Goal: Task Accomplishment & Management: Complete application form

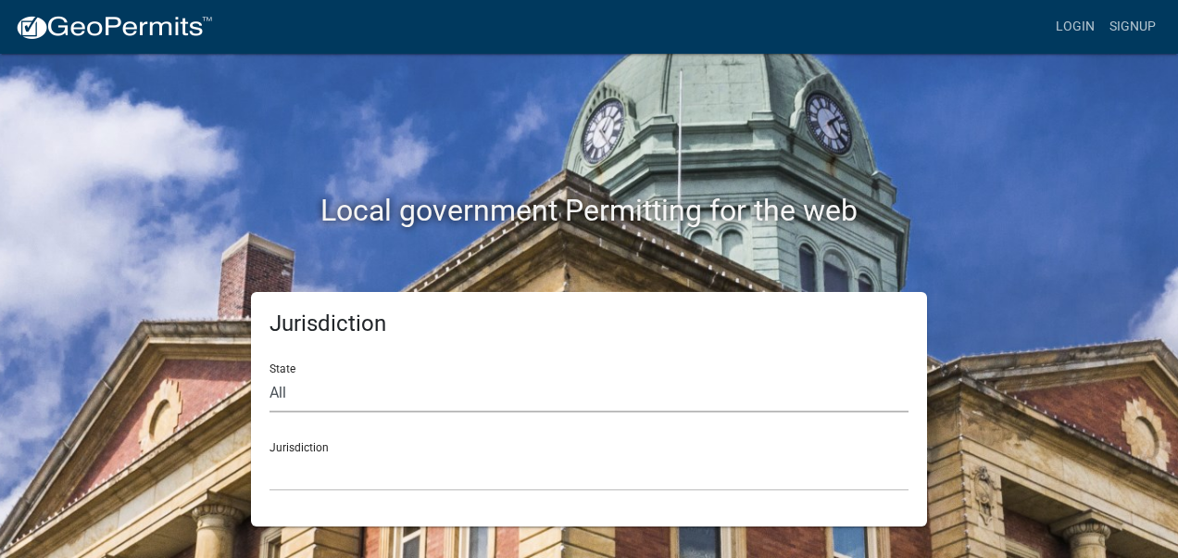
click at [278, 386] on select "All [US_STATE] [US_STATE] [US_STATE] [US_STATE] [US_STATE] [US_STATE] [US_STATE…" at bounding box center [589, 393] width 639 height 38
select select "[US_STATE]"
click at [270, 374] on select "All [US_STATE] [US_STATE] [US_STATE] [US_STATE] [US_STATE] [US_STATE] [US_STATE…" at bounding box center [589, 393] width 639 height 38
click at [292, 461] on select "City of [GEOGRAPHIC_DATA], [US_STATE] City of [GEOGRAPHIC_DATA], [US_STATE] Cit…" at bounding box center [589, 472] width 639 height 38
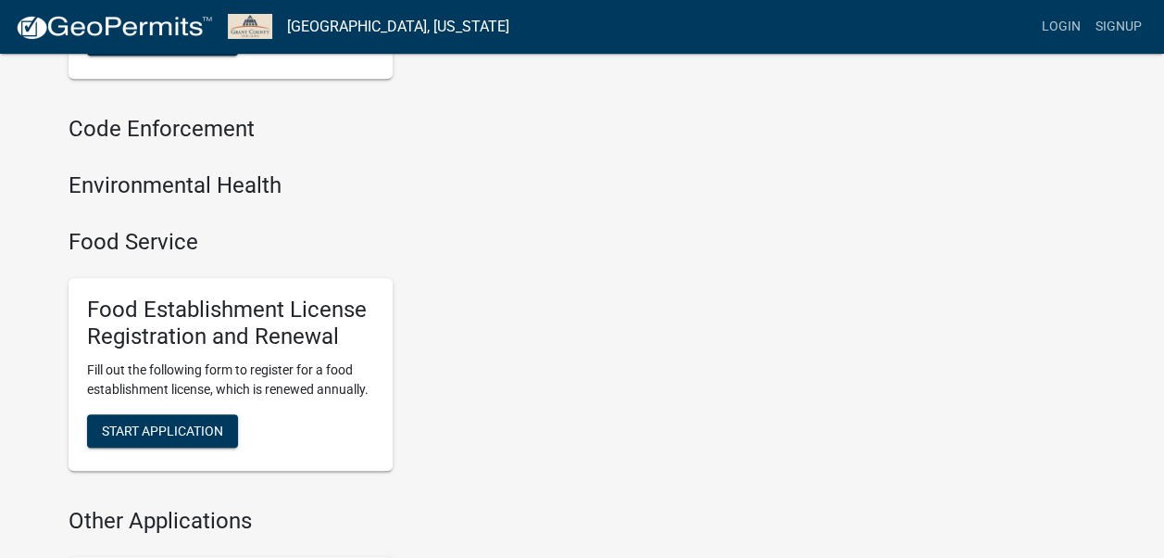
scroll to position [661, 0]
click at [138, 431] on span "Start Application" at bounding box center [162, 429] width 121 height 15
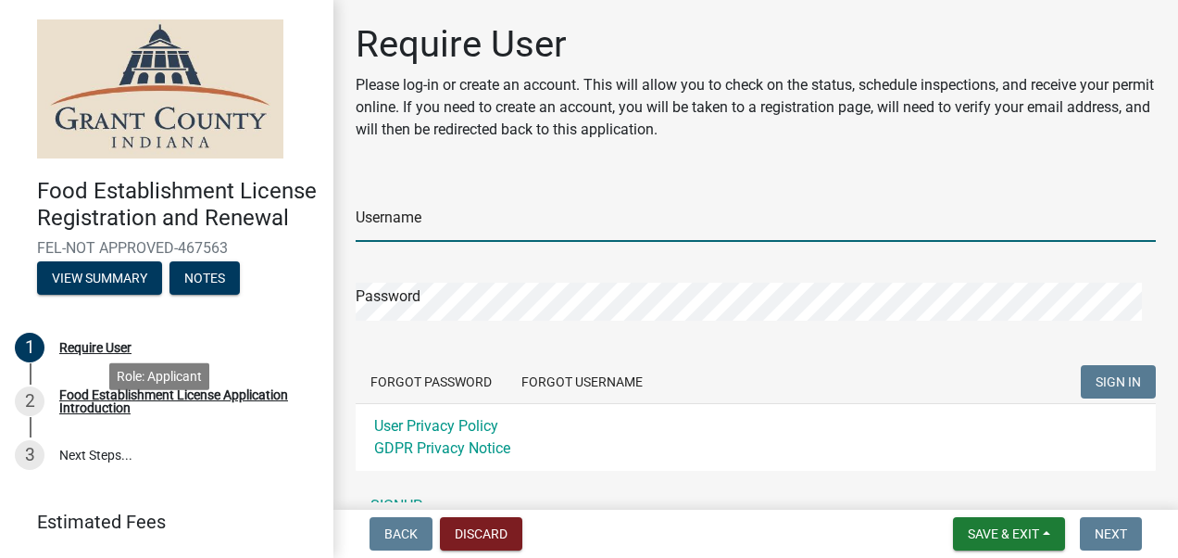
type input "TKAfoodservice"
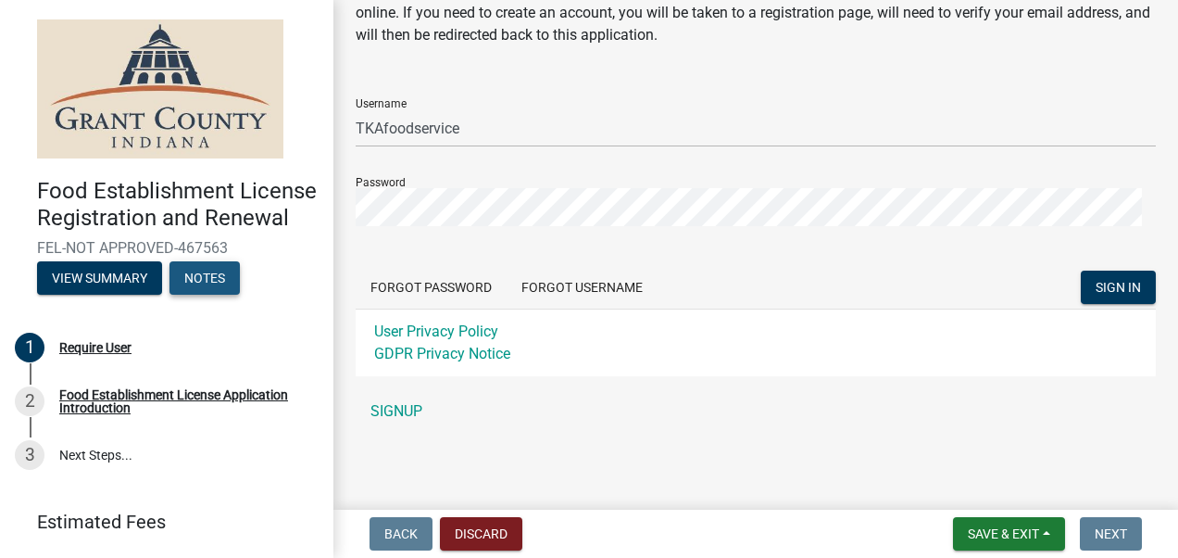
click at [213, 295] on button "Notes" at bounding box center [204, 277] width 70 height 33
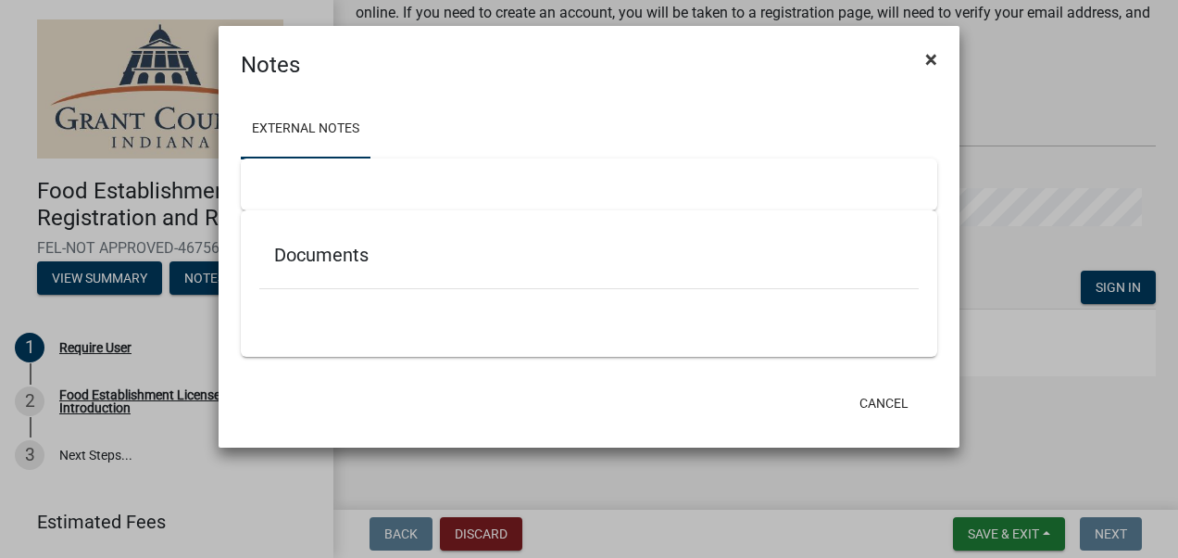
click at [926, 57] on span "×" at bounding box center [931, 59] width 12 height 26
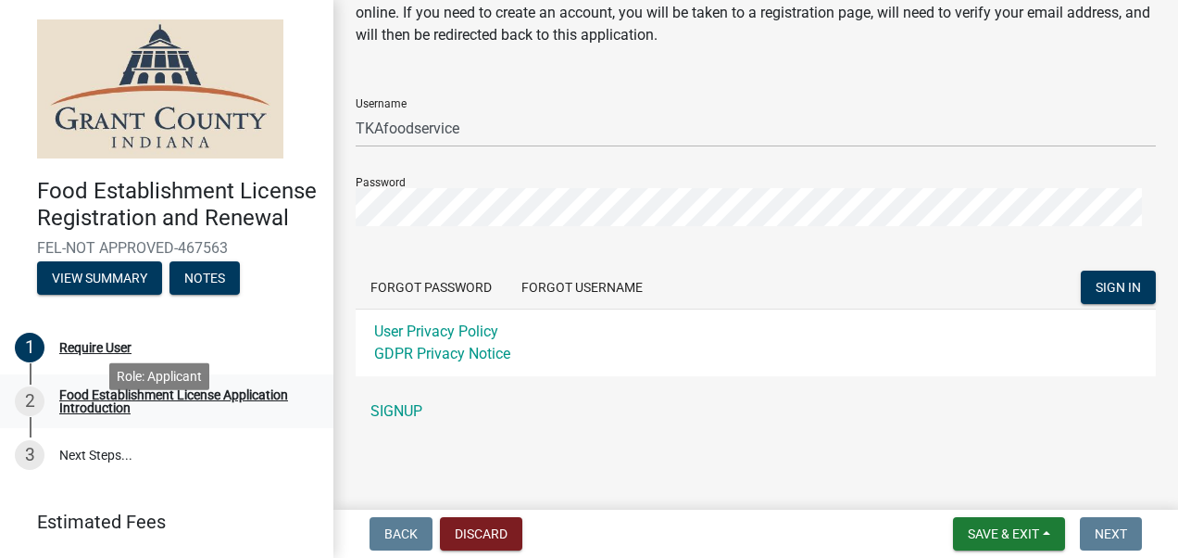
click at [153, 414] on div "Food Establishment License Application Introduction" at bounding box center [181, 401] width 245 height 26
click at [1096, 284] on span "SIGN IN" at bounding box center [1118, 287] width 45 height 15
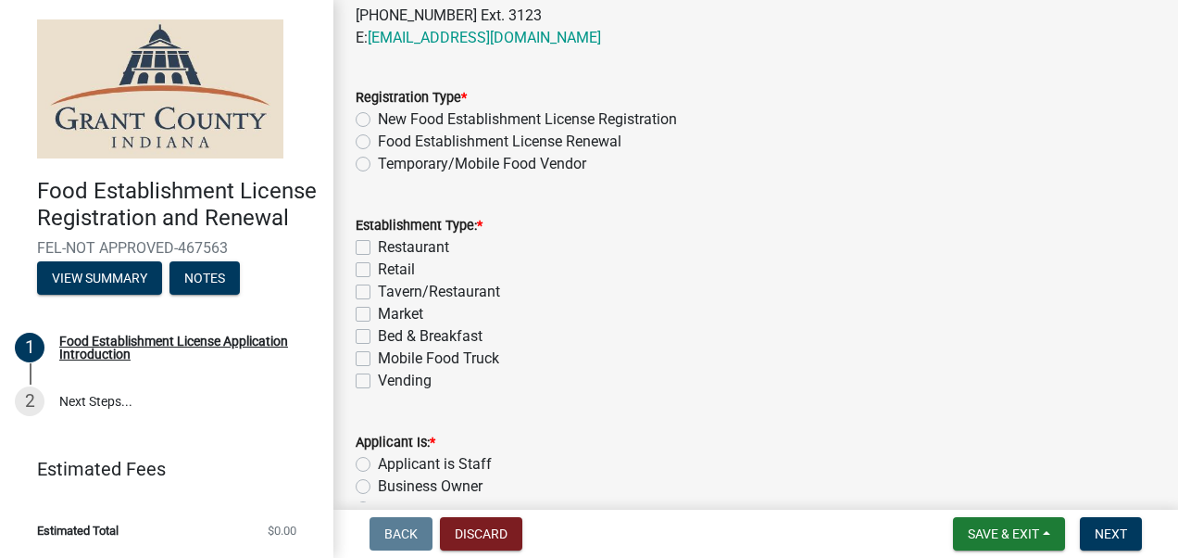
scroll to position [841, 0]
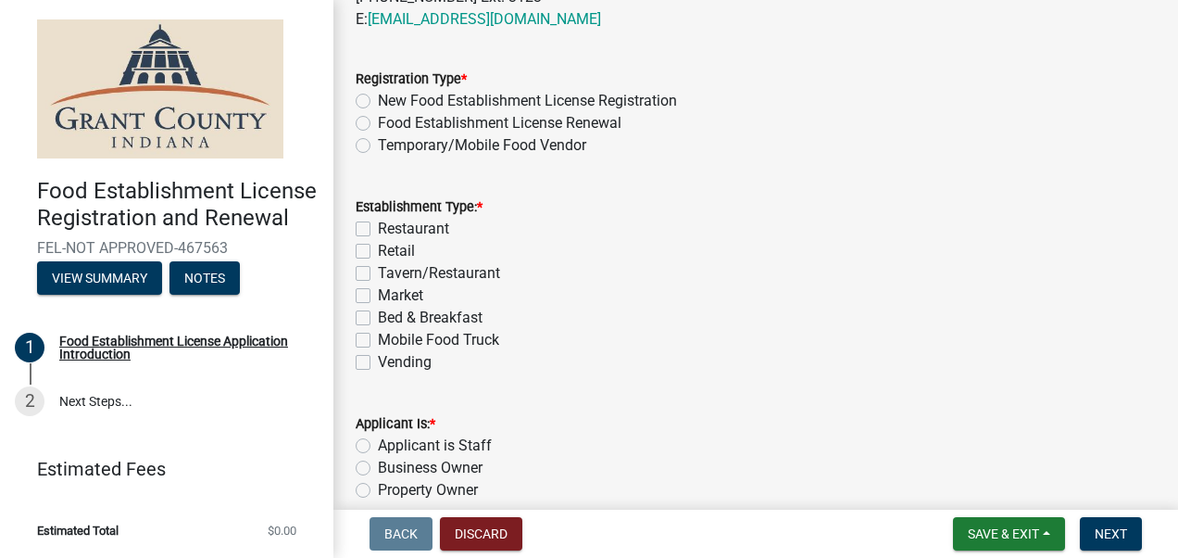
click at [378, 102] on label "New Food Establishment License Registration" at bounding box center [527, 101] width 299 height 22
click at [378, 102] on input "New Food Establishment License Registration" at bounding box center [384, 96] width 12 height 12
radio input "true"
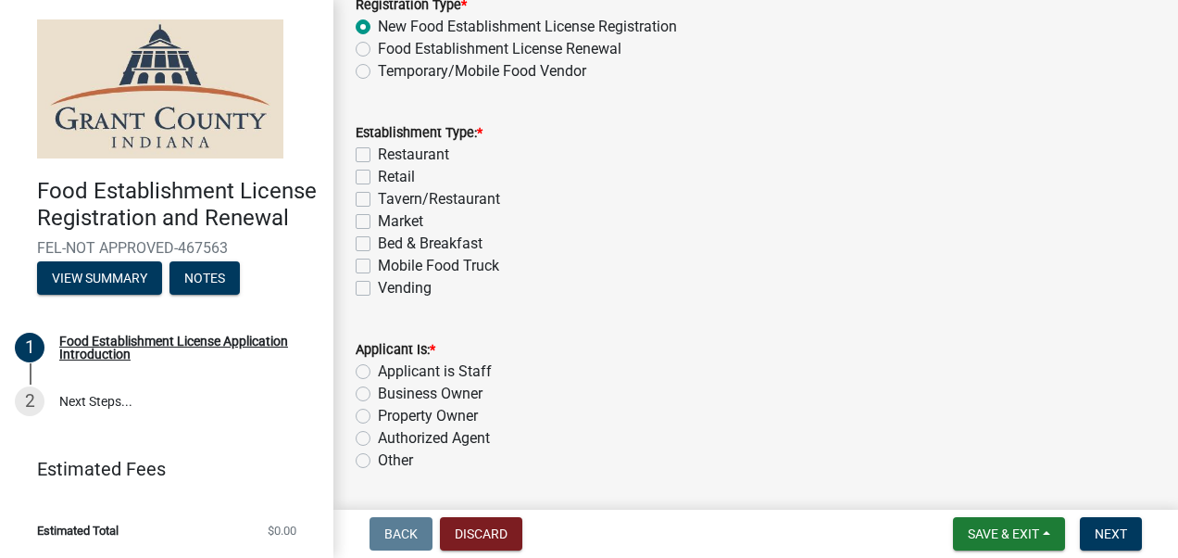
scroll to position [917, 0]
click at [378, 151] on label "Restaurant" at bounding box center [413, 153] width 71 height 22
click at [378, 151] on input "Restaurant" at bounding box center [384, 148] width 12 height 12
checkbox input "true"
checkbox input "false"
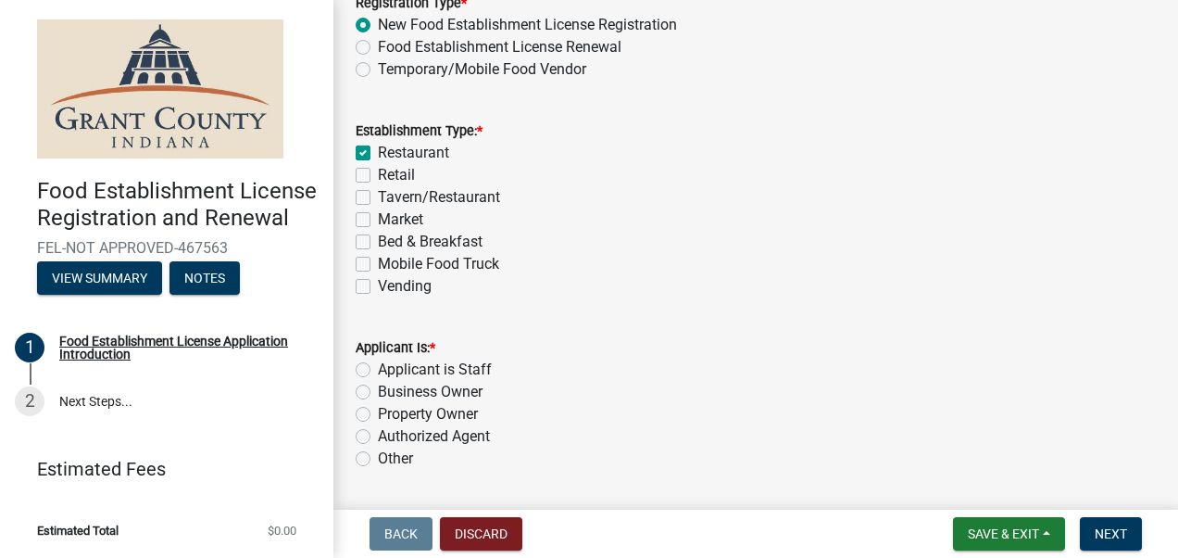
checkbox input "false"
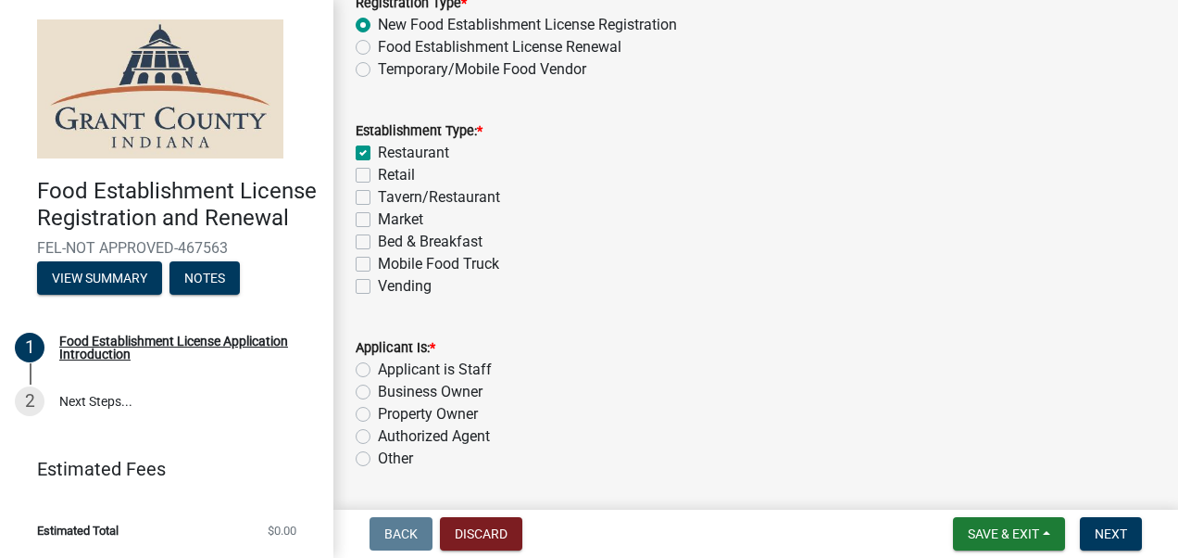
scroll to position [973, 0]
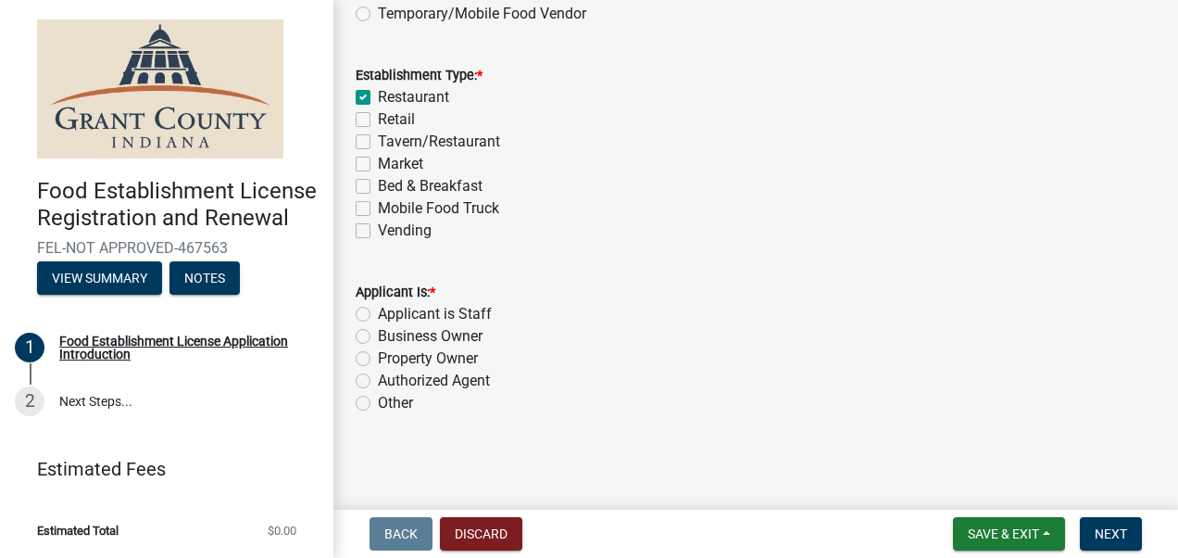
click at [378, 316] on label "Applicant is Staff" at bounding box center [435, 314] width 114 height 22
click at [378, 315] on input "Applicant is Staff" at bounding box center [384, 309] width 12 height 12
radio input "true"
click at [1119, 539] on span "Next" at bounding box center [1111, 533] width 32 height 15
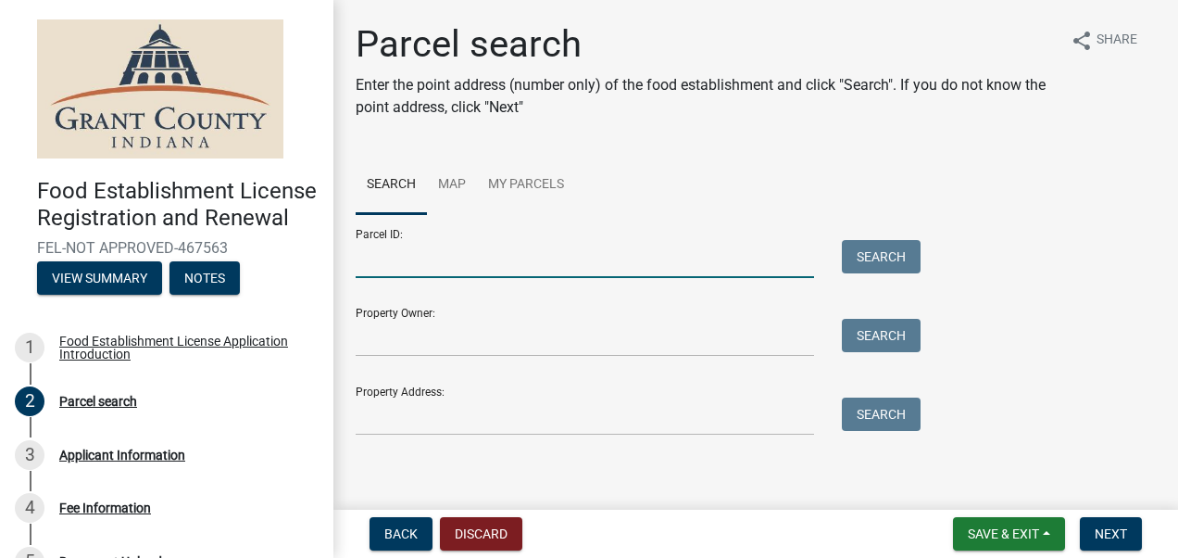
click at [462, 265] on input "Parcel ID:" at bounding box center [585, 259] width 458 height 38
type input "27-10-04-204-009.000-019"
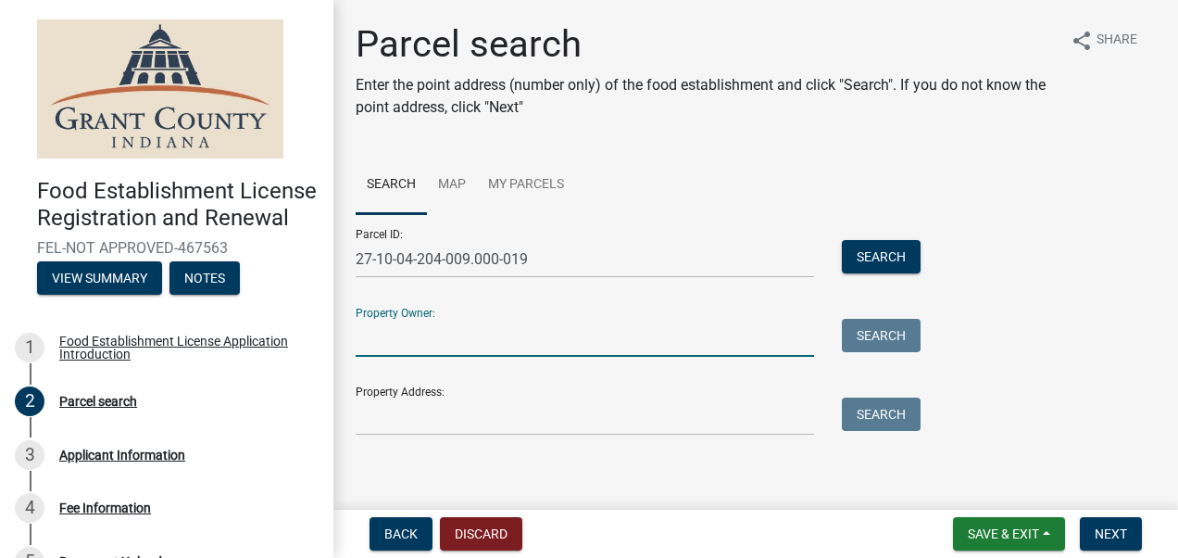
click at [393, 339] on input "Property Owner:" at bounding box center [585, 338] width 458 height 38
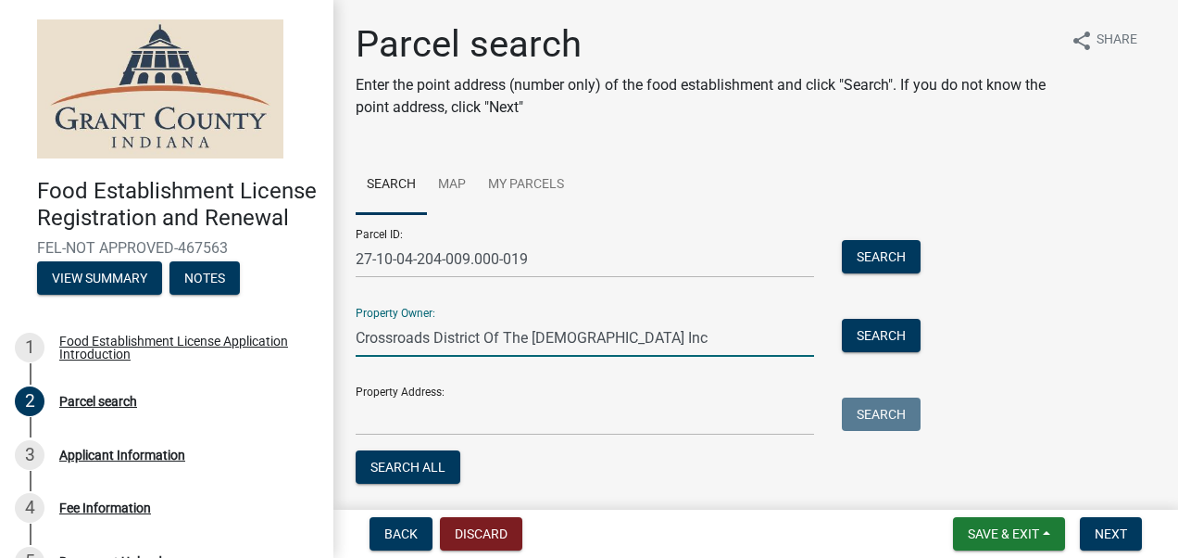
scroll to position [58, 0]
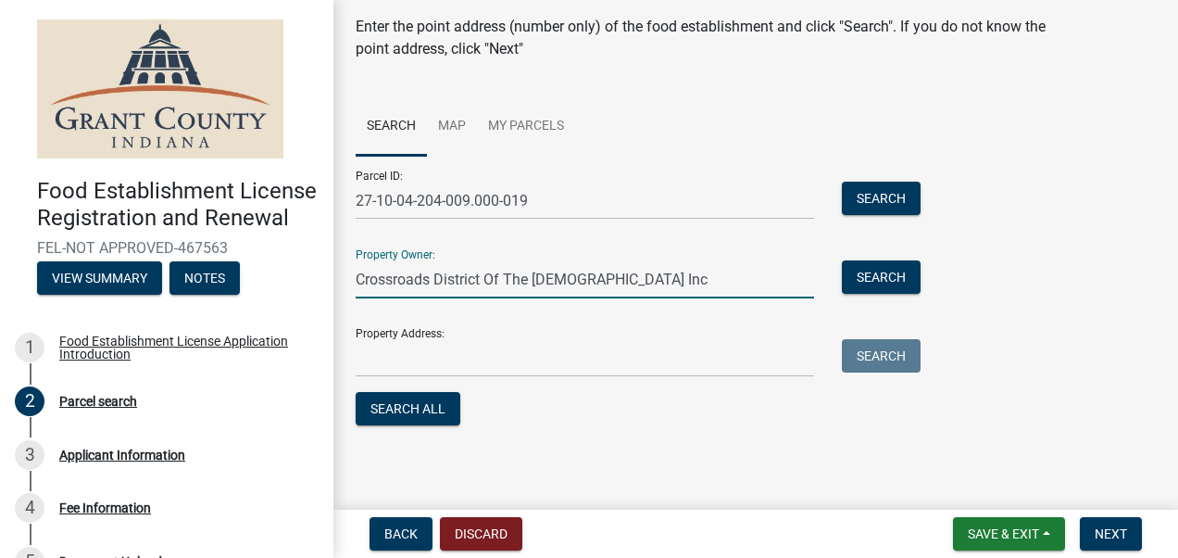
type input "Crossroads District Of The [DEMOGRAPHIC_DATA] Inc"
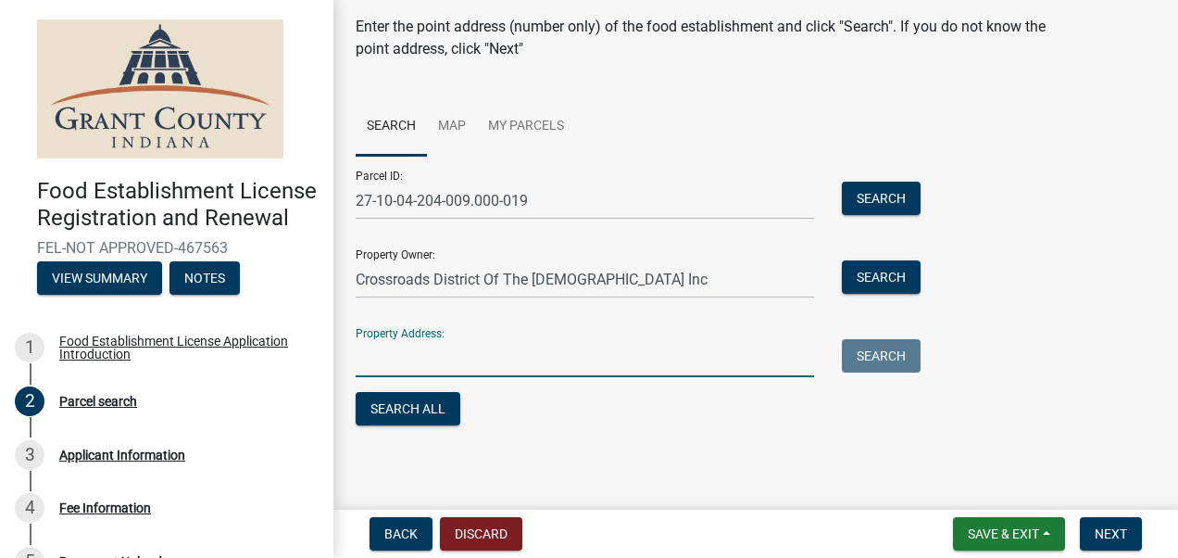
click at [403, 364] on input "Property Address:" at bounding box center [585, 358] width 458 height 38
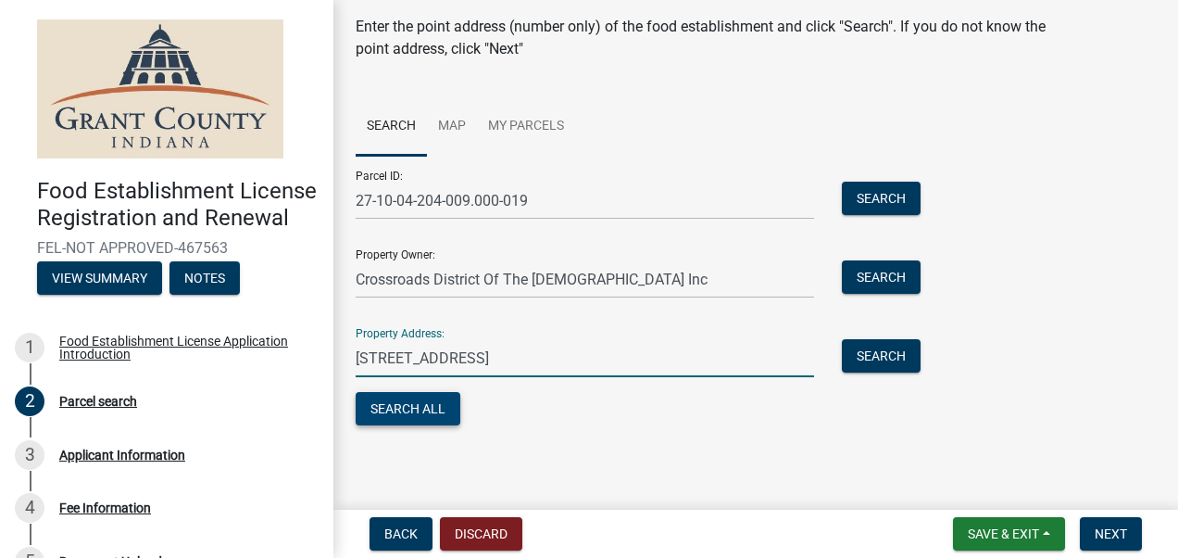
type input "[STREET_ADDRESS]"
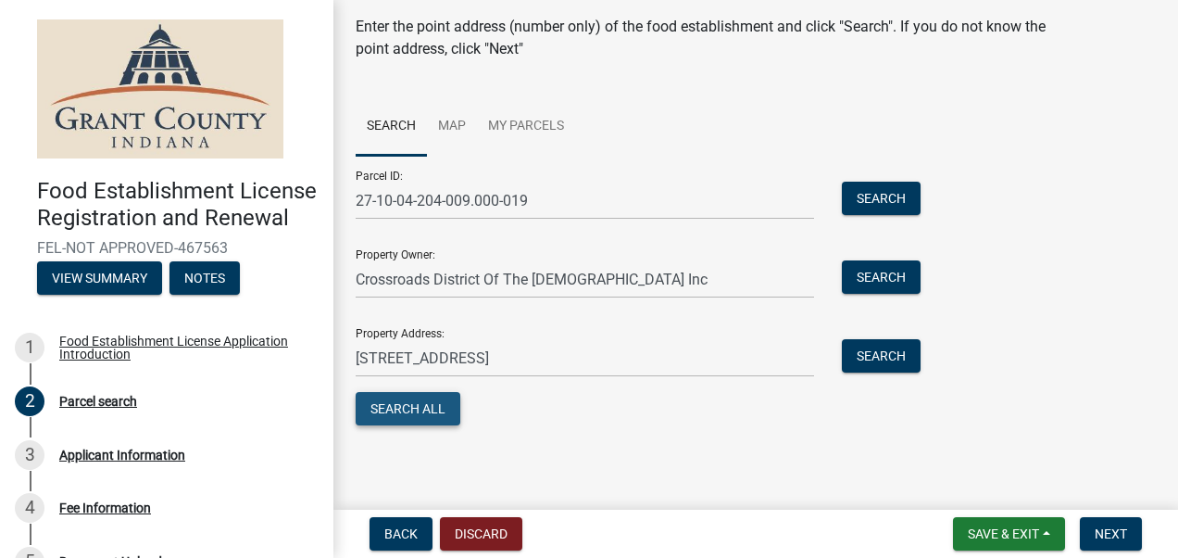
click at [398, 404] on button "Search All" at bounding box center [408, 408] width 105 height 33
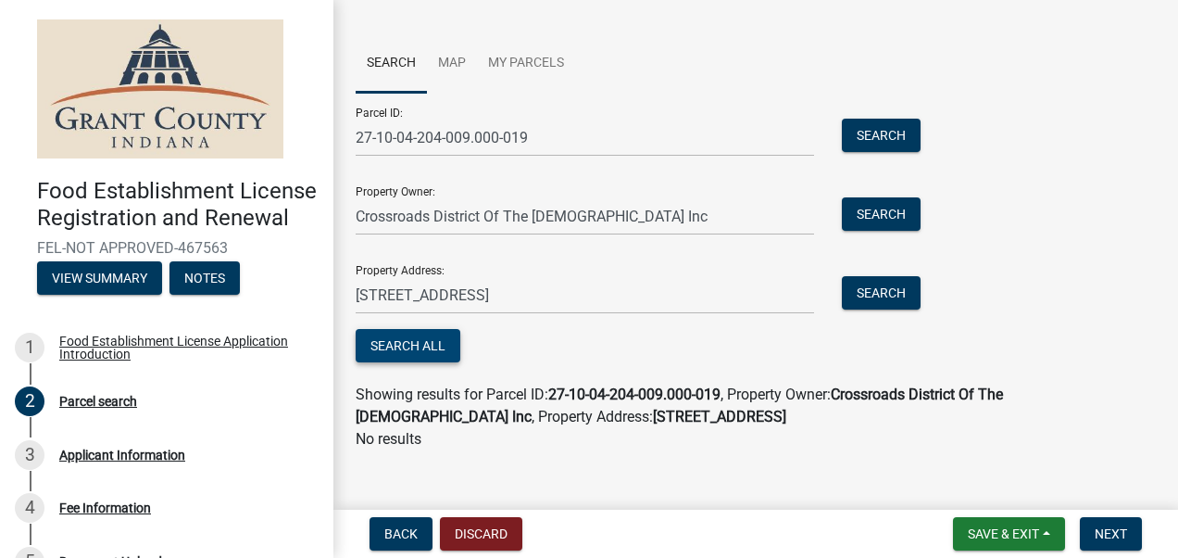
scroll to position [142, 0]
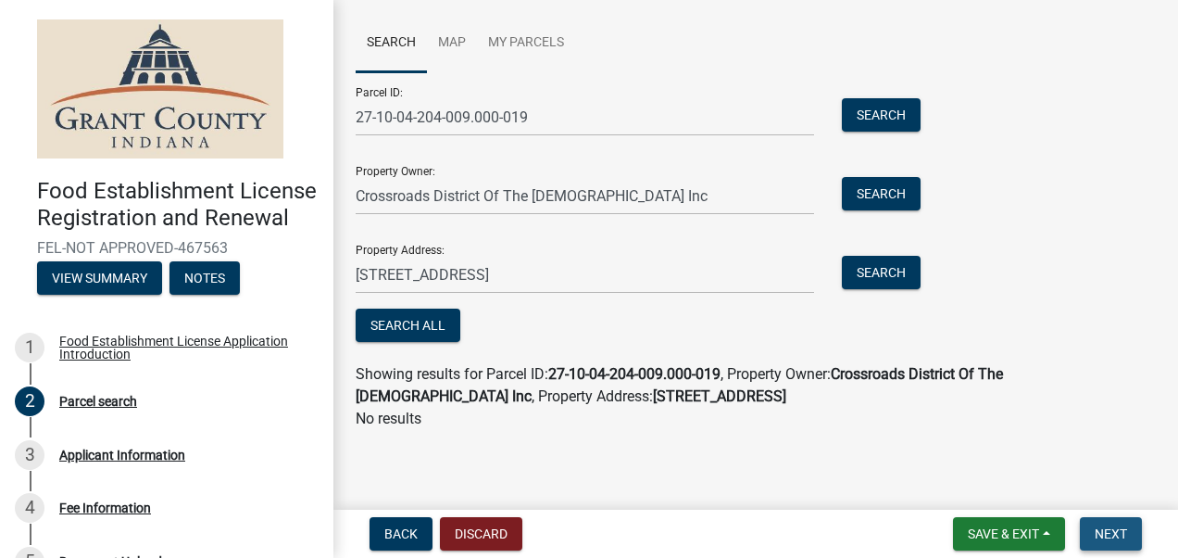
click at [1111, 533] on span "Next" at bounding box center [1111, 533] width 32 height 15
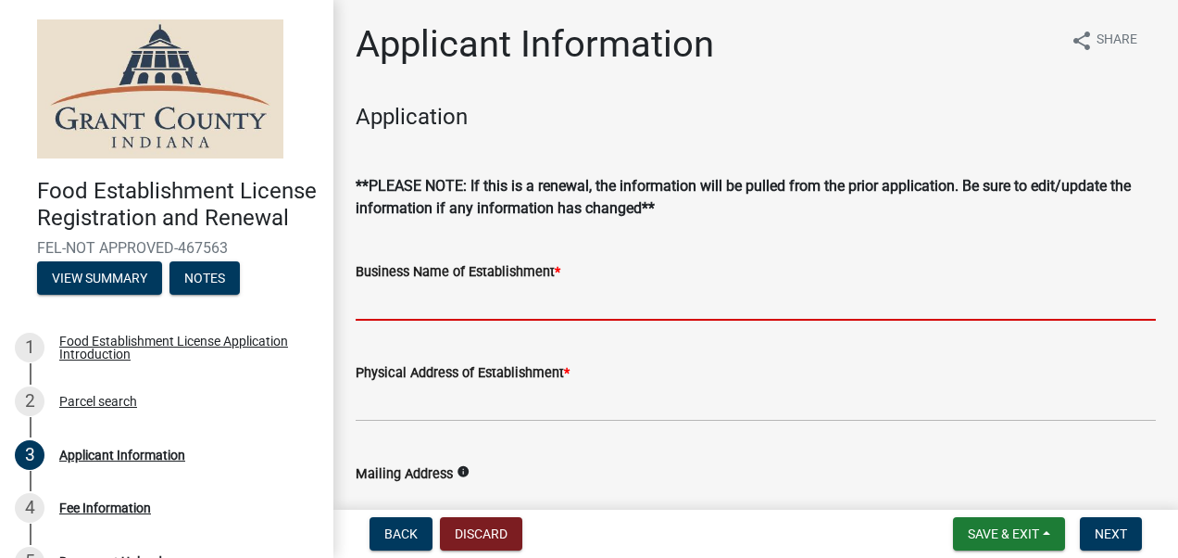
click at [512, 312] on input "Business Name of Establishment *" at bounding box center [756, 301] width 800 height 38
click at [532, 304] on input "Business Name of Establishment *" at bounding box center [756, 301] width 800 height 38
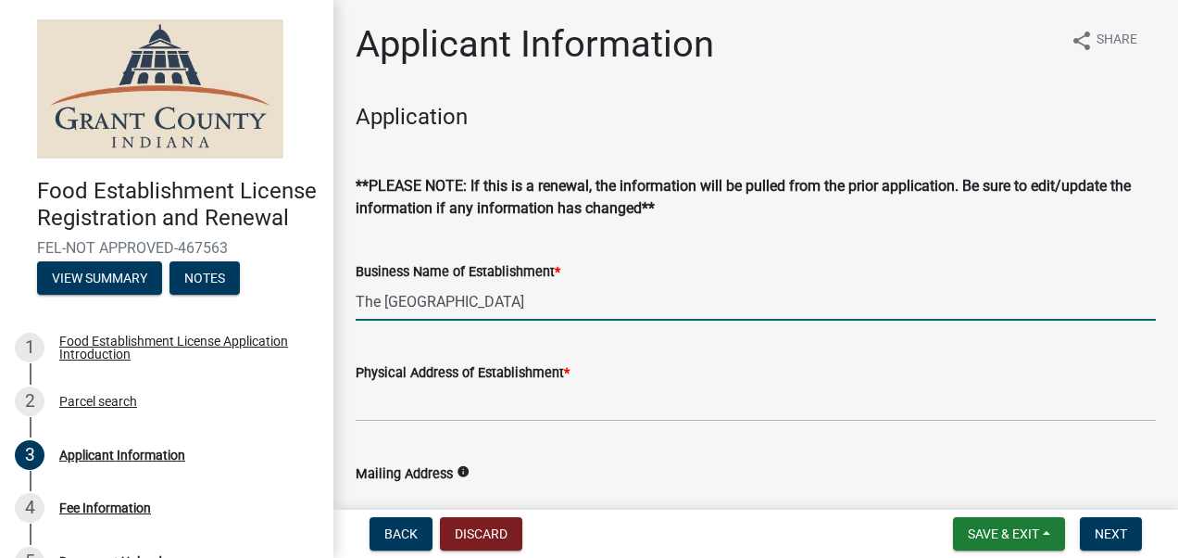
type input "The [GEOGRAPHIC_DATA]"
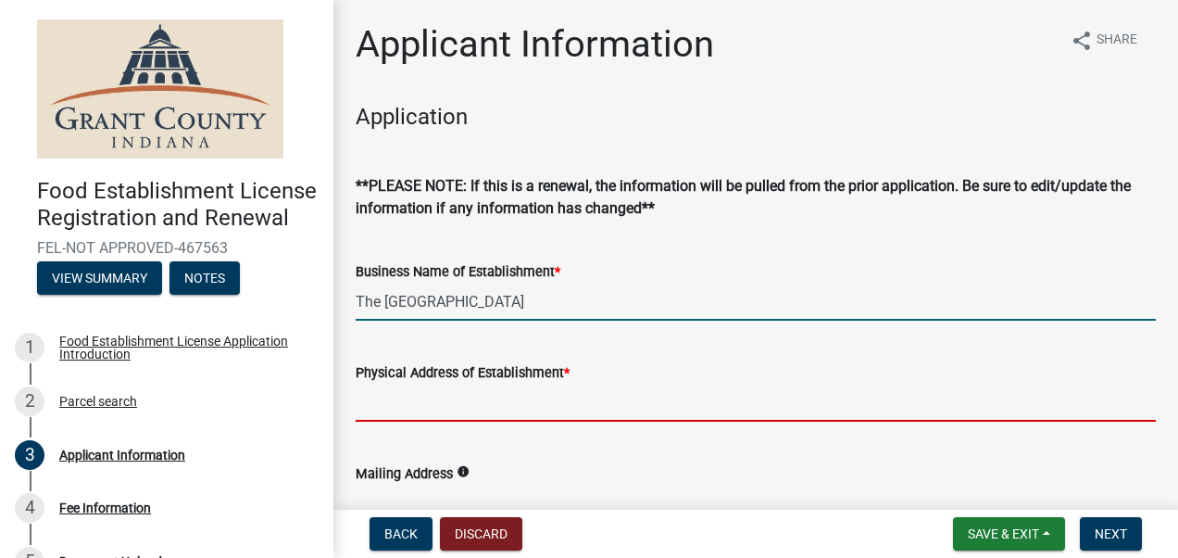
click at [456, 406] on input "Physical Address of Establishment *" at bounding box center [756, 402] width 800 height 38
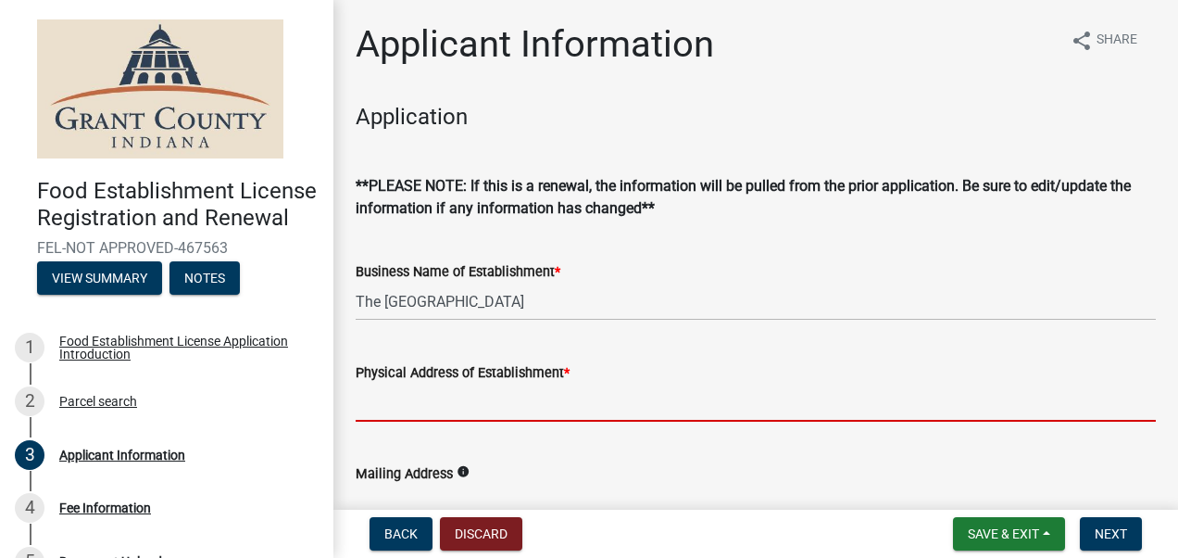
click at [456, 406] on input "Physical Address of Establishment *" at bounding box center [756, 402] width 800 height 38
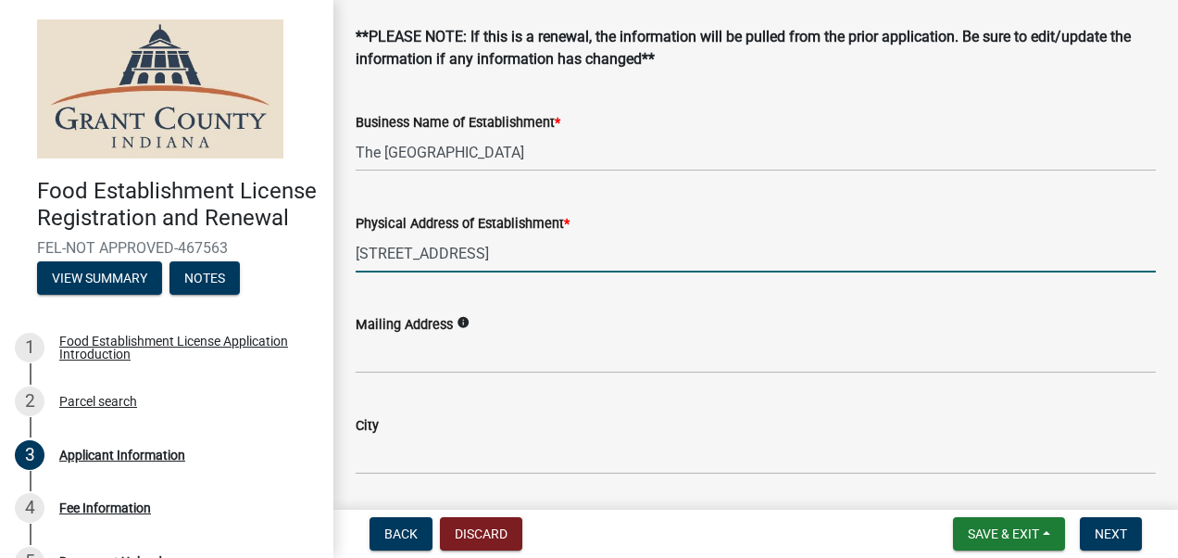
scroll to position [158, 0]
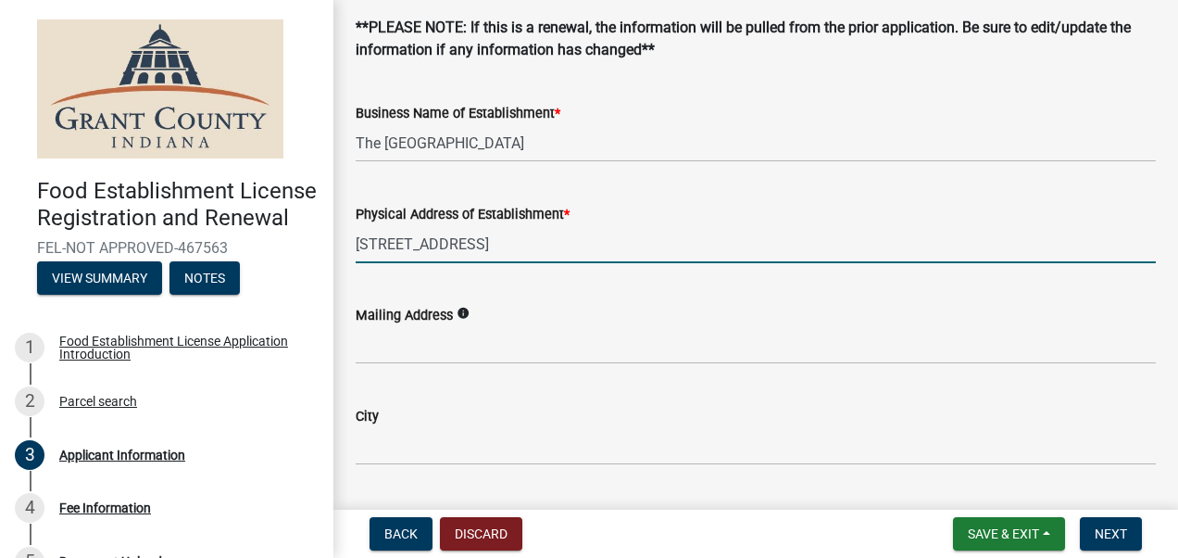
type input "[STREET_ADDRESS]"
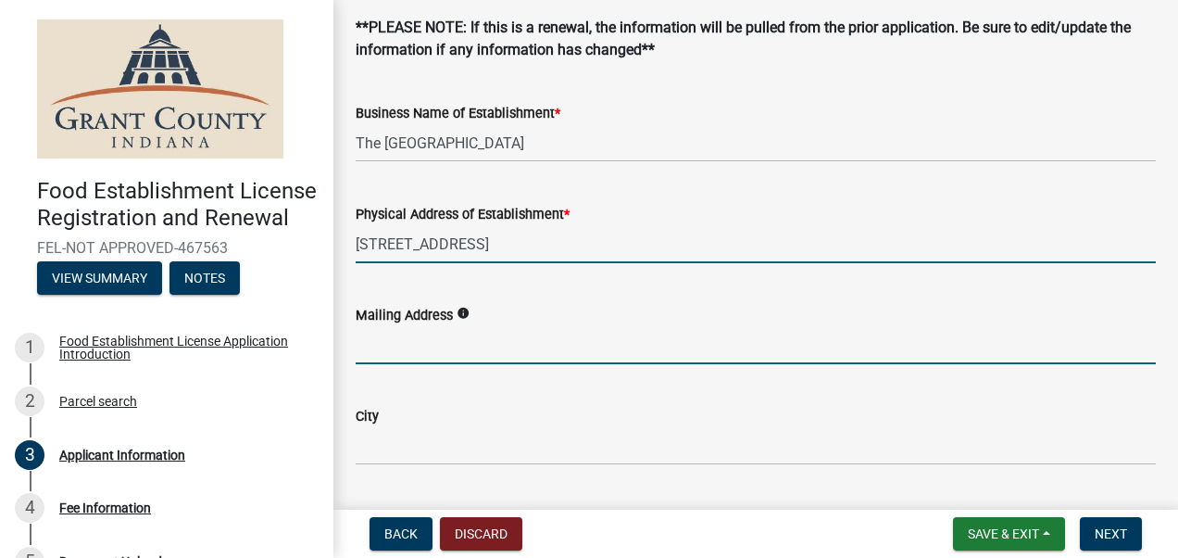
click at [478, 347] on input "Mailing Address" at bounding box center [756, 345] width 800 height 38
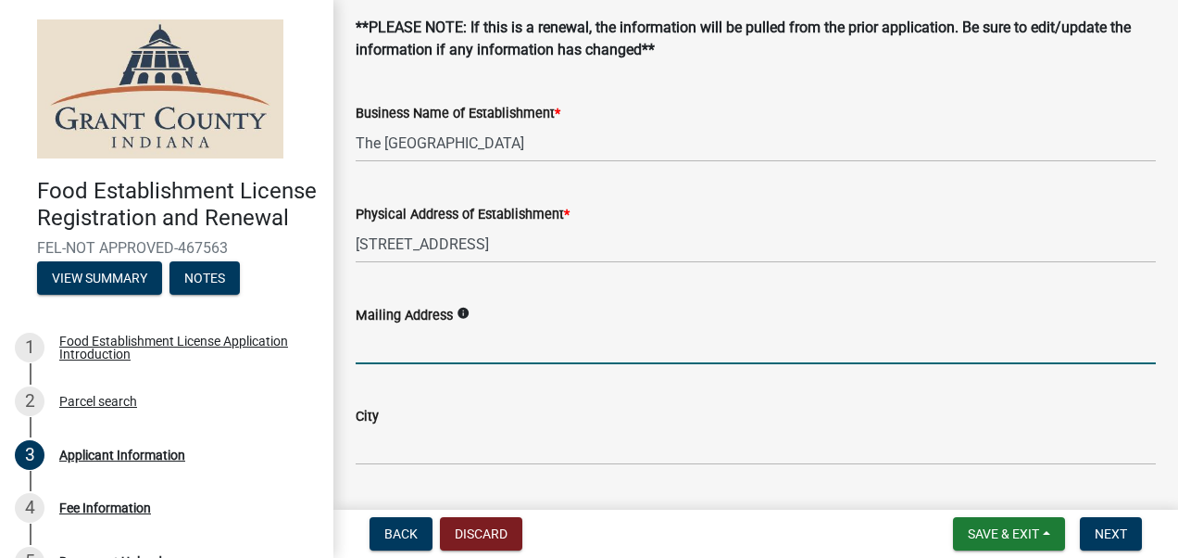
click at [478, 347] on input "Mailing Address" at bounding box center [756, 345] width 800 height 38
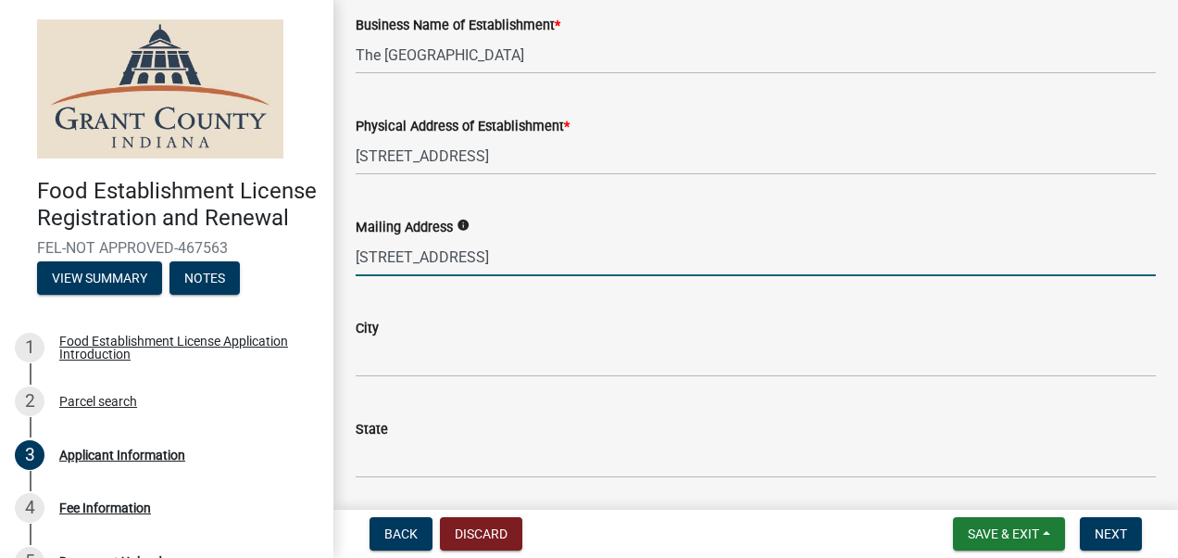
scroll to position [245, 0]
type input "[STREET_ADDRESS]"
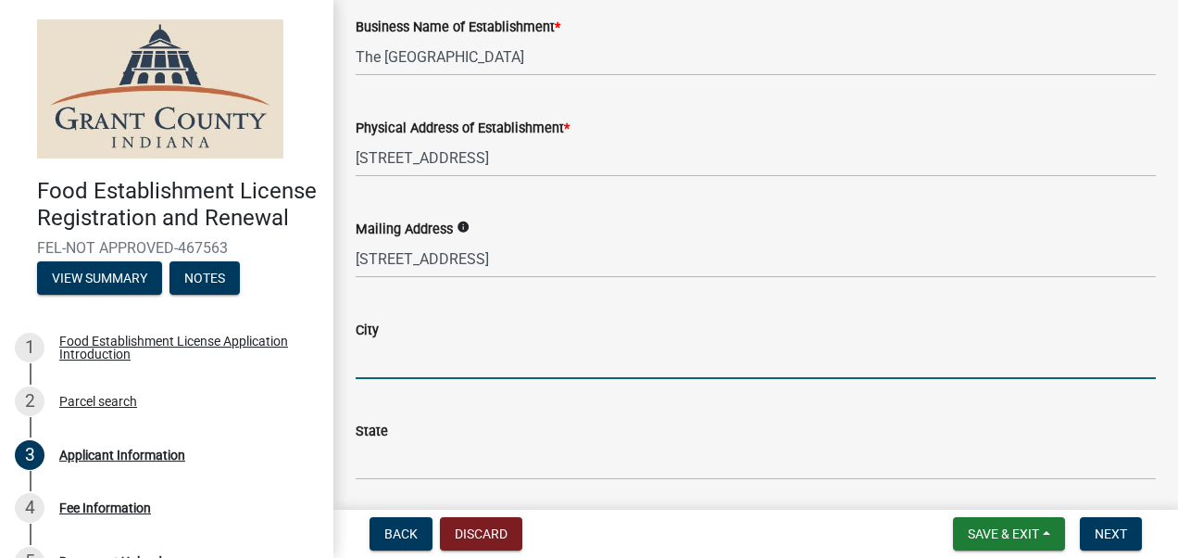
click at [386, 360] on input "City" at bounding box center [756, 360] width 800 height 38
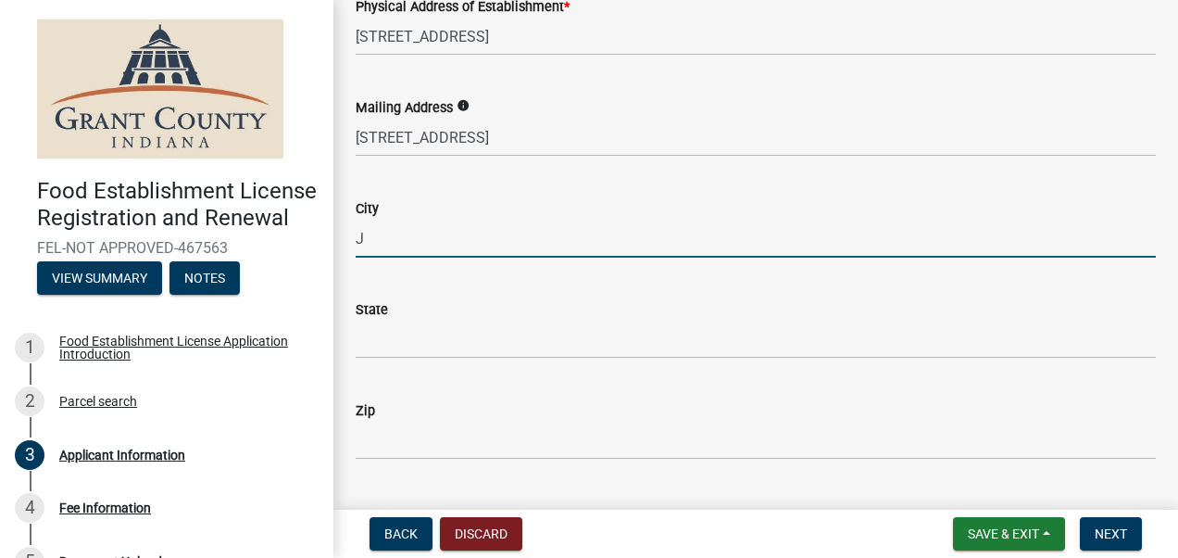
scroll to position [372, 0]
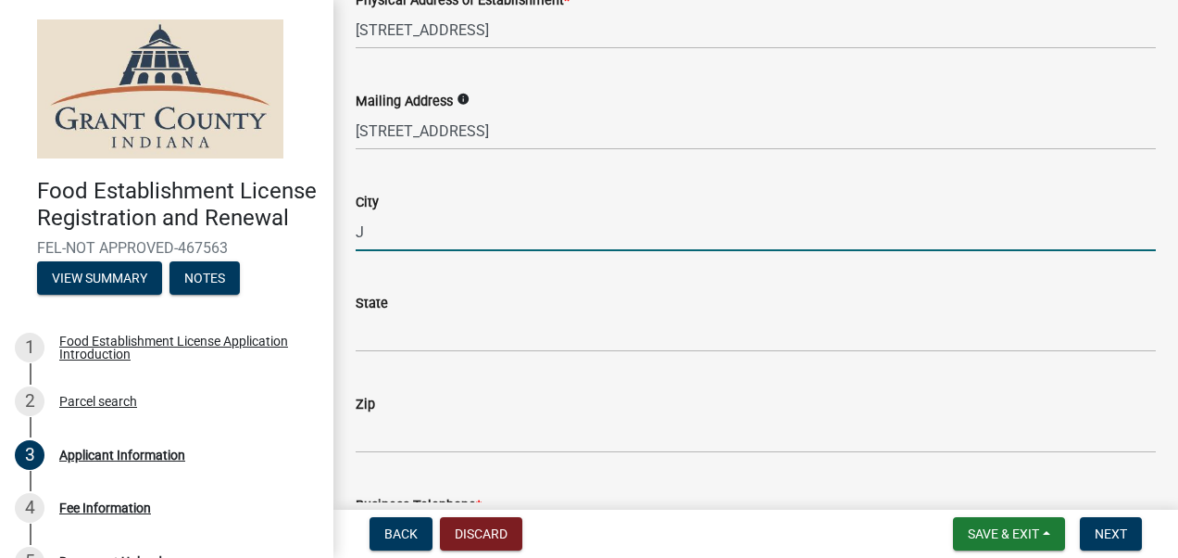
type input "J"
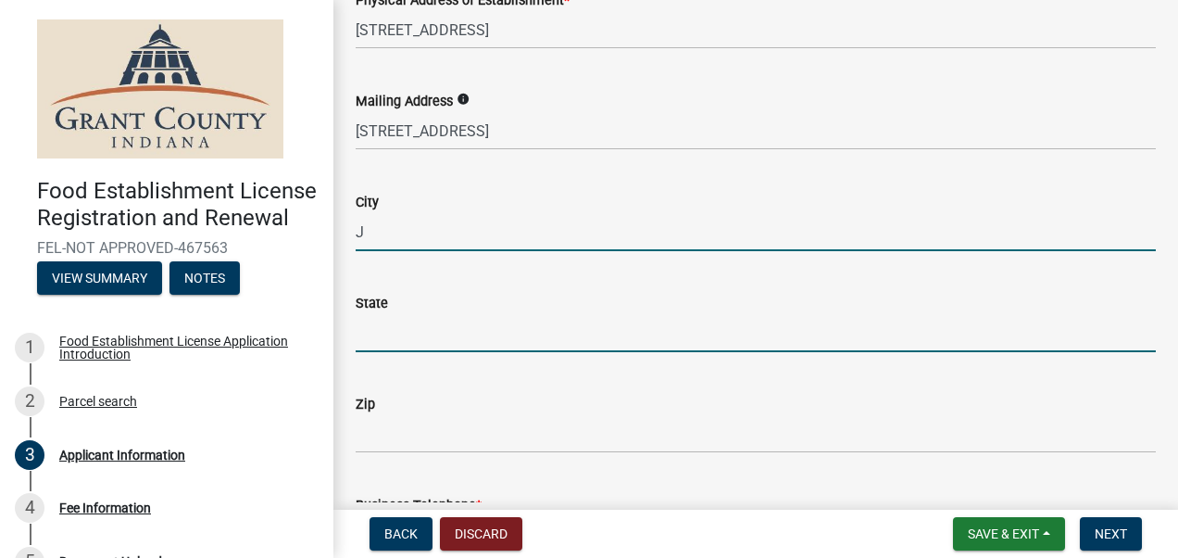
click at [374, 333] on input "State" at bounding box center [756, 333] width 800 height 38
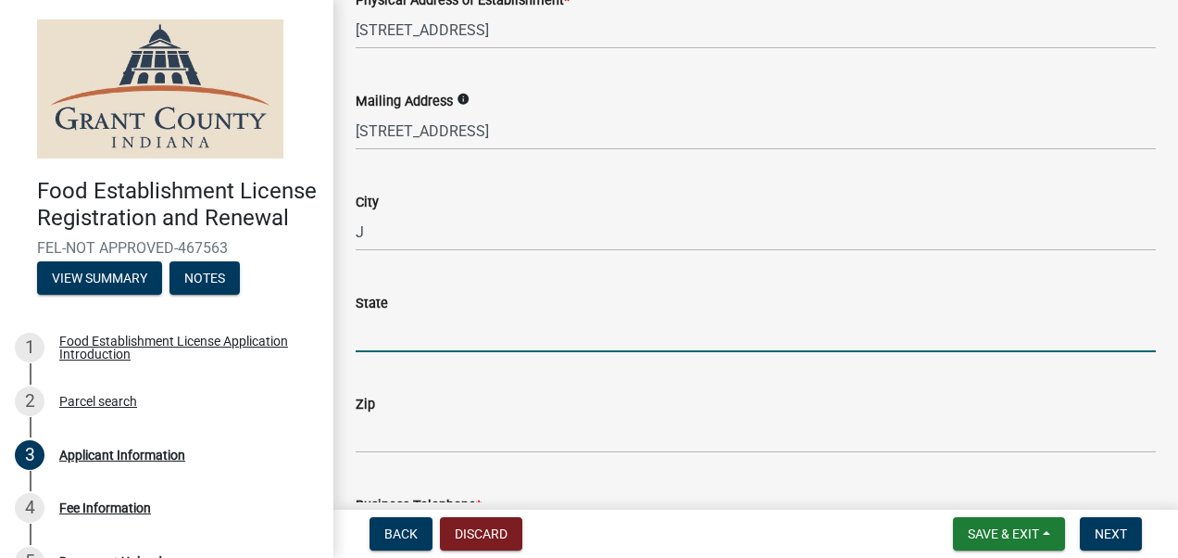
type input "[US_STATE]"
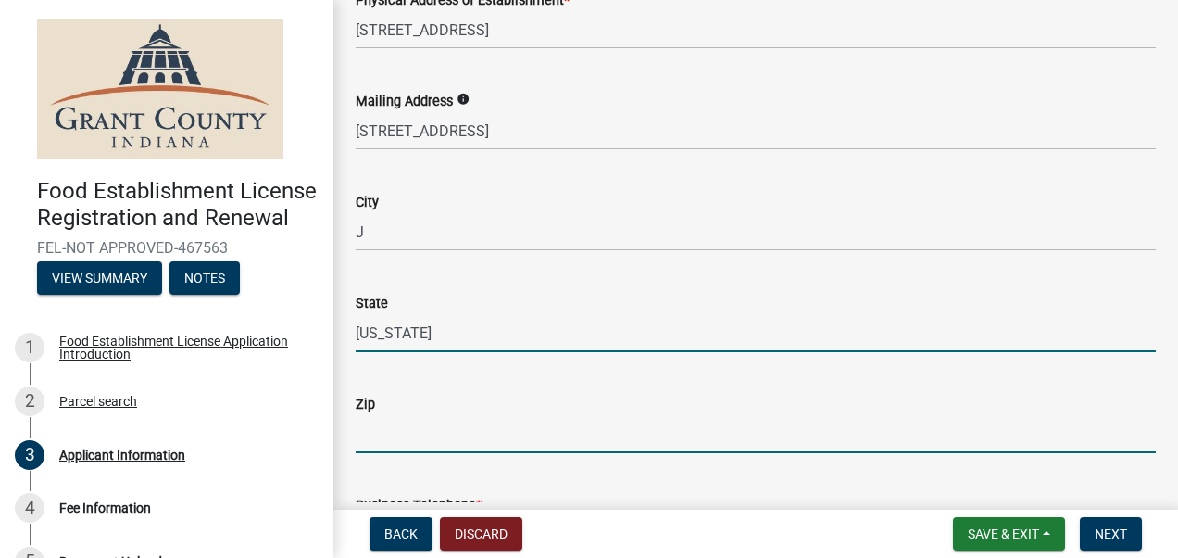
type input "46952"
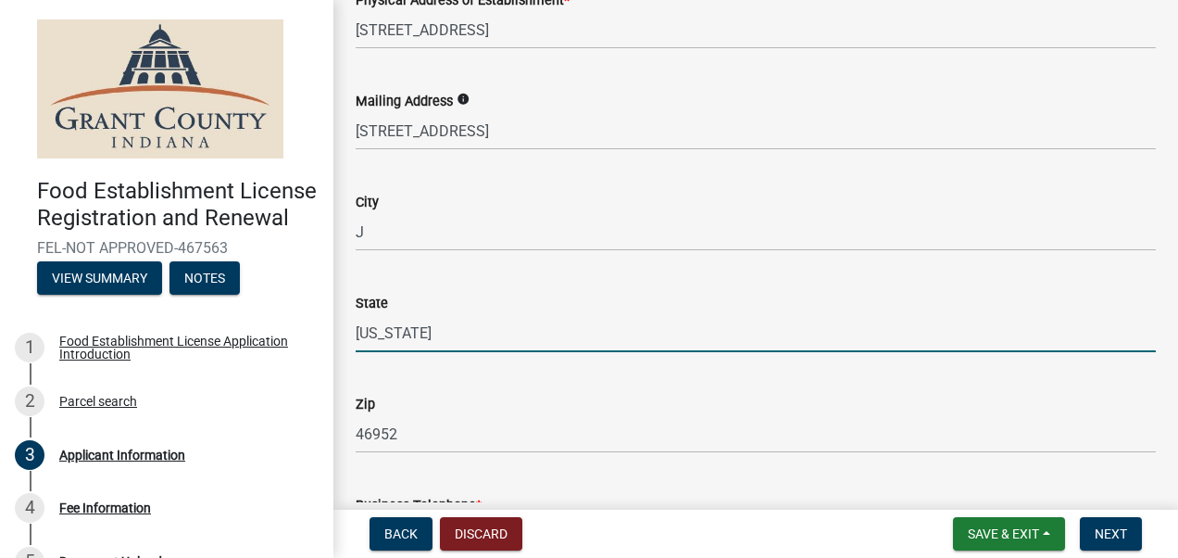
type input "7656180955"
type input "[EMAIL_ADDRESS][DOMAIN_NAME]"
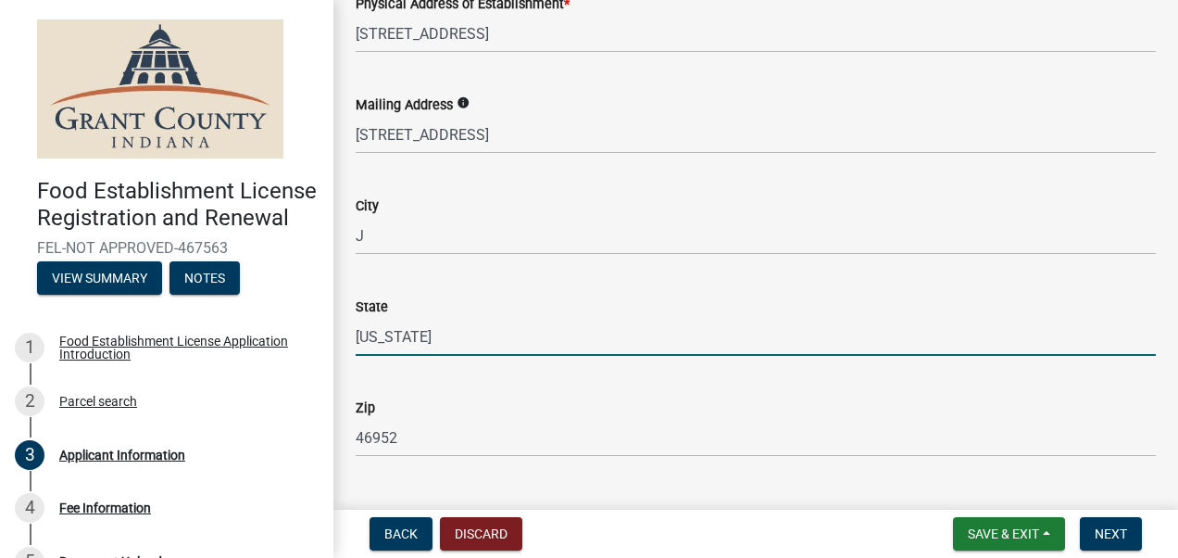
scroll to position [395, 0]
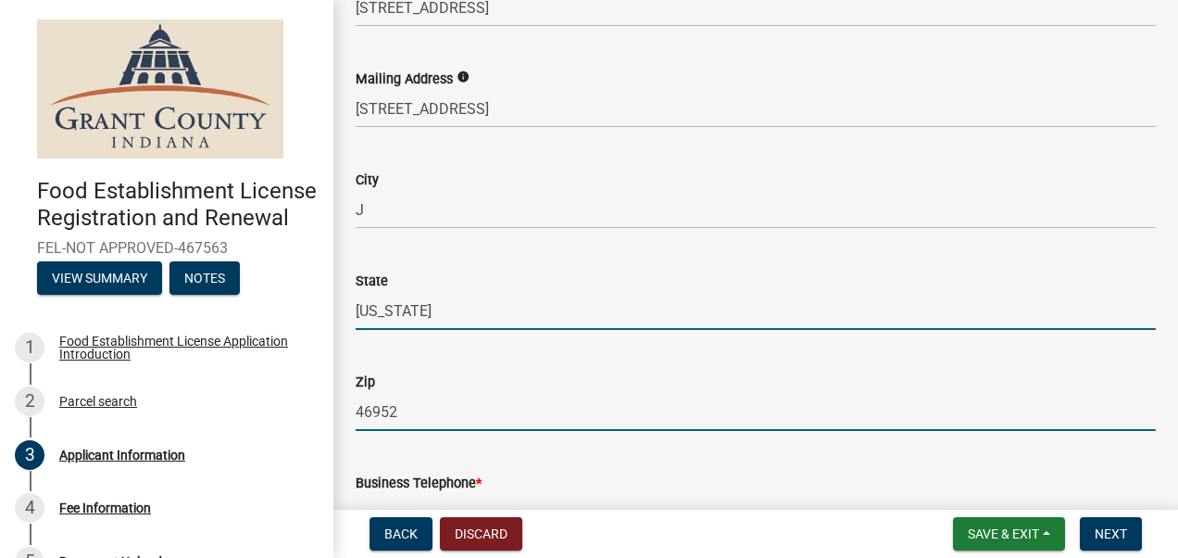
click at [430, 406] on input "46952" at bounding box center [756, 412] width 800 height 38
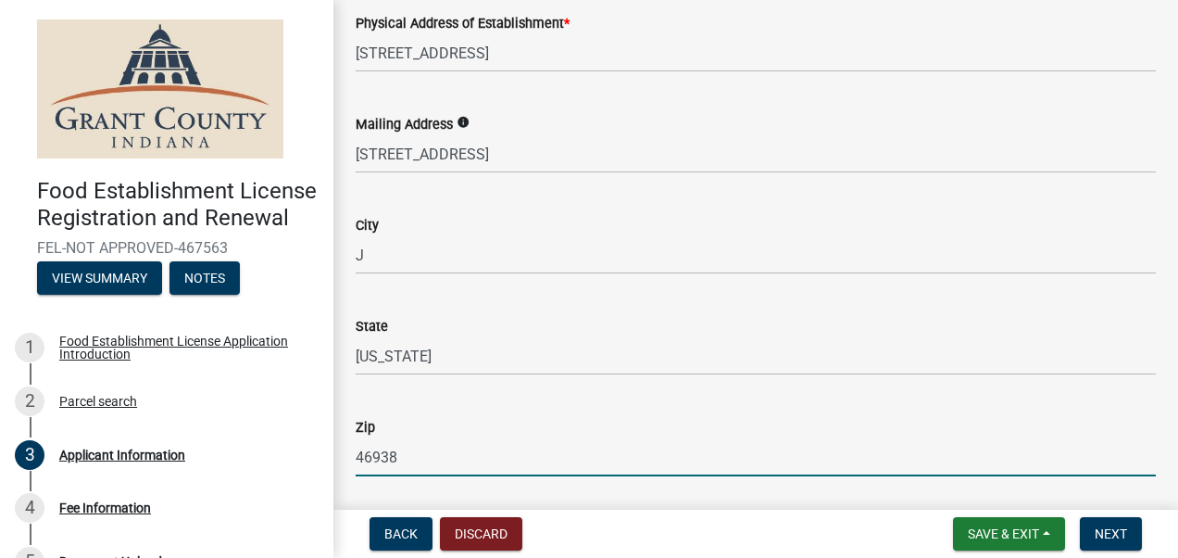
scroll to position [348, 0]
type input "46938"
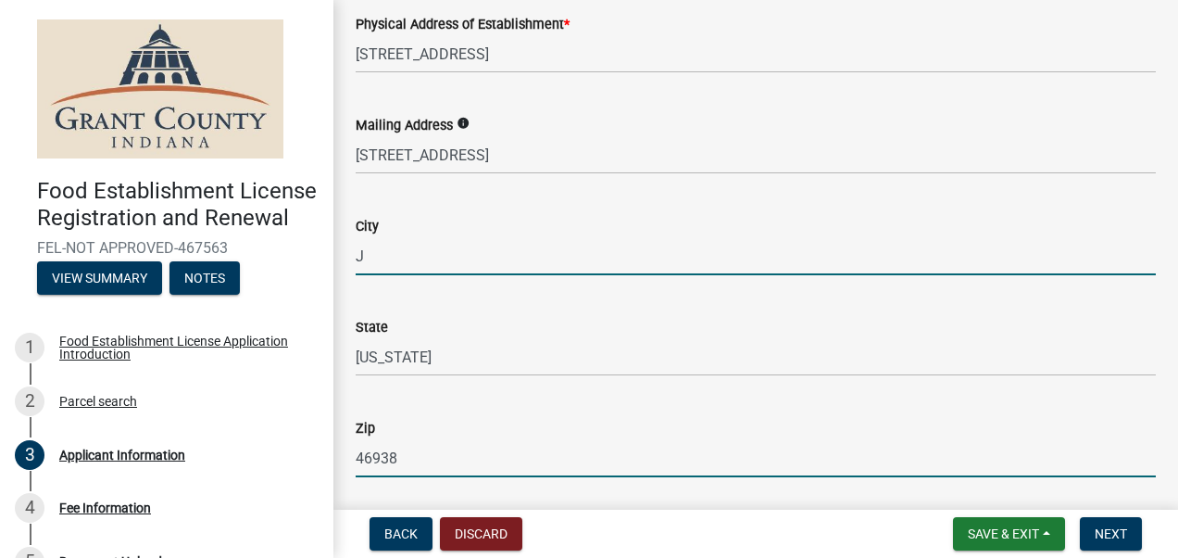
click at [424, 263] on input "J" at bounding box center [756, 256] width 800 height 38
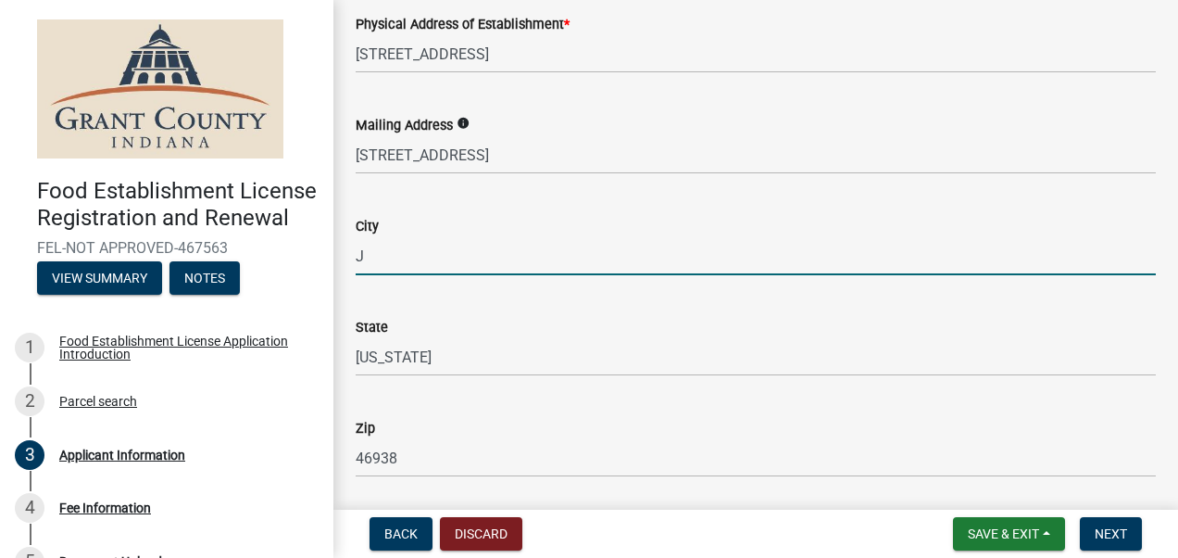
type input "[GEOGRAPHIC_DATA]"
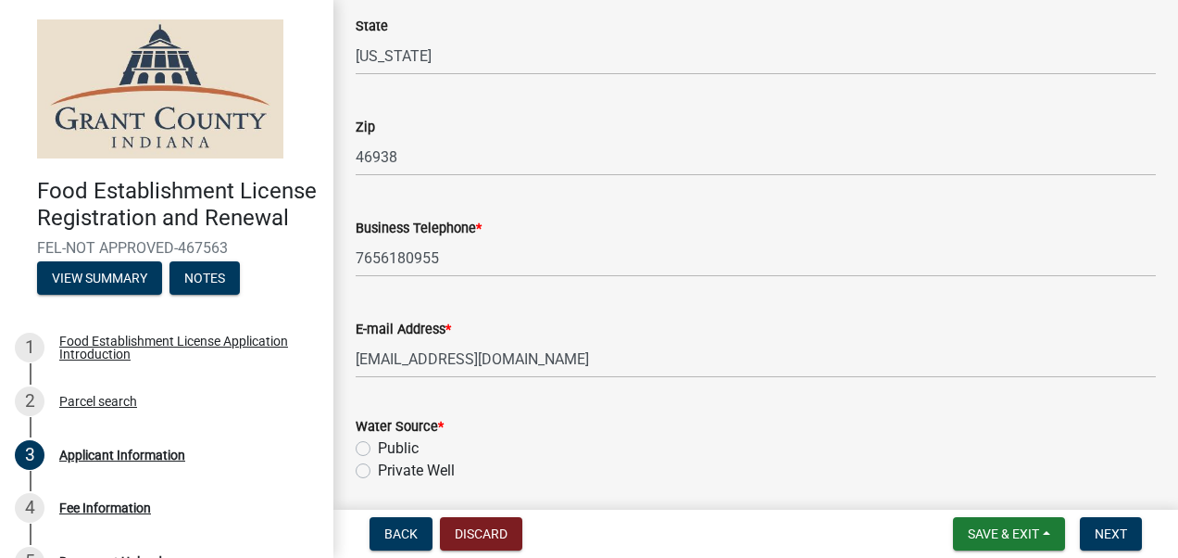
scroll to position [648, 0]
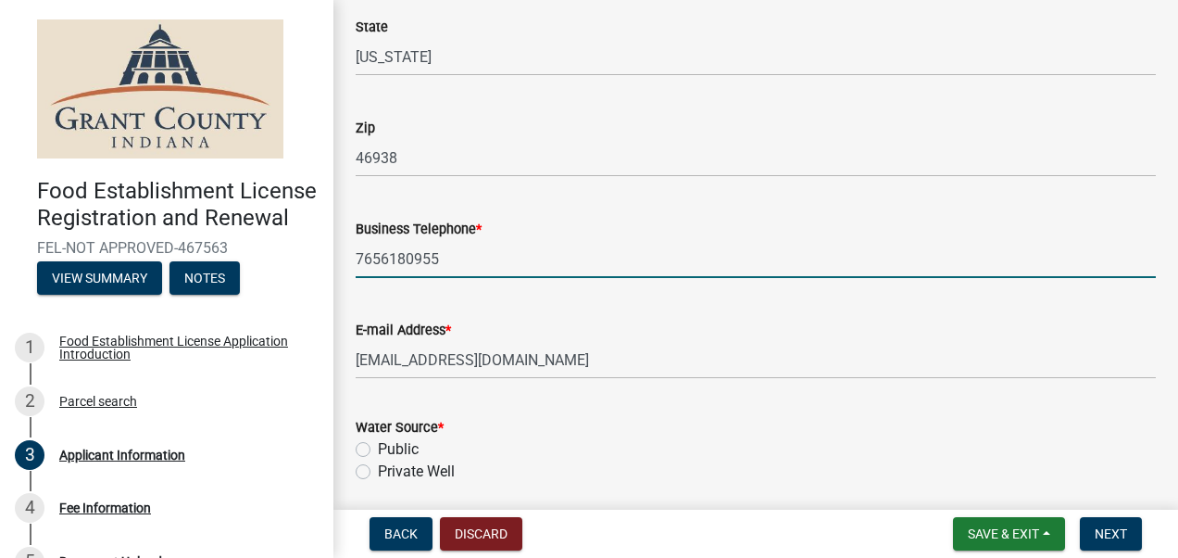
click at [486, 258] on input "7656180955" at bounding box center [756, 259] width 800 height 38
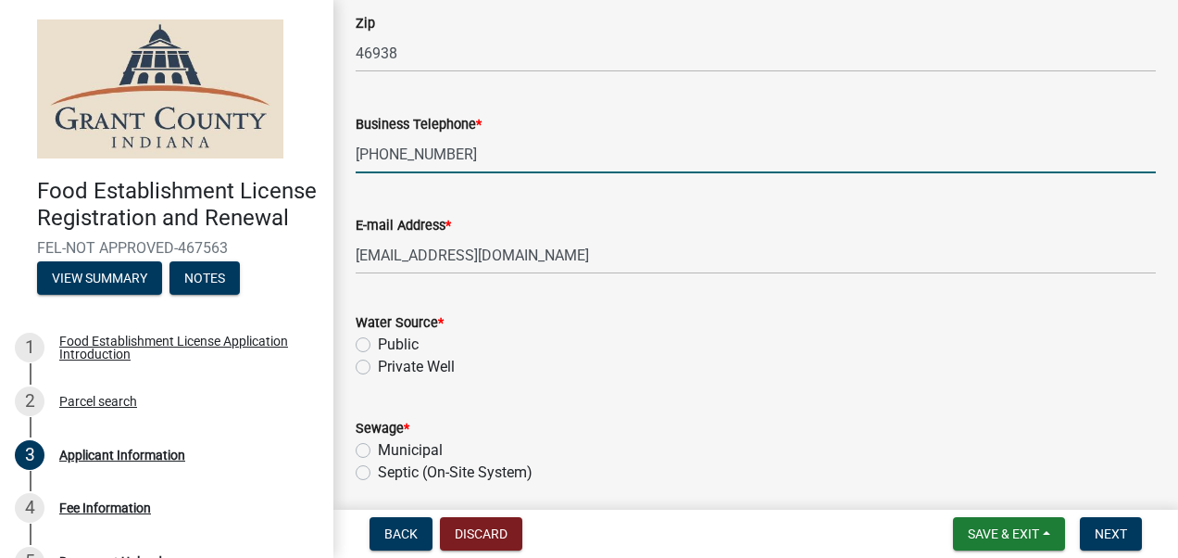
scroll to position [754, 0]
type input "[PHONE_NUMBER]"
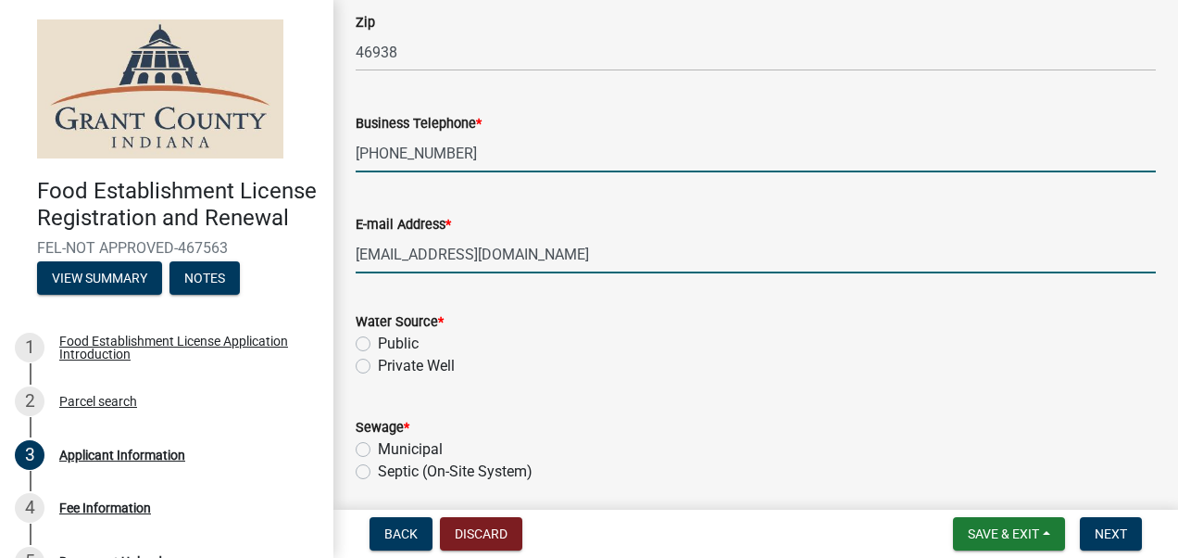
click at [528, 259] on input "[EMAIL_ADDRESS][DOMAIN_NAME]" at bounding box center [756, 254] width 800 height 38
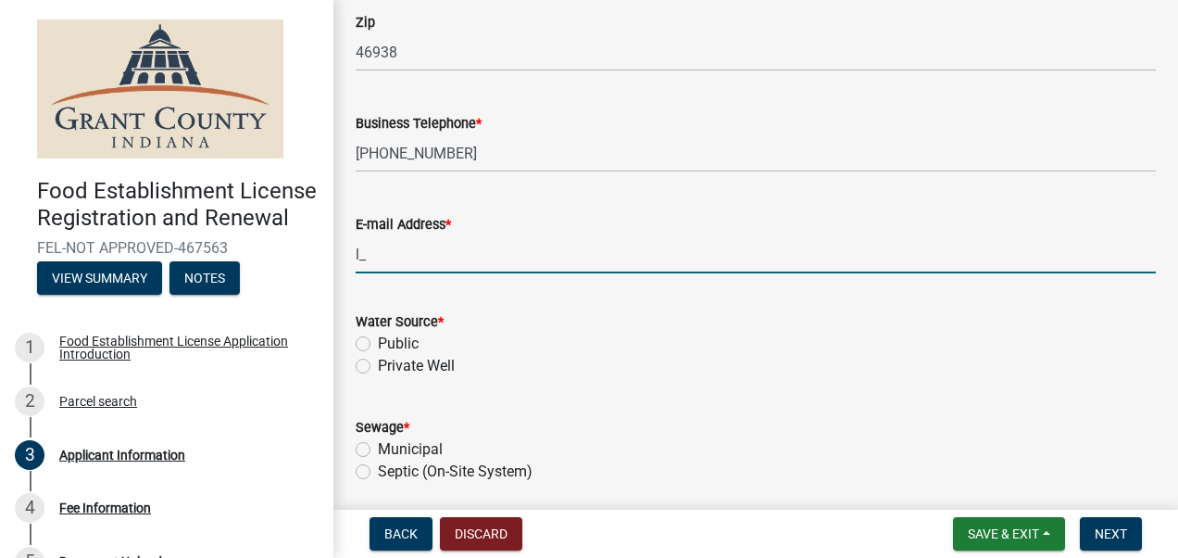
type input "l"
type input "[EMAIL_ADDRESS][DOMAIN_NAME]"
click at [378, 345] on label "Public" at bounding box center [398, 344] width 41 height 22
click at [378, 345] on input "Public" at bounding box center [384, 339] width 12 height 12
radio input "true"
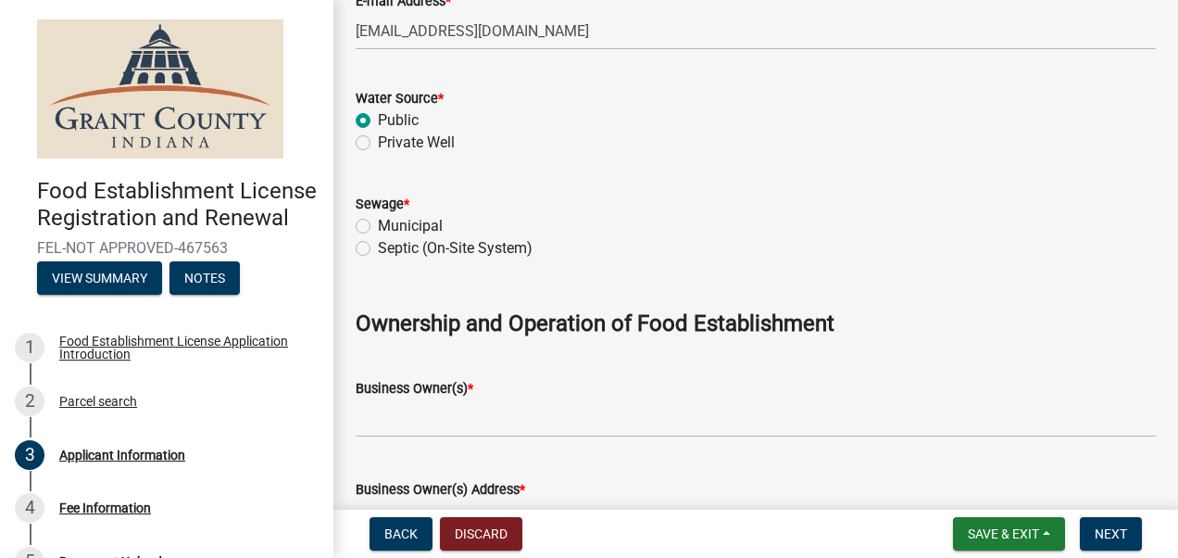
scroll to position [978, 0]
click at [378, 224] on label "Municipal" at bounding box center [410, 225] width 65 height 22
click at [378, 224] on input "Municipal" at bounding box center [384, 220] width 12 height 12
radio input "true"
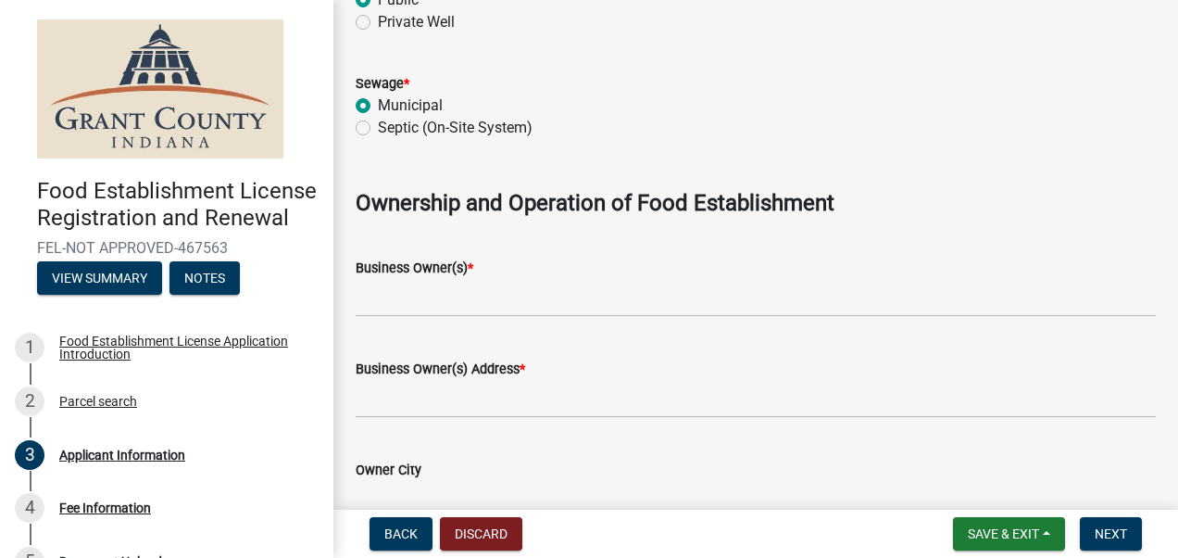
scroll to position [1099, 0]
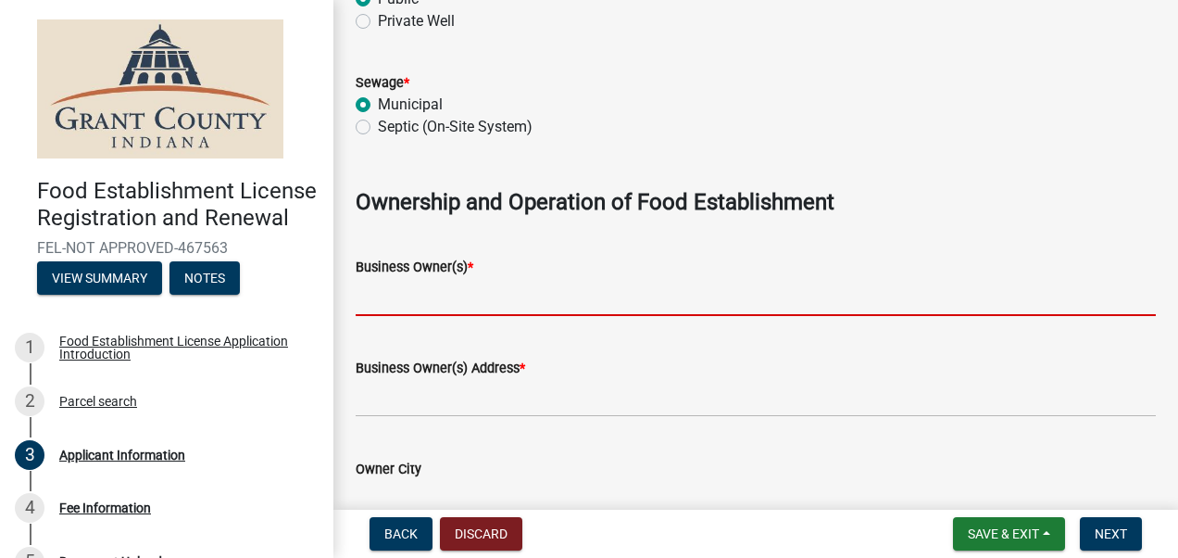
click at [433, 295] on input "Business Owner(s) *" at bounding box center [756, 297] width 800 height 38
type input "The Kings Academy, Inc"
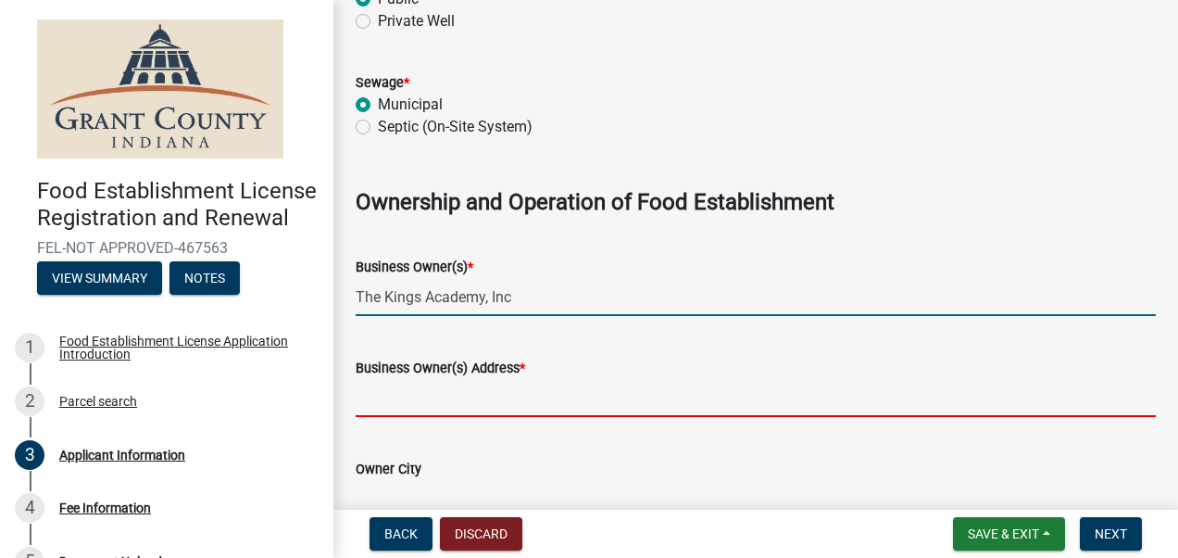
type input "[STREET_ADDRESS]"
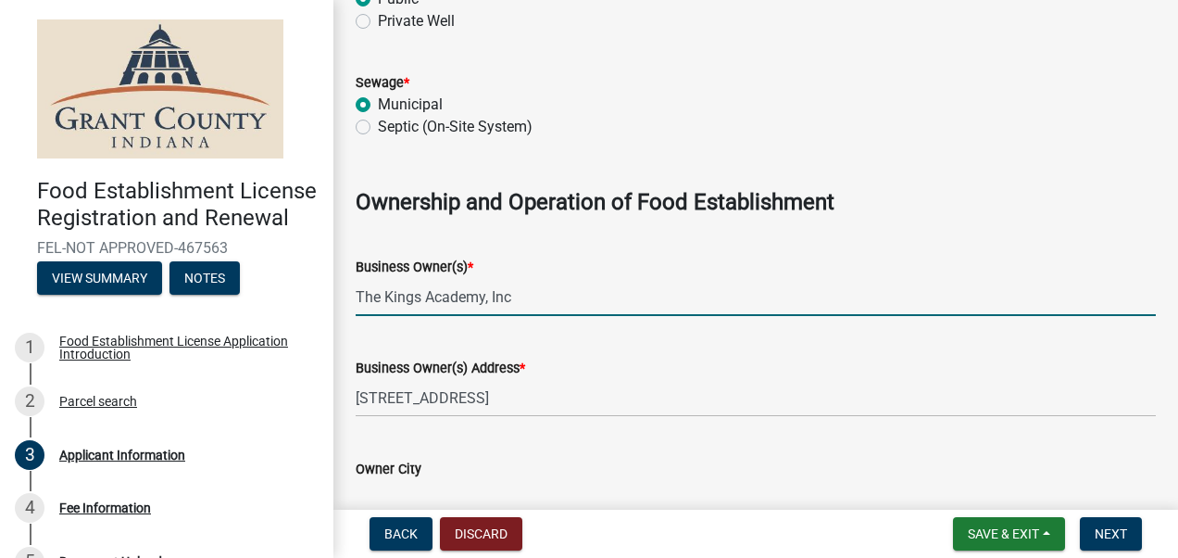
type input "7656180955"
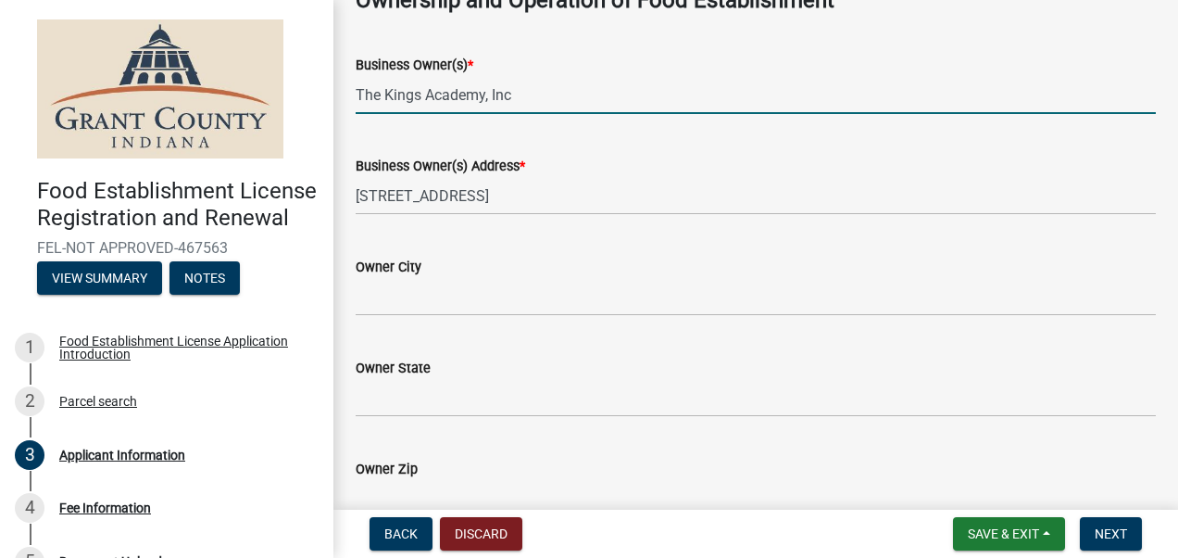
scroll to position [1333, 0]
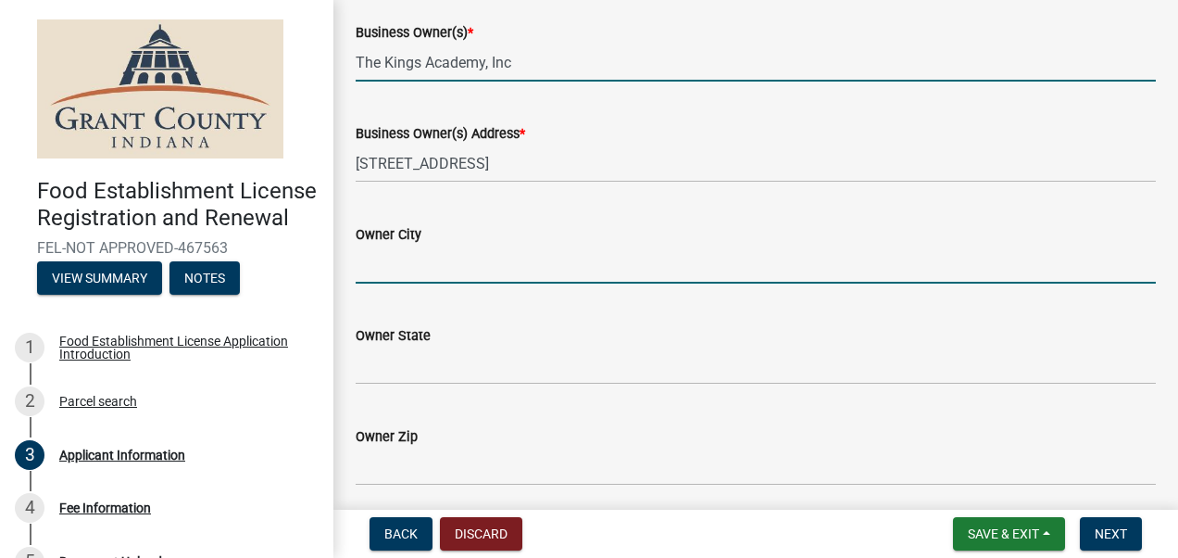
click at [390, 272] on input "Owner City" at bounding box center [756, 264] width 800 height 38
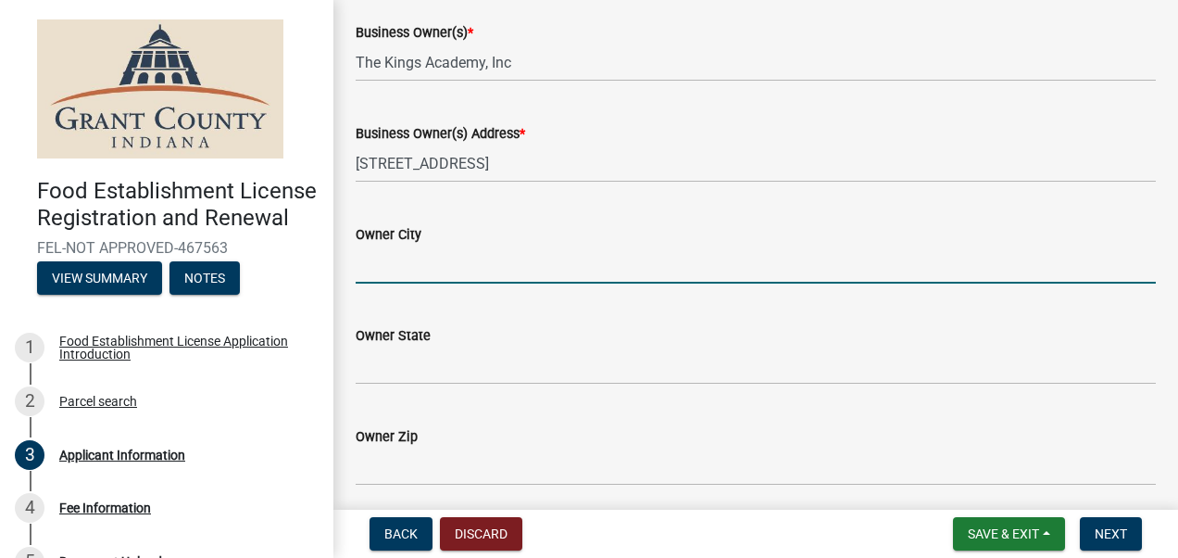
click at [390, 272] on input "Owner City" at bounding box center [756, 264] width 800 height 38
type input "[GEOGRAPHIC_DATA]"
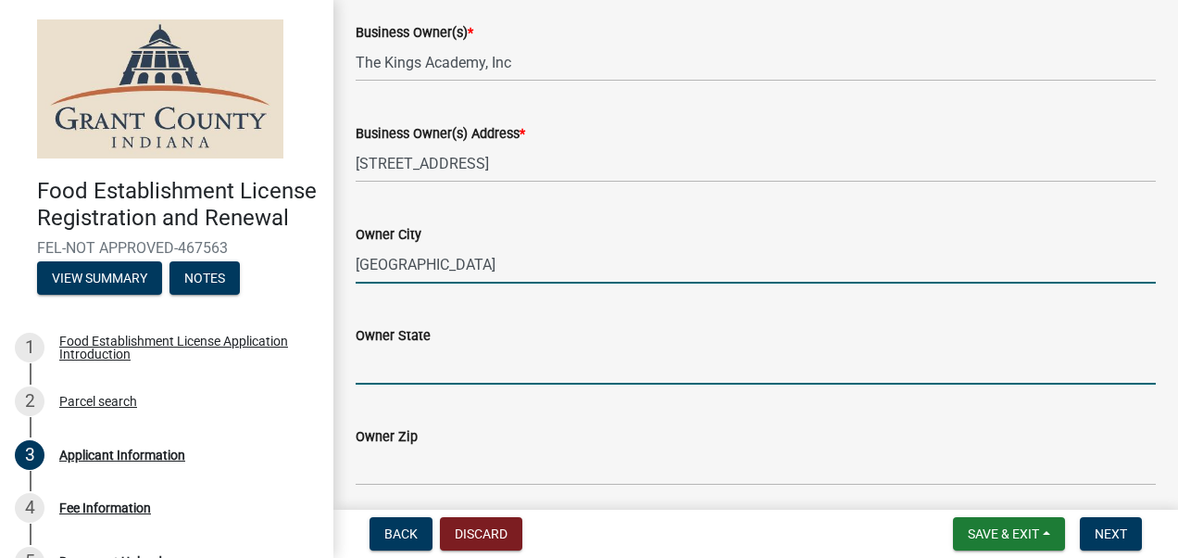
type input "IN"
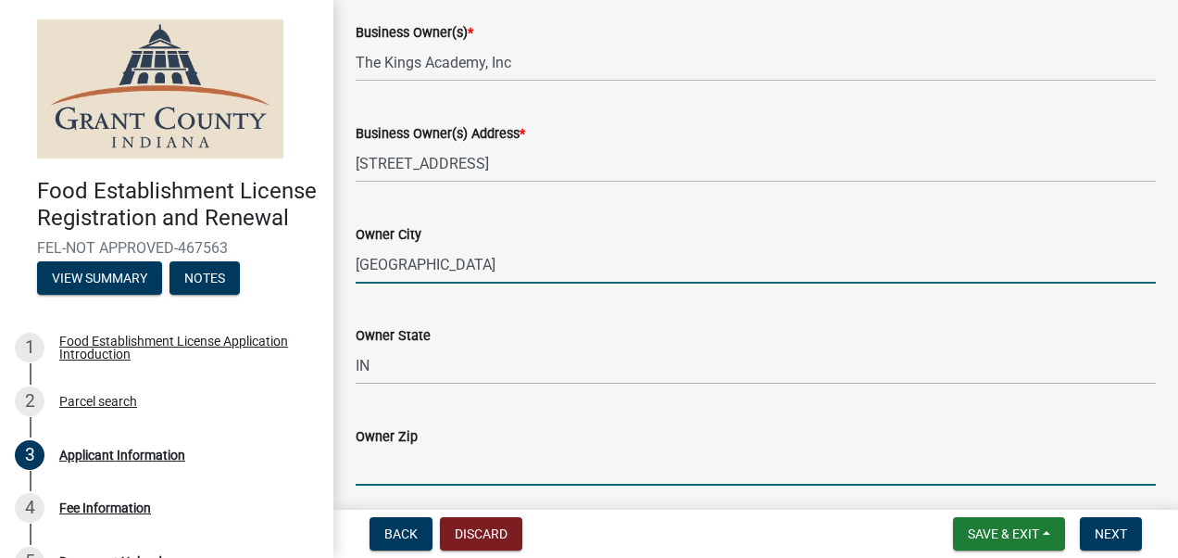
type input "46938"
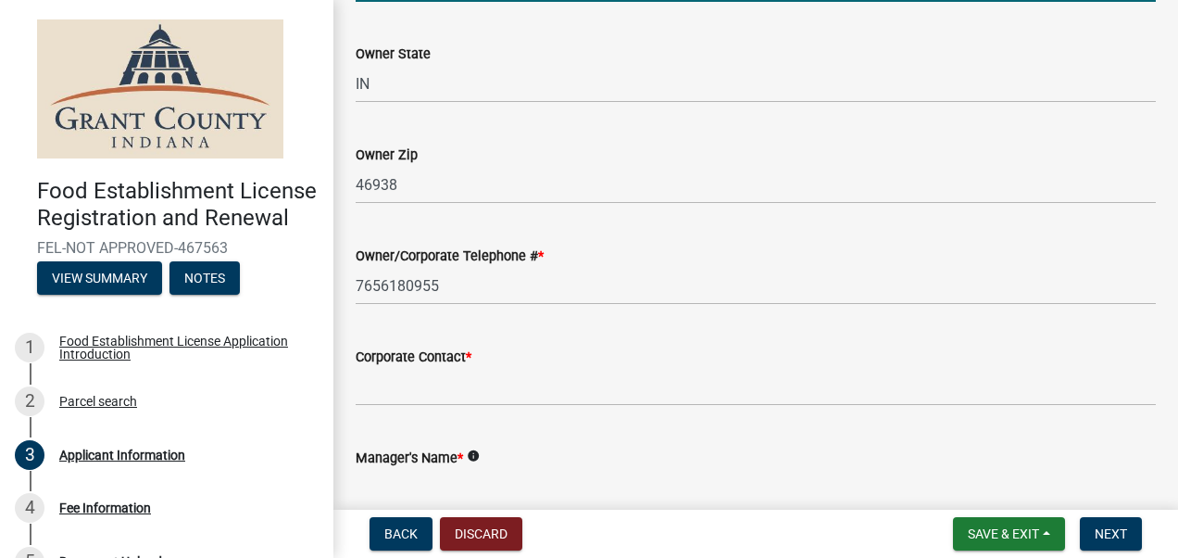
scroll to position [1617, 0]
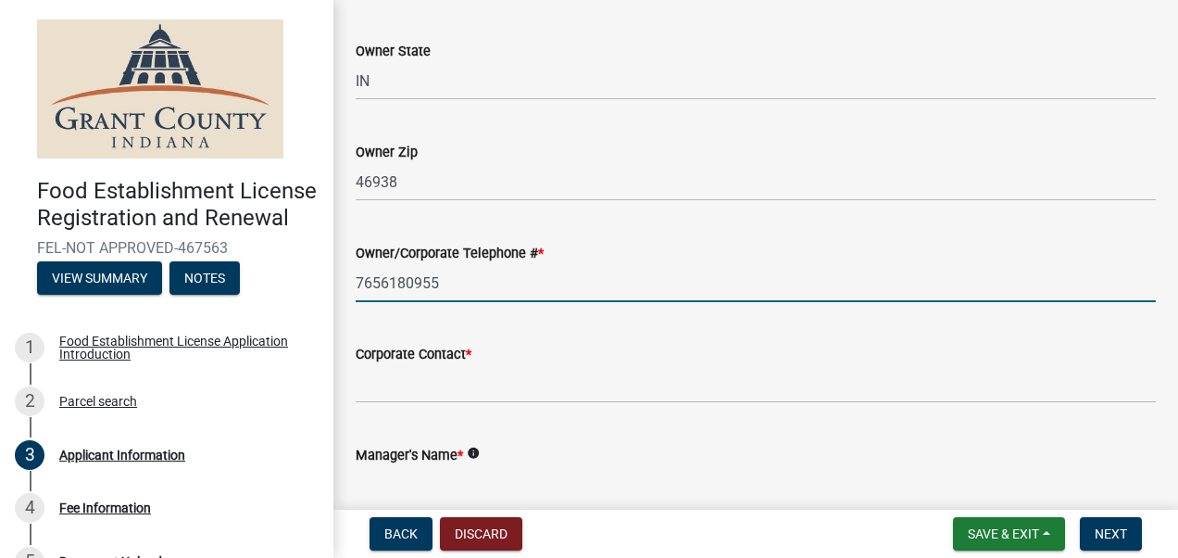
click at [448, 293] on input "7656180955" at bounding box center [756, 283] width 800 height 38
type input "7656741722"
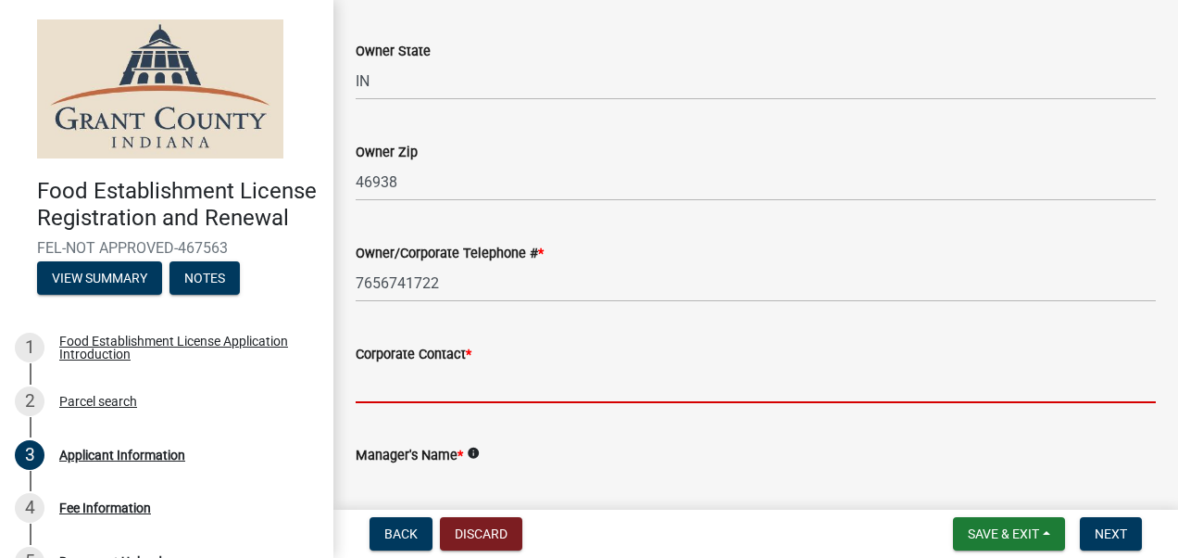
click at [460, 383] on input "Corporate Contact *" at bounding box center [756, 384] width 800 height 38
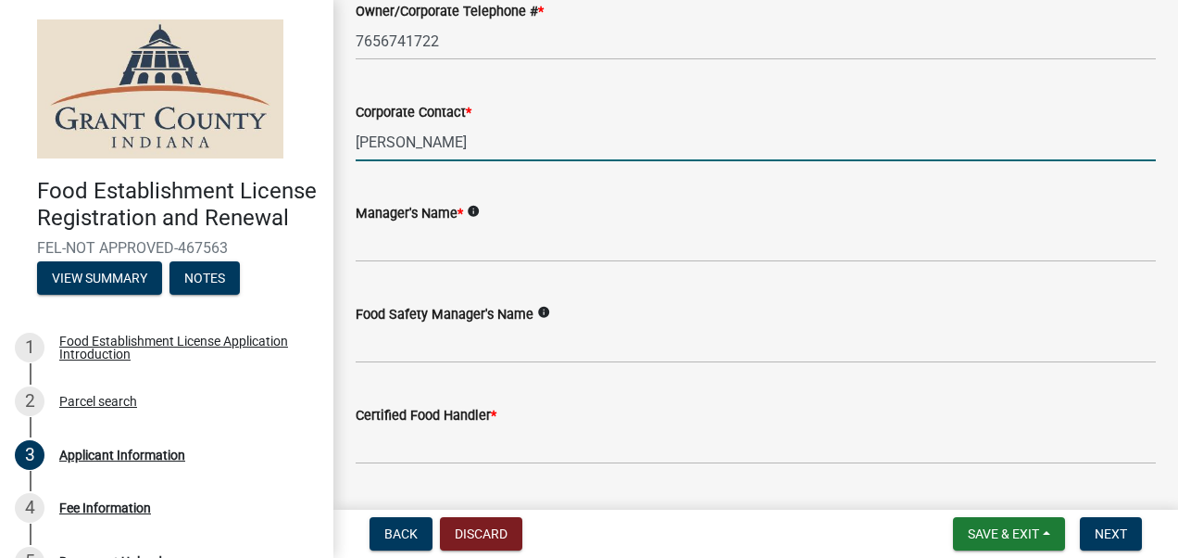
scroll to position [1858, 0]
type input "[PERSON_NAME]"
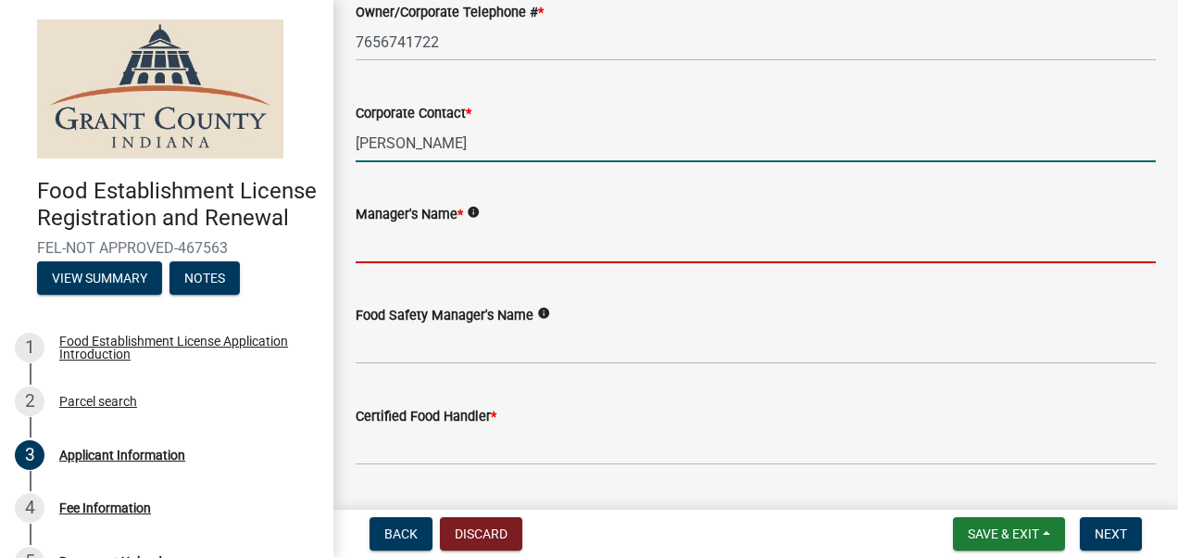
click at [390, 238] on input "Manager's Name *" at bounding box center [756, 244] width 800 height 38
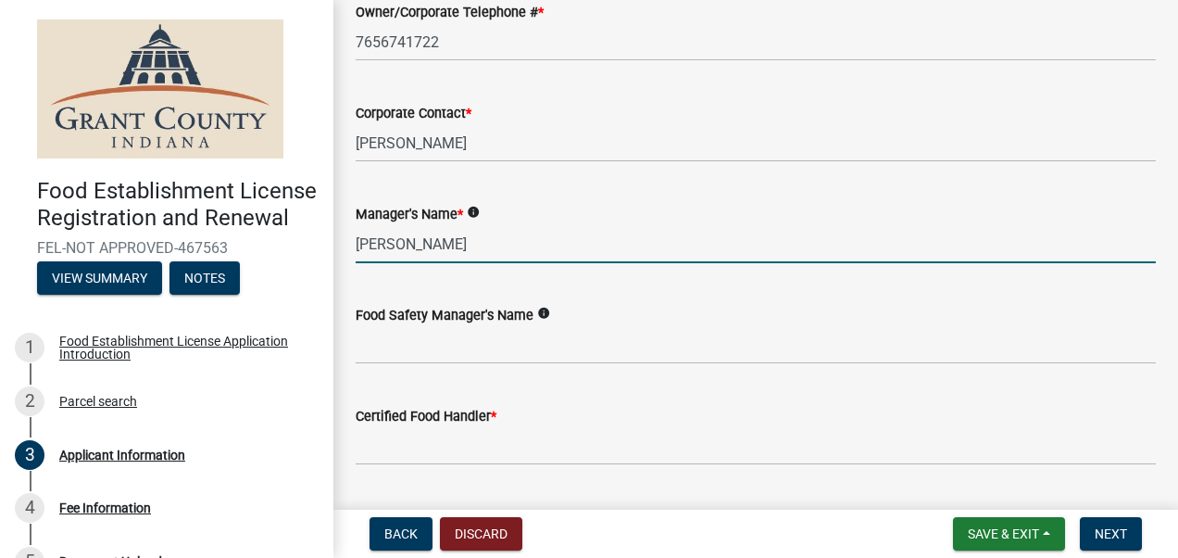
type input "[PERSON_NAME]"
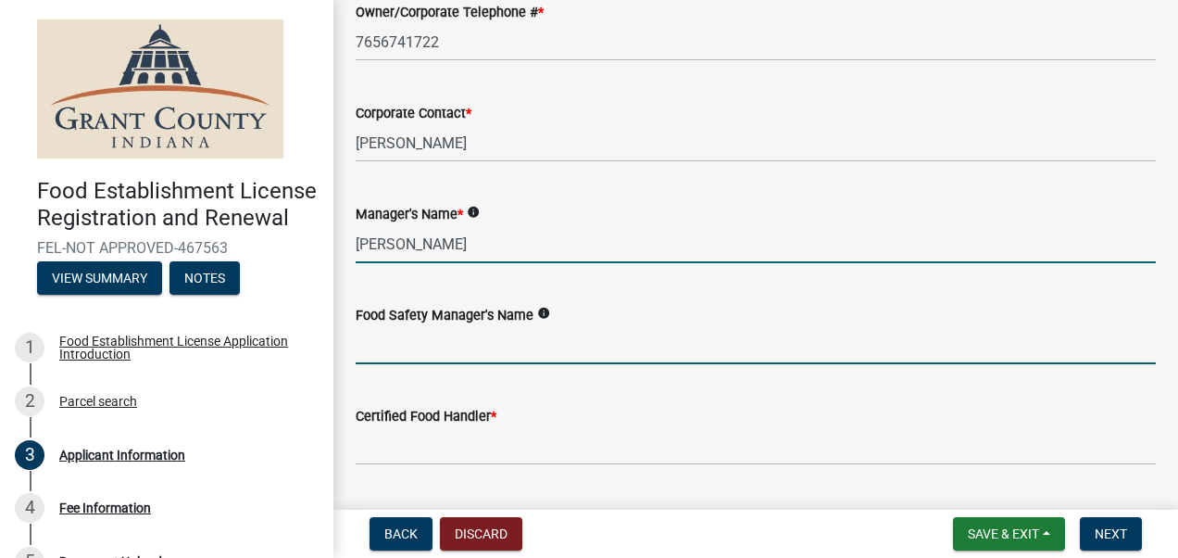
click at [372, 345] on input "Food Safety Manager's Name" at bounding box center [756, 345] width 800 height 38
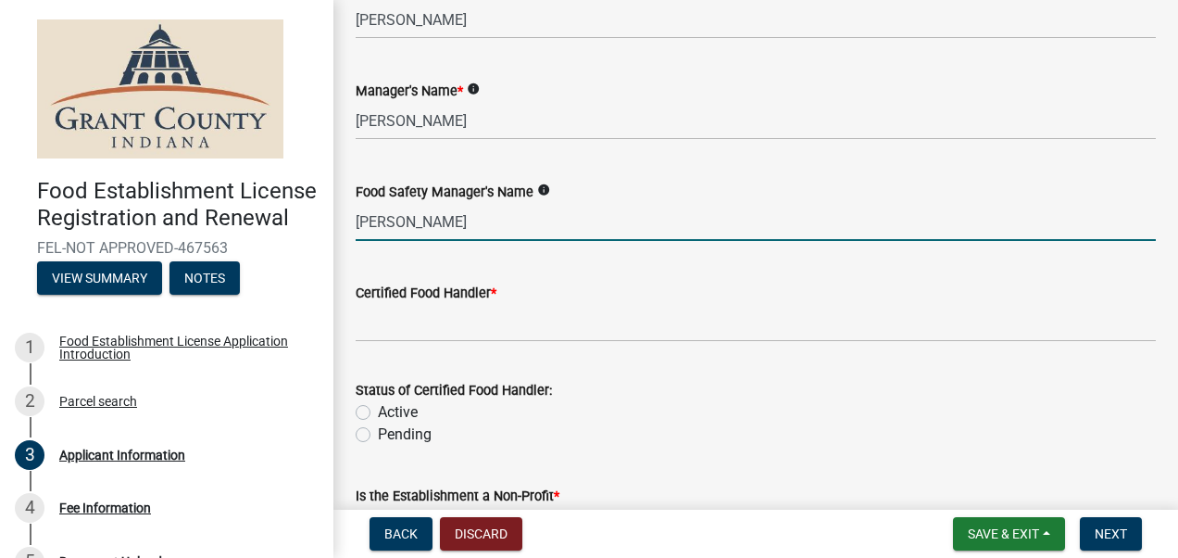
scroll to position [1987, 0]
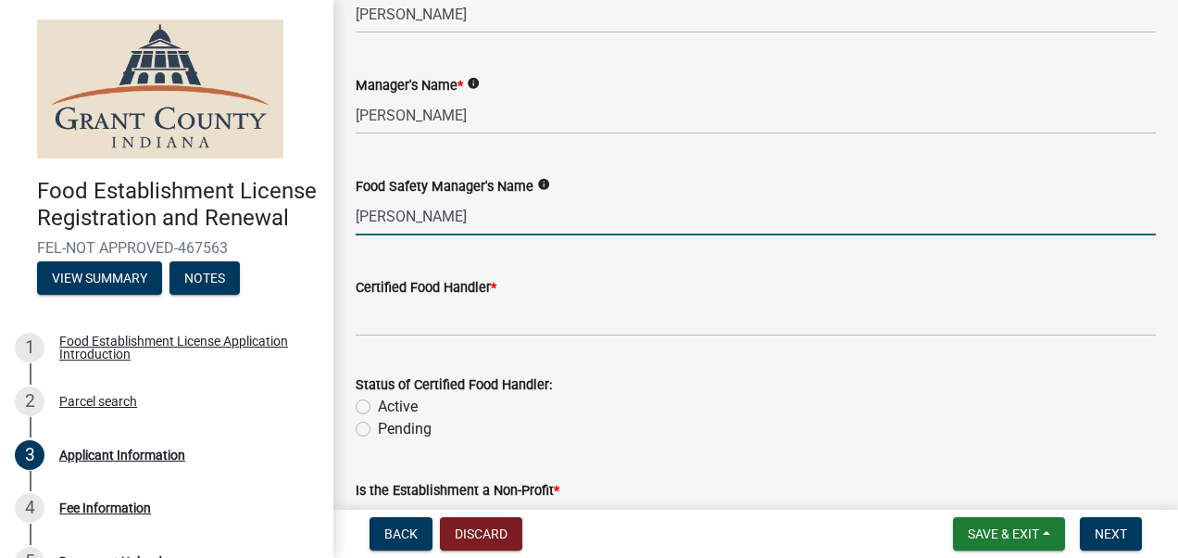
type input "[PERSON_NAME]"
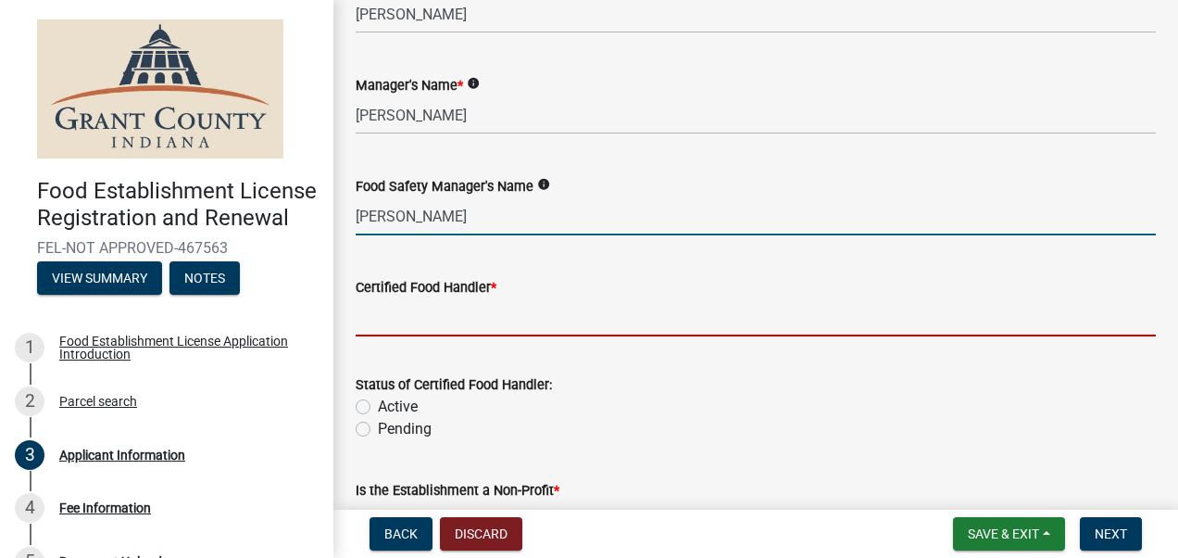
click at [432, 328] on input "Certified Food Handler *" at bounding box center [756, 317] width 800 height 38
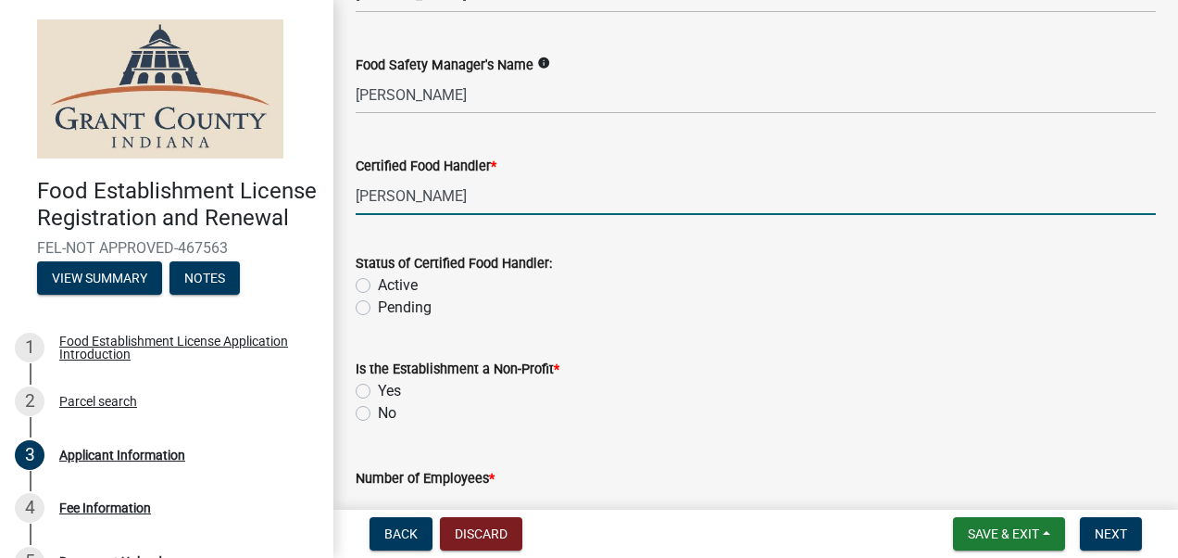
scroll to position [2109, 0]
type input "[PERSON_NAME]"
click at [378, 285] on label "Active" at bounding box center [398, 284] width 40 height 22
click at [378, 285] on input "Active" at bounding box center [384, 279] width 12 height 12
radio input "true"
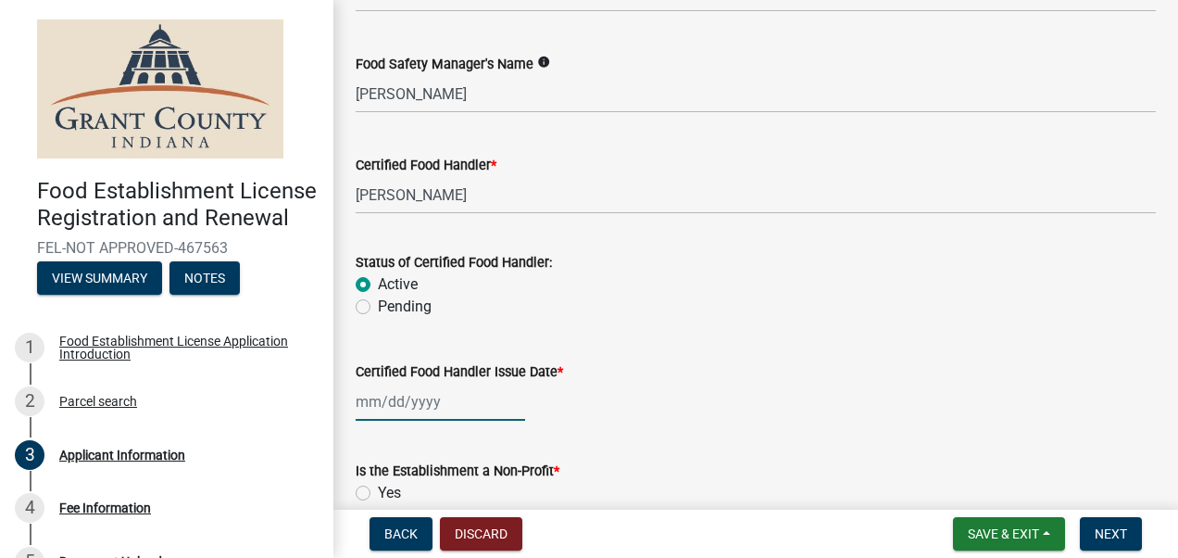
click at [456, 409] on div at bounding box center [440, 402] width 169 height 38
select select "8"
select select "2025"
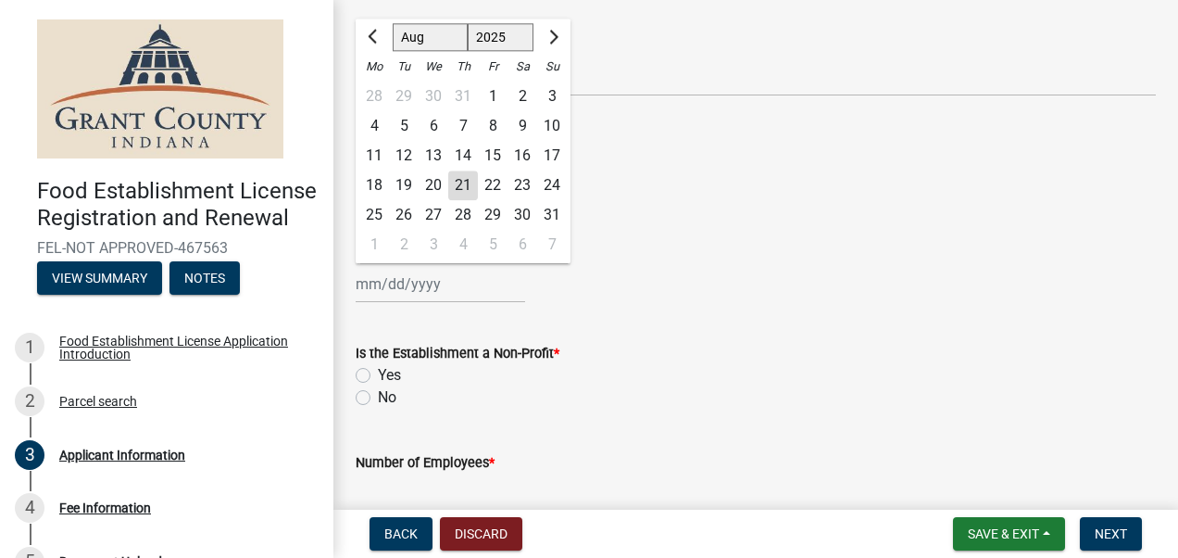
scroll to position [2228, 0]
click at [378, 380] on label "Yes" at bounding box center [389, 374] width 23 height 22
click at [378, 375] on input "Yes" at bounding box center [384, 369] width 12 height 12
radio input "true"
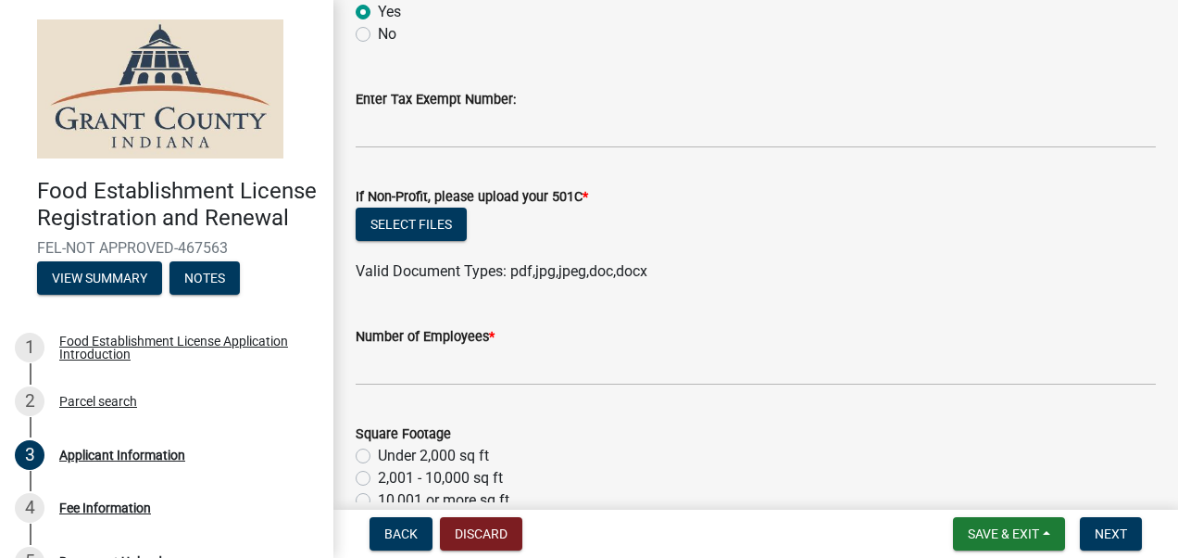
scroll to position [2548, 0]
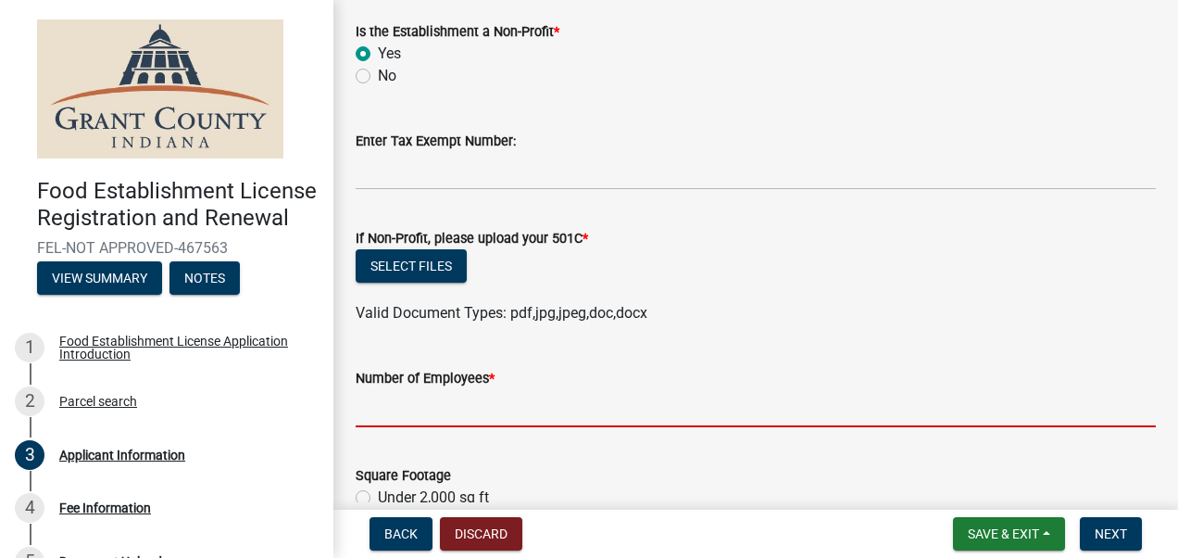
click at [484, 404] on input "Number of Employees *" at bounding box center [756, 408] width 800 height 38
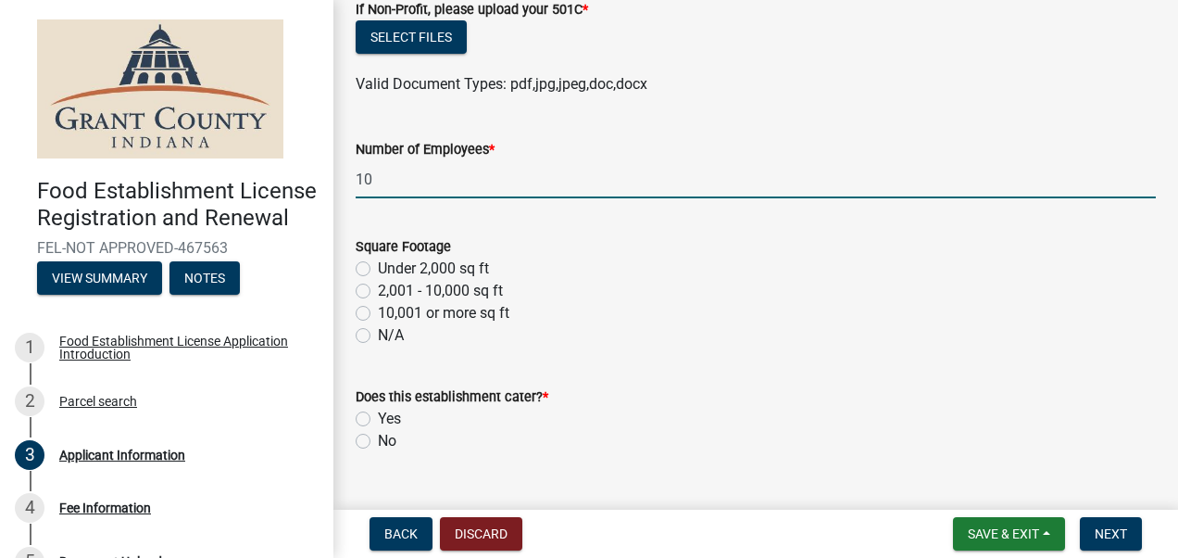
scroll to position [2778, 0]
type input "10"
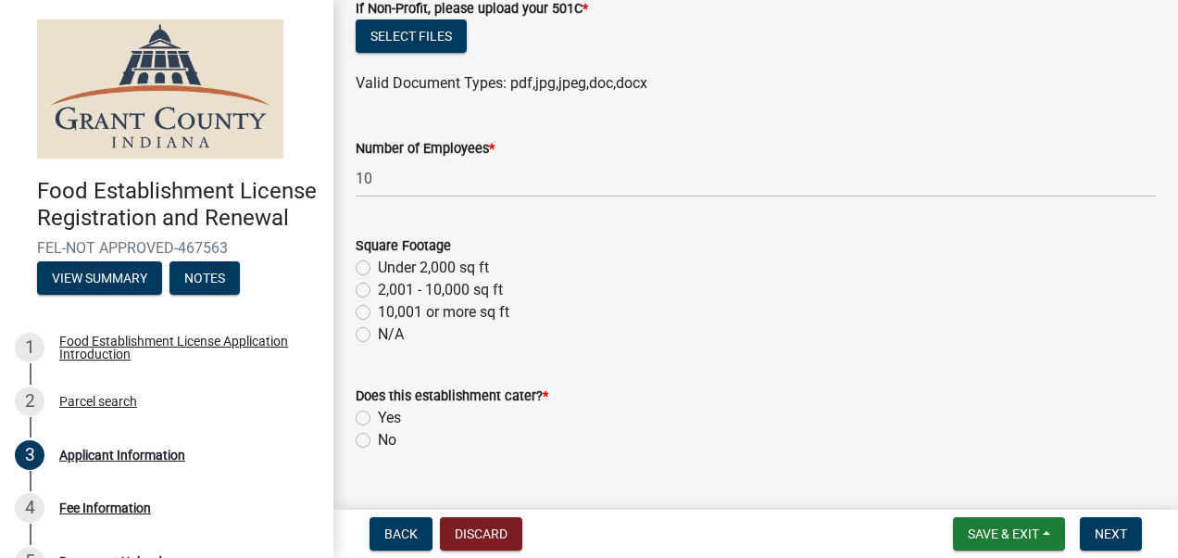
click at [378, 441] on label "No" at bounding box center [387, 440] width 19 height 22
click at [378, 441] on input "No" at bounding box center [384, 435] width 12 height 12
radio input "true"
click at [378, 289] on label "2,001 - 10,000 sq ft" at bounding box center [440, 290] width 125 height 22
click at [378, 289] on input "2,001 - 10,000 sq ft" at bounding box center [384, 285] width 12 height 12
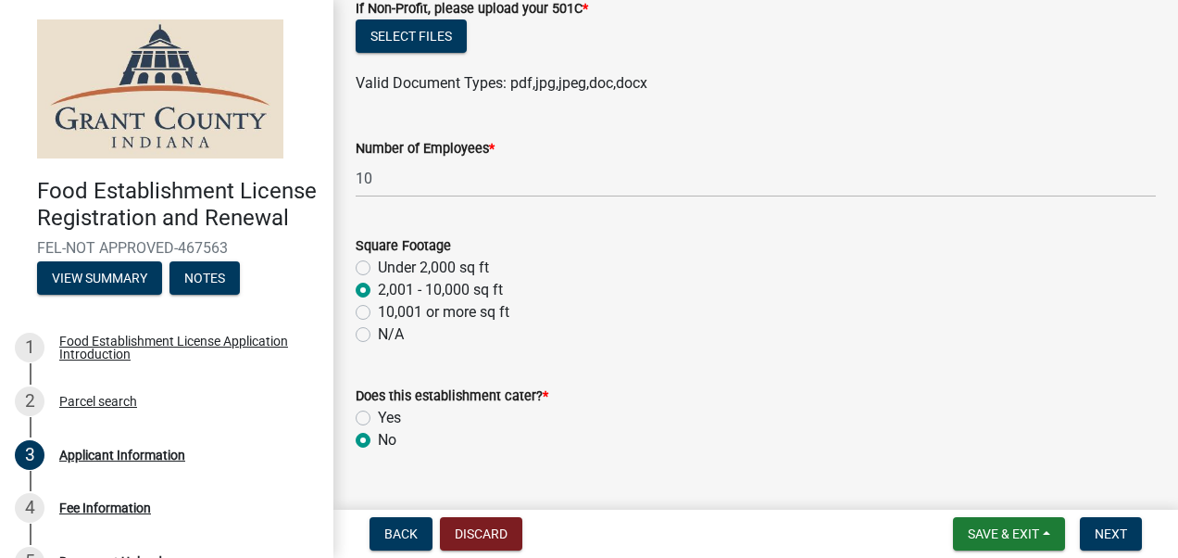
radio input "true"
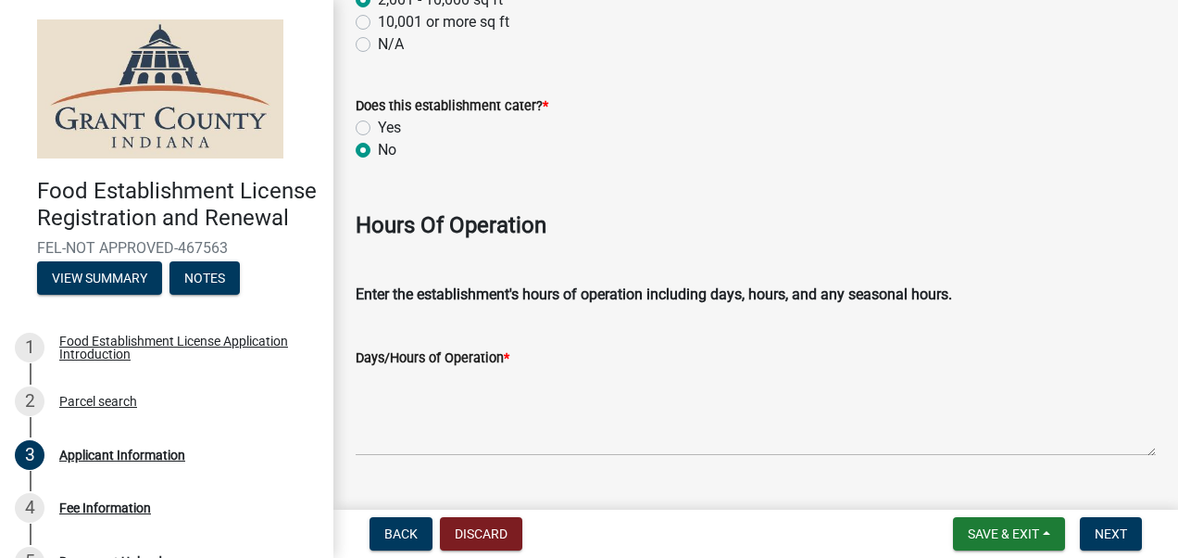
scroll to position [3108, 0]
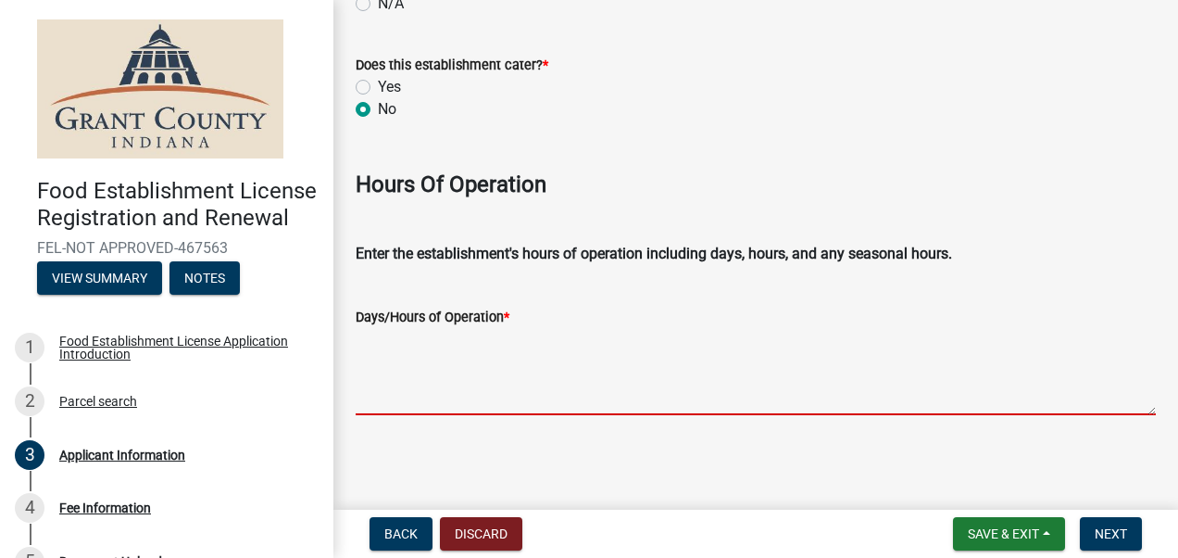
click at [525, 395] on textarea "Days/Hours of Operation *" at bounding box center [756, 371] width 800 height 87
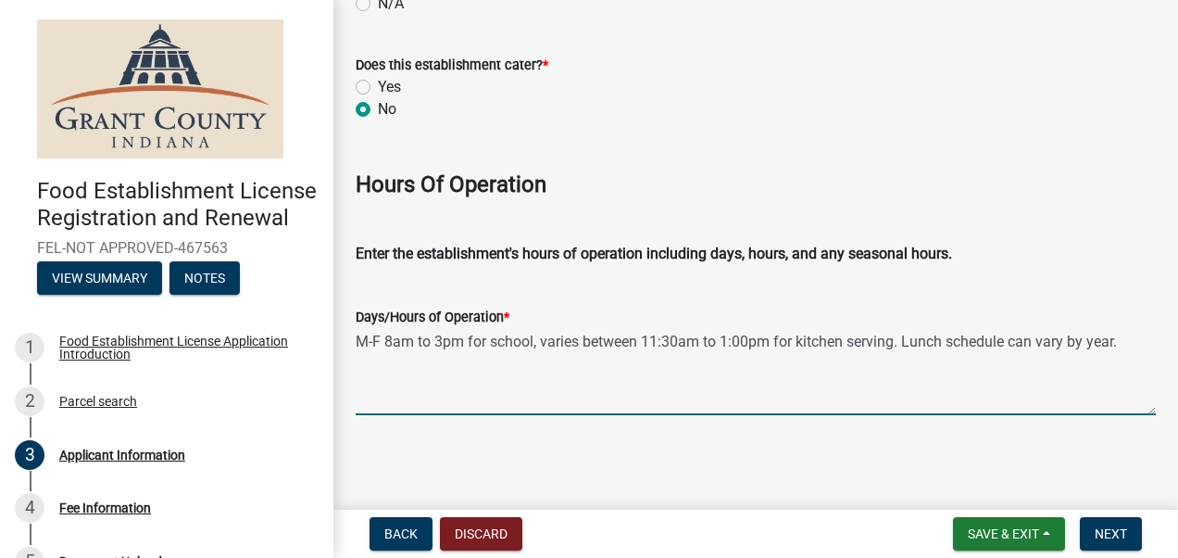
click at [546, 343] on textarea "M-F 8am to 3pm for school, varies between 11:30am to 1:00pm for kitchen serving…" at bounding box center [756, 371] width 800 height 87
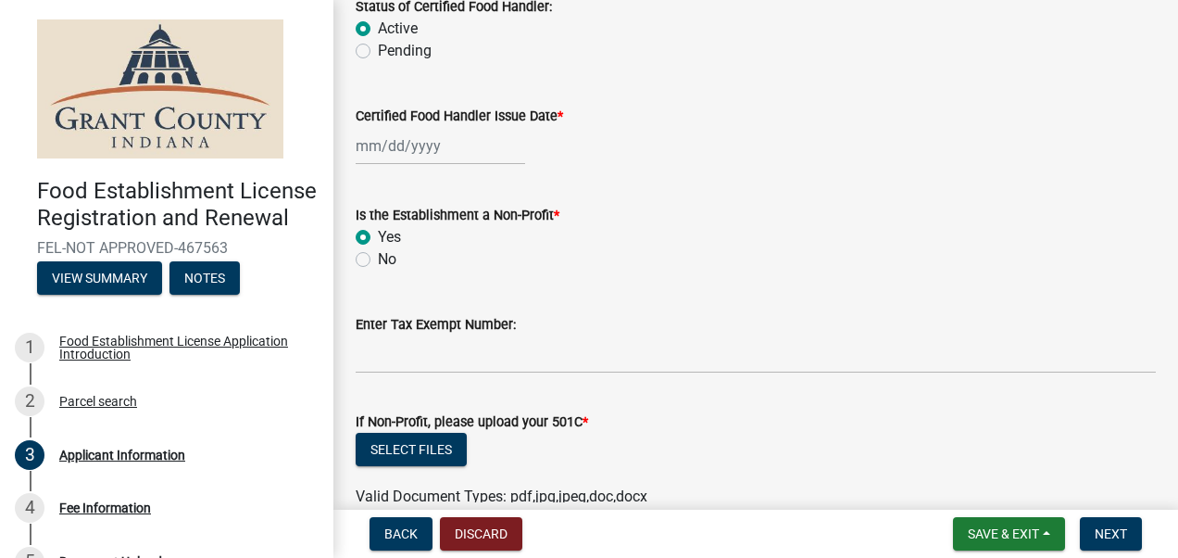
scroll to position [2368, 0]
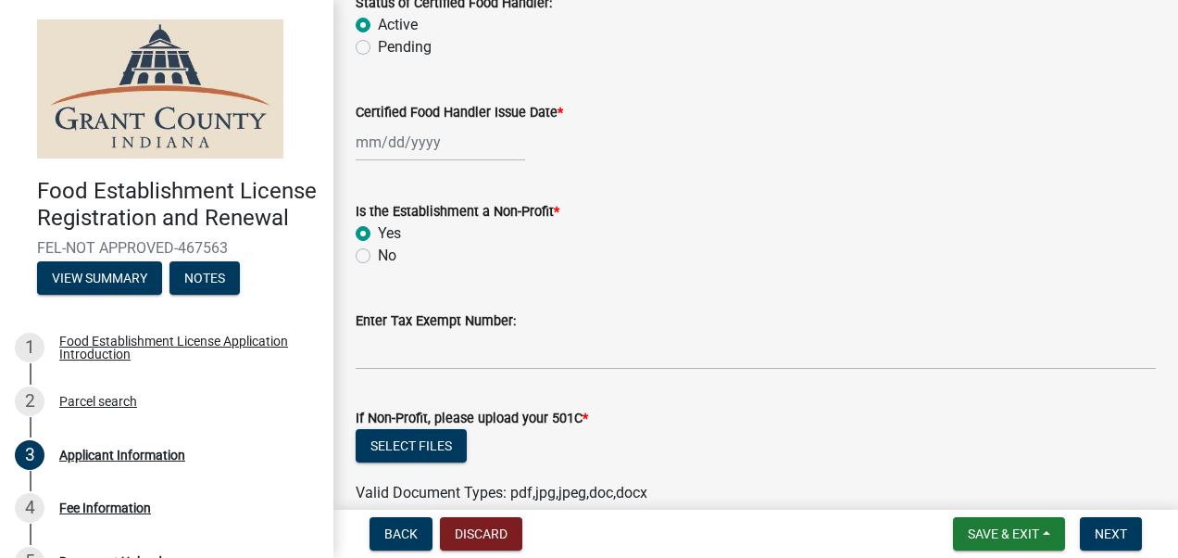
type textarea "M-F 8am to 3pm for school hours. Varies between 11:30am to 1:00pm for kitchen s…"
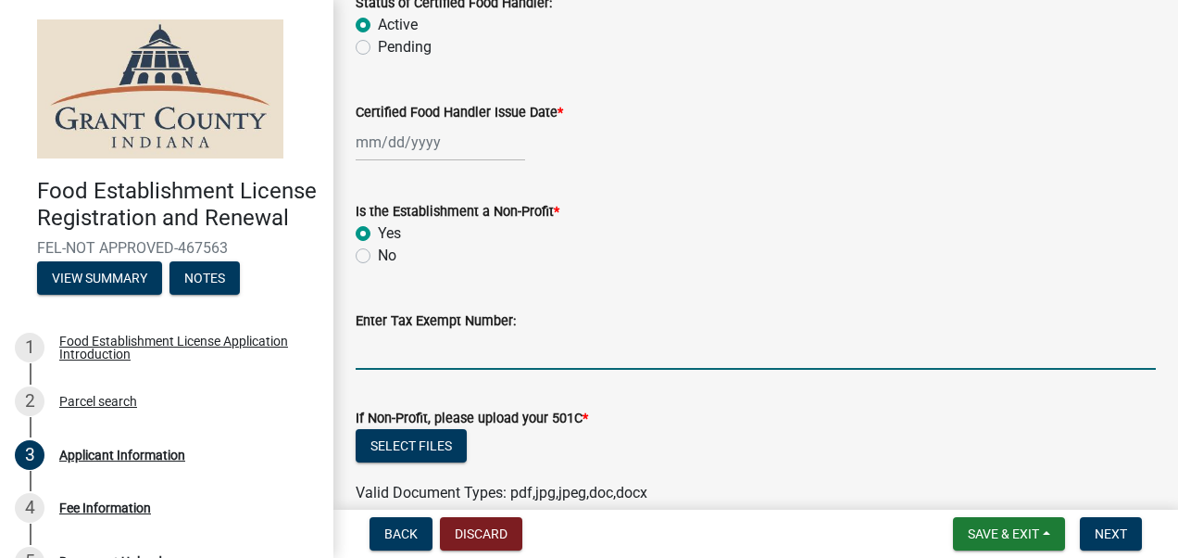
click at [404, 353] on input "Enter Tax Exempt Number:" at bounding box center [756, 351] width 800 height 38
paste input "0006897118"
type input "0006897118"
click at [415, 139] on div at bounding box center [440, 142] width 169 height 38
select select "8"
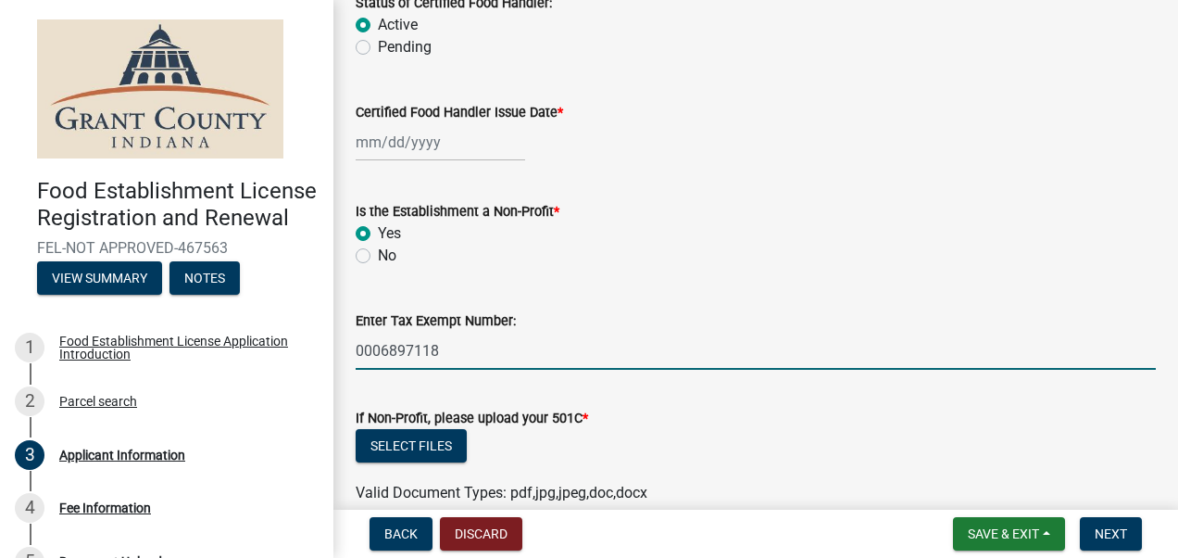
select select "2025"
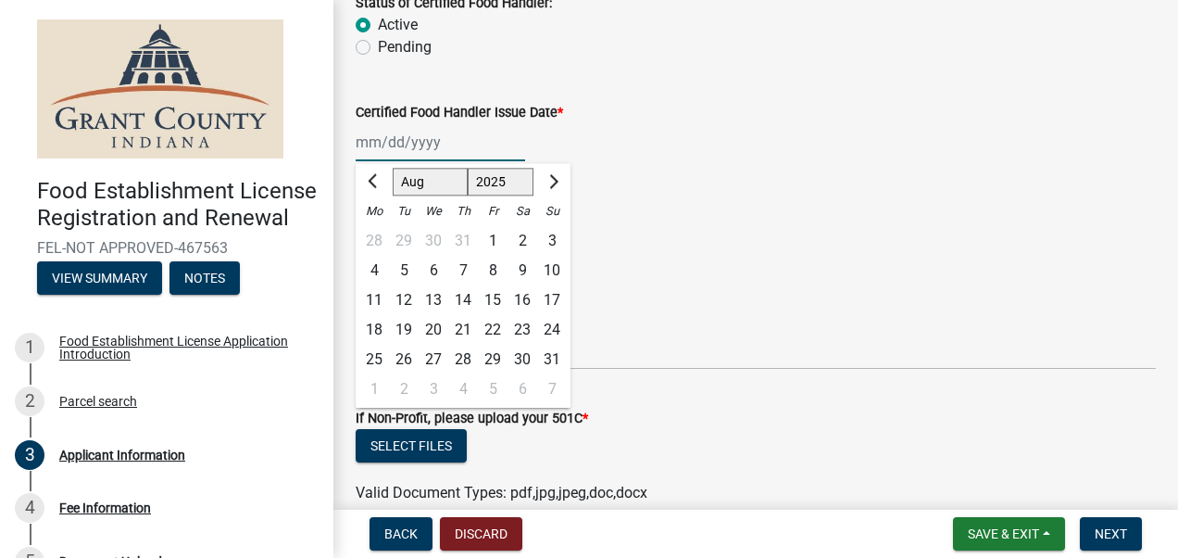
click at [415, 154] on input "Certified Food Handler Issue Date *" at bounding box center [440, 142] width 169 height 38
paste input "[DATE]"
type input "[DATE]"
click at [658, 195] on form "Is the Establishment a Non-Profit * Yes No" at bounding box center [756, 222] width 800 height 89
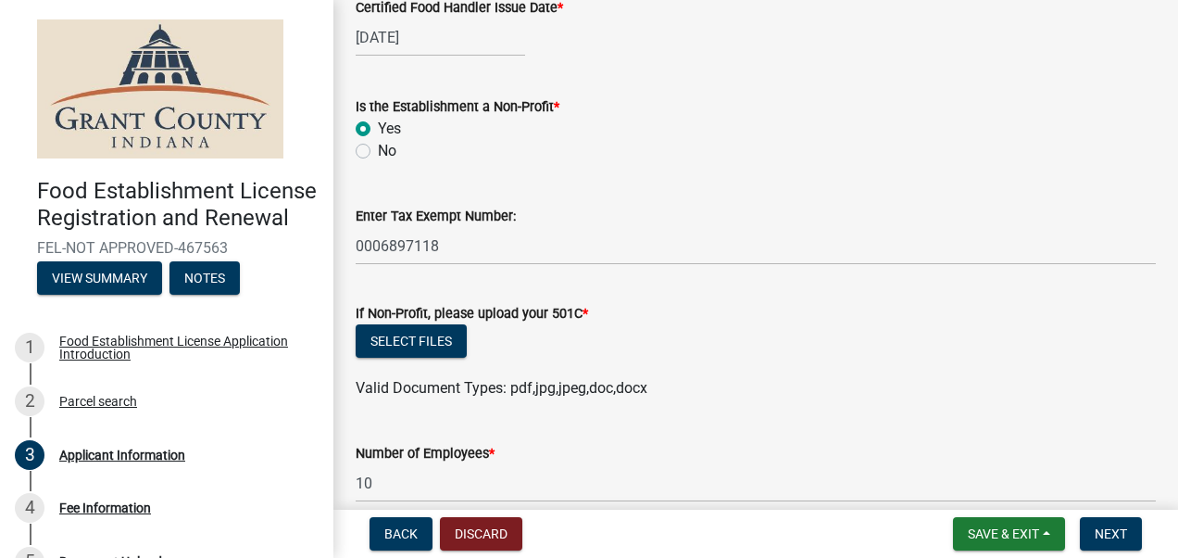
scroll to position [2471, 0]
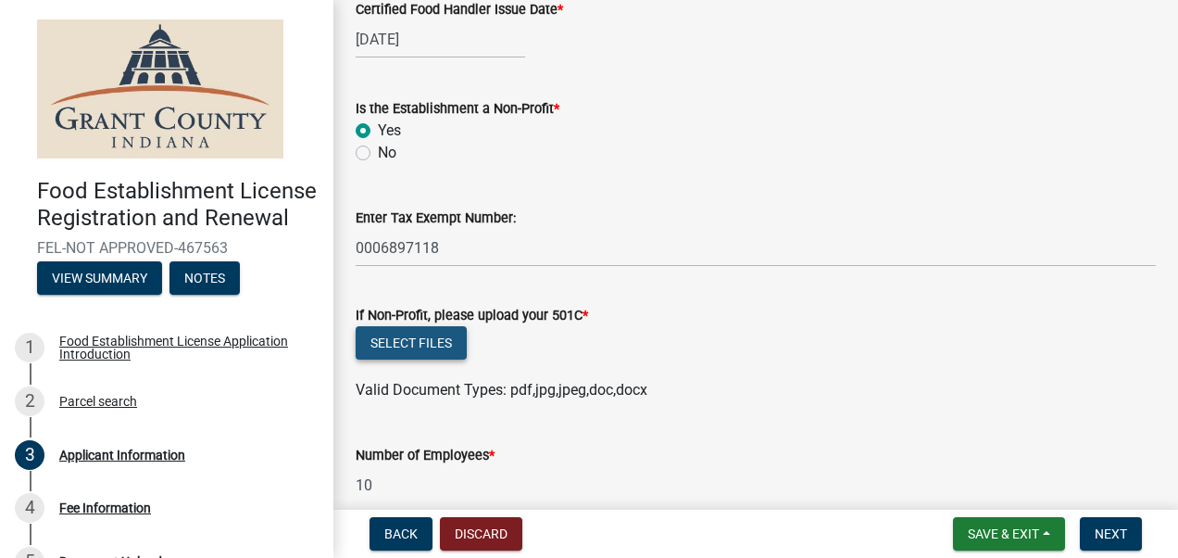
click at [441, 335] on button "Select files" at bounding box center [411, 342] width 111 height 33
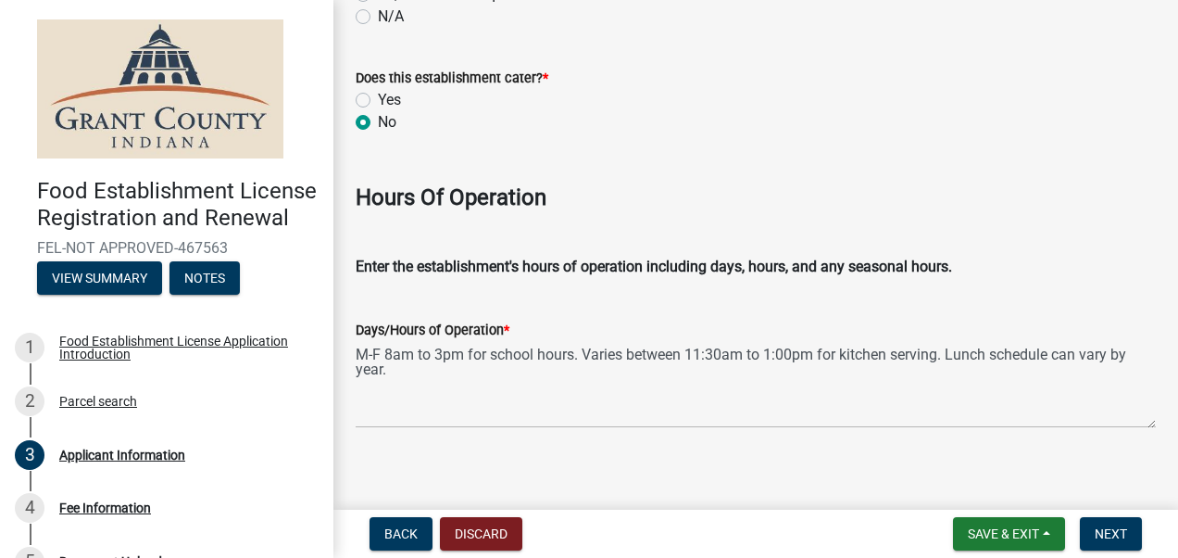
scroll to position [3096, 0]
click at [682, 233] on p at bounding box center [756, 229] width 800 height 22
click at [682, 220] on p at bounding box center [756, 229] width 800 height 22
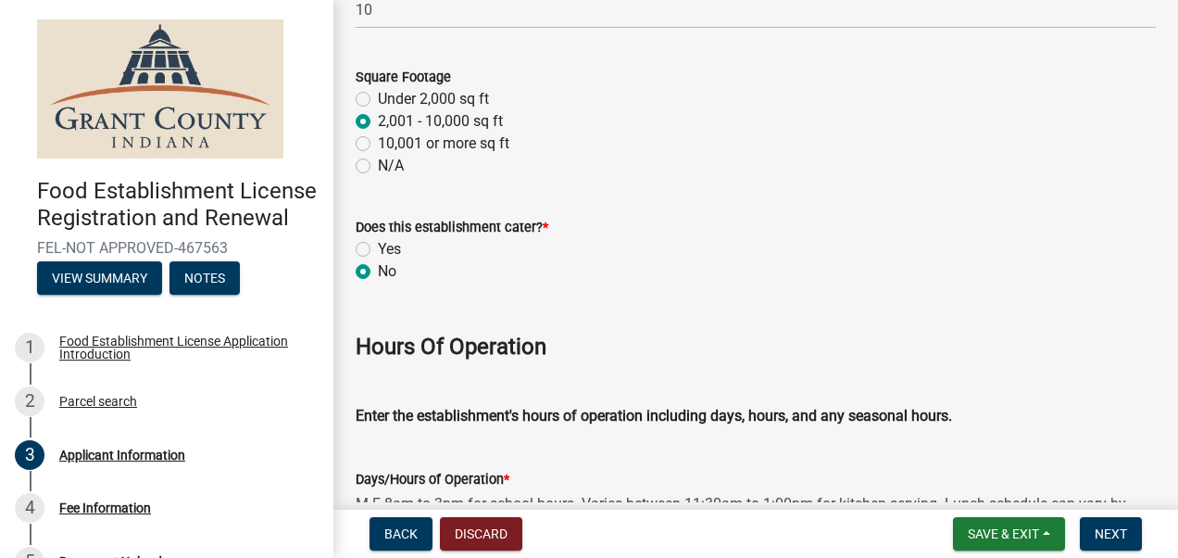
scroll to position [2945, 0]
click at [998, 535] on span "Save & Exit" at bounding box center [1003, 533] width 71 height 15
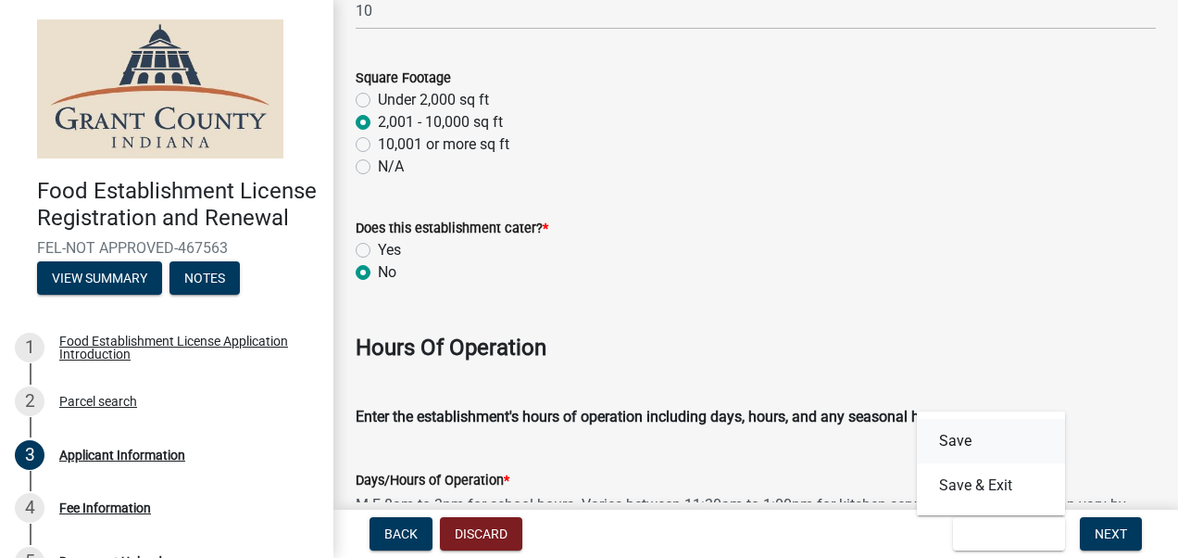
click at [986, 441] on button "Save" at bounding box center [991, 441] width 148 height 44
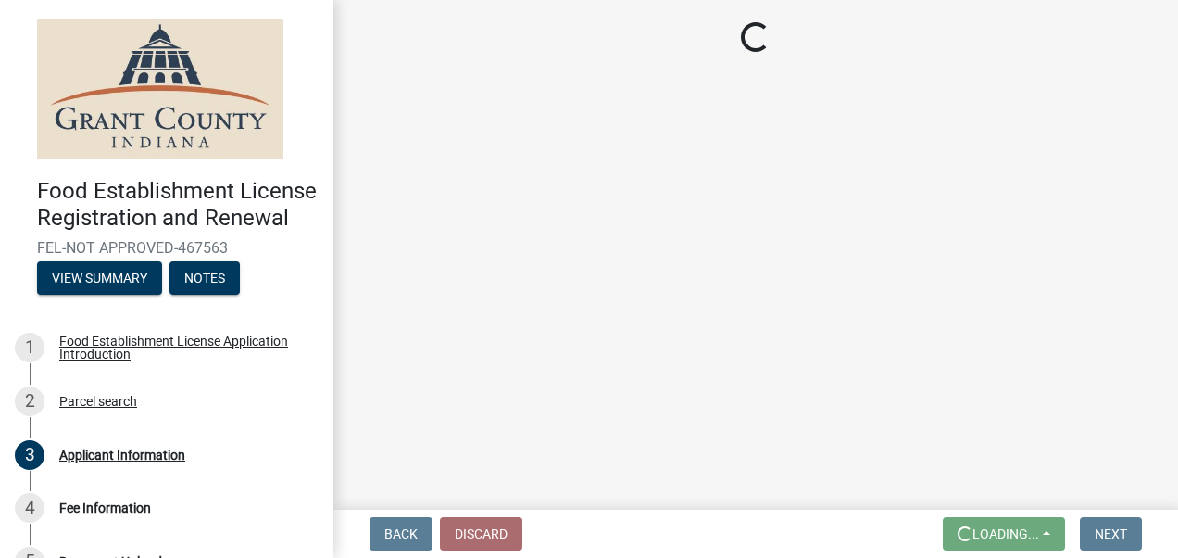
scroll to position [0, 0]
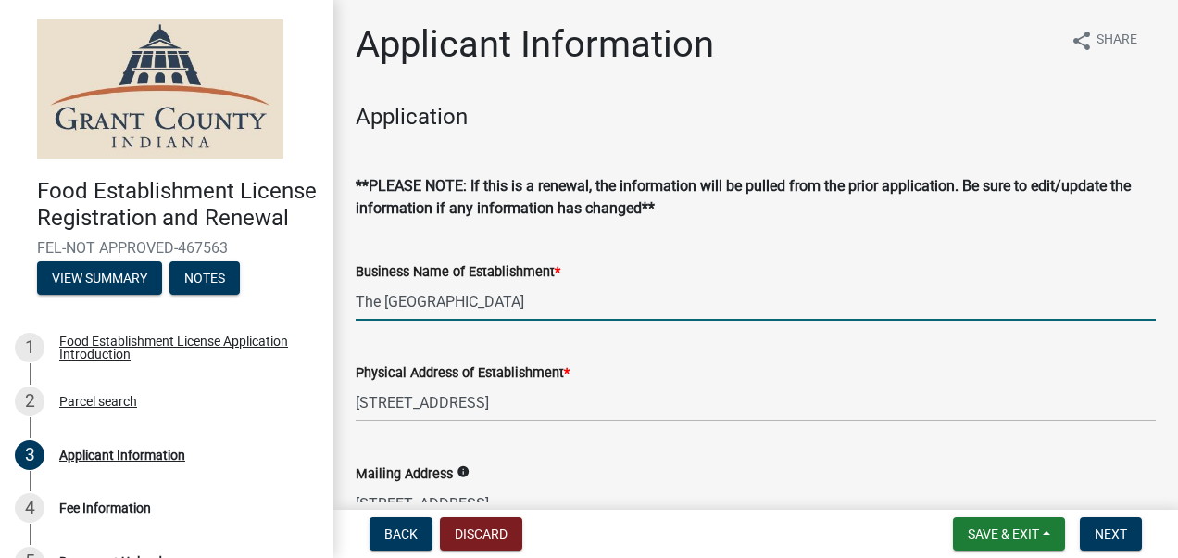
click at [698, 306] on input "The [GEOGRAPHIC_DATA]" at bounding box center [756, 301] width 800 height 38
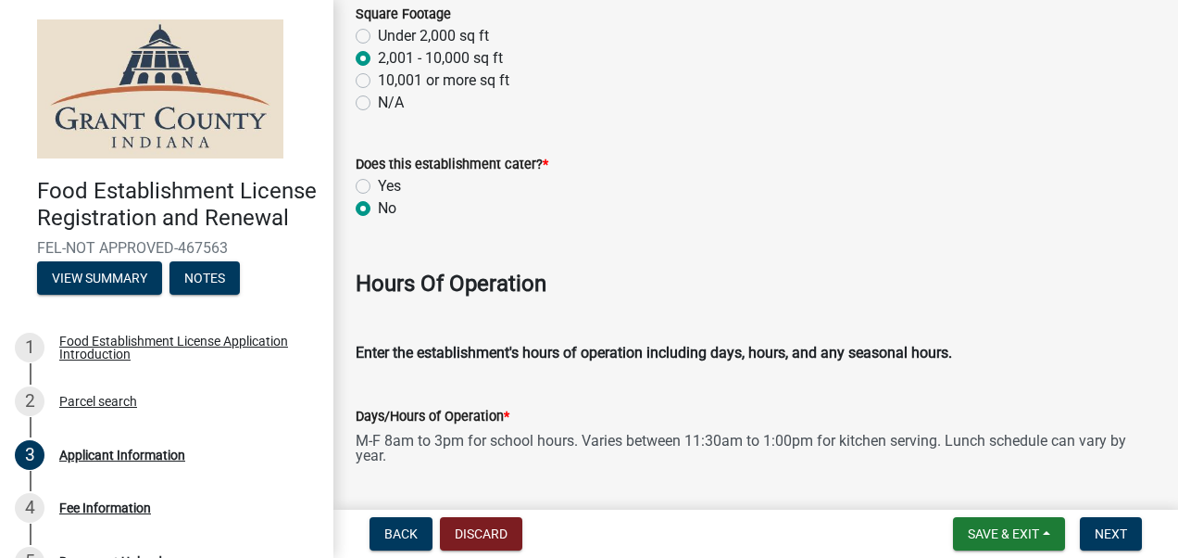
scroll to position [3010, 0]
type input "The [GEOGRAPHIC_DATA]"
click at [937, 435] on textarea "M-F 8am to 3pm for school hours. Varies between 11:30am to 1:00pm for kitchen s…" at bounding box center [756, 469] width 800 height 87
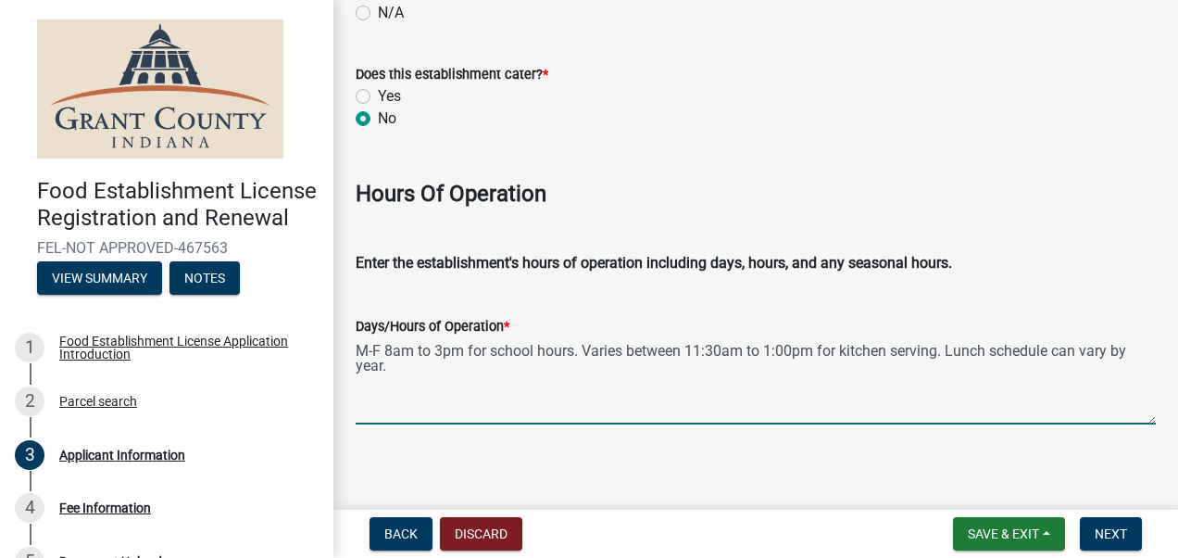
scroll to position [3096, 0]
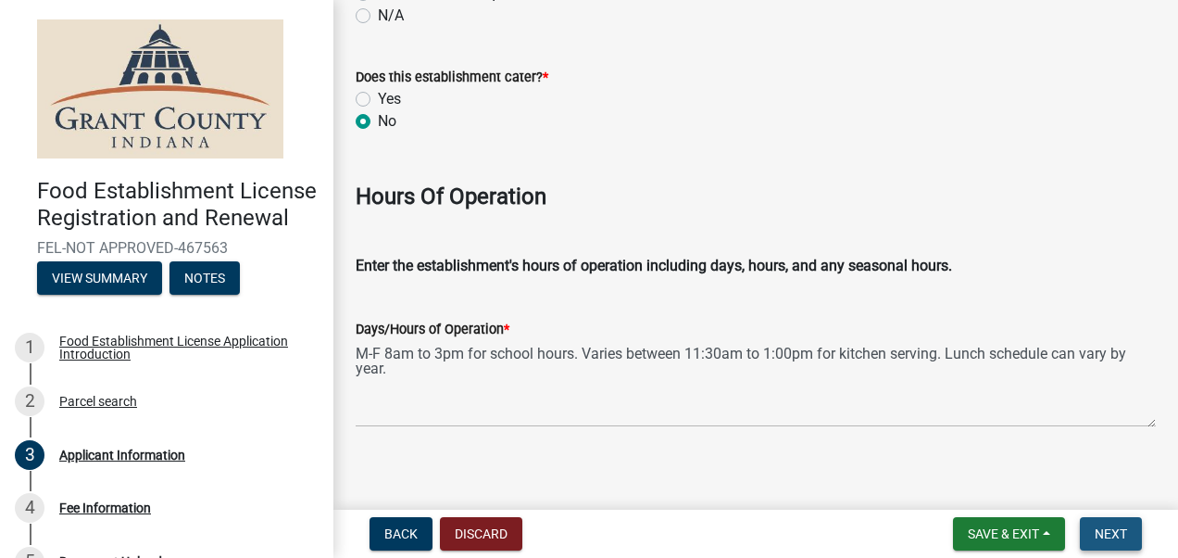
click at [1102, 537] on span "Next" at bounding box center [1111, 533] width 32 height 15
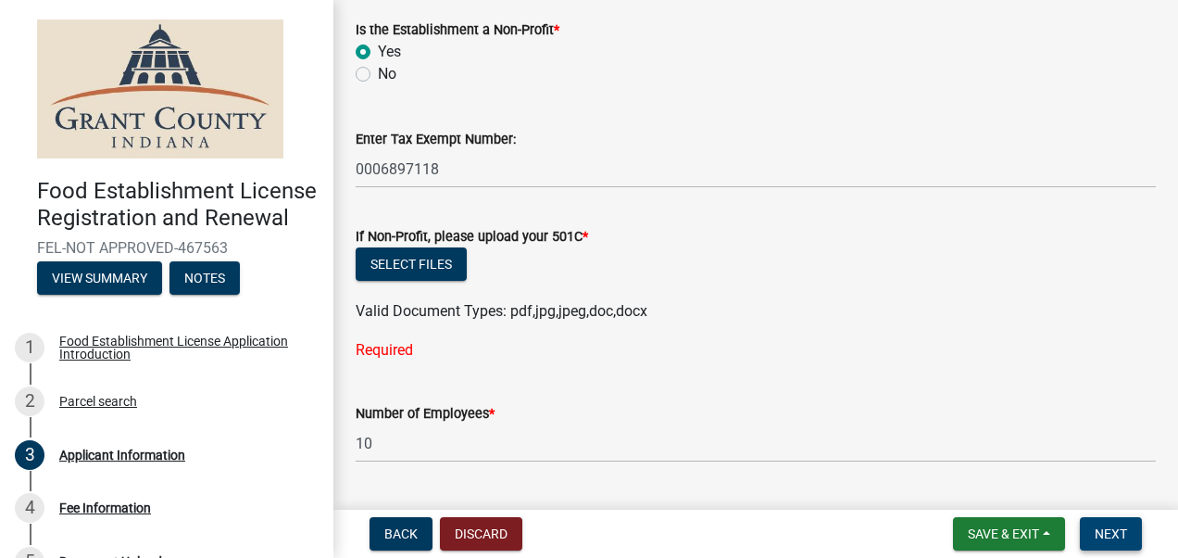
scroll to position [2562, 0]
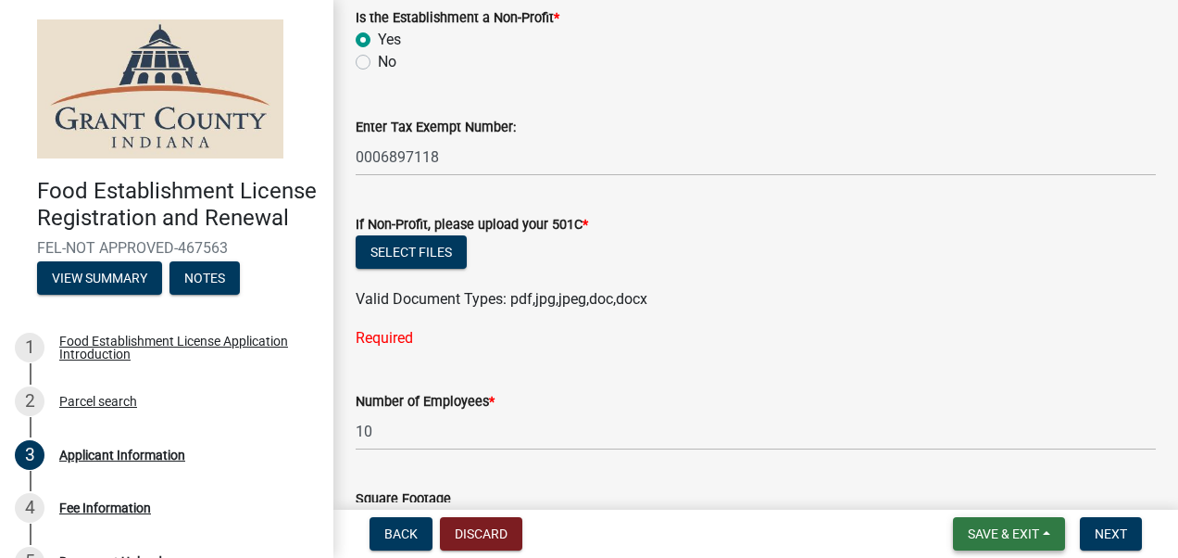
click at [985, 524] on button "Save & Exit" at bounding box center [1009, 533] width 112 height 33
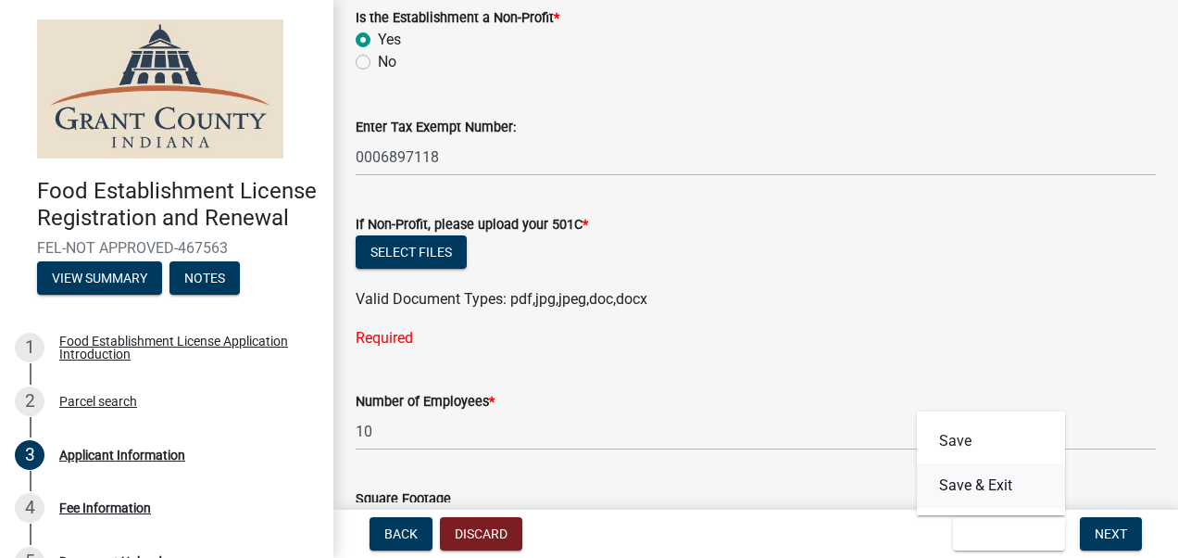
click at [985, 482] on button "Save & Exit" at bounding box center [991, 485] width 148 height 44
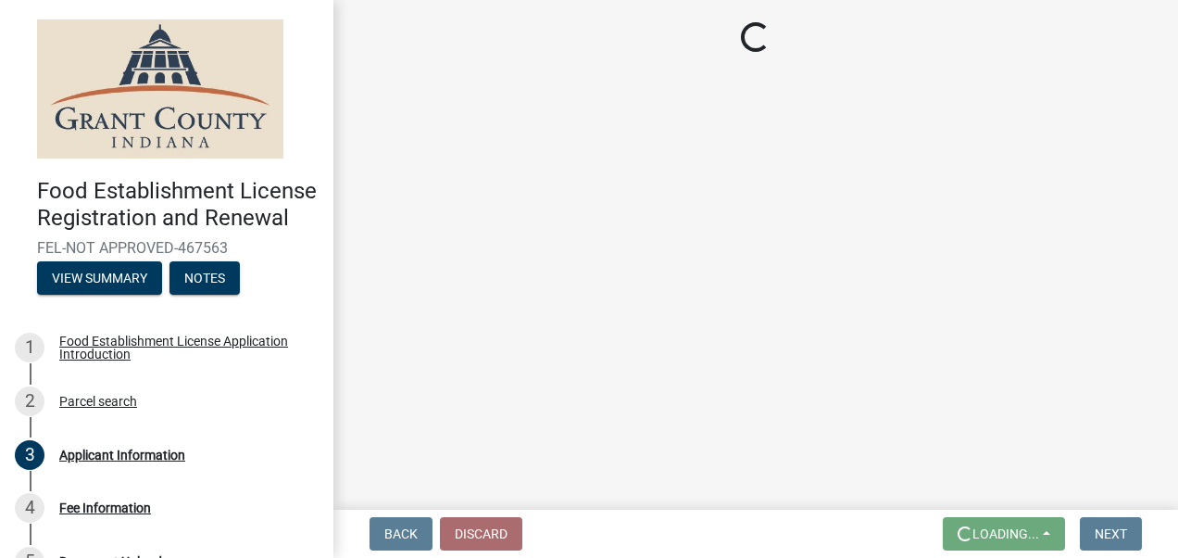
scroll to position [0, 0]
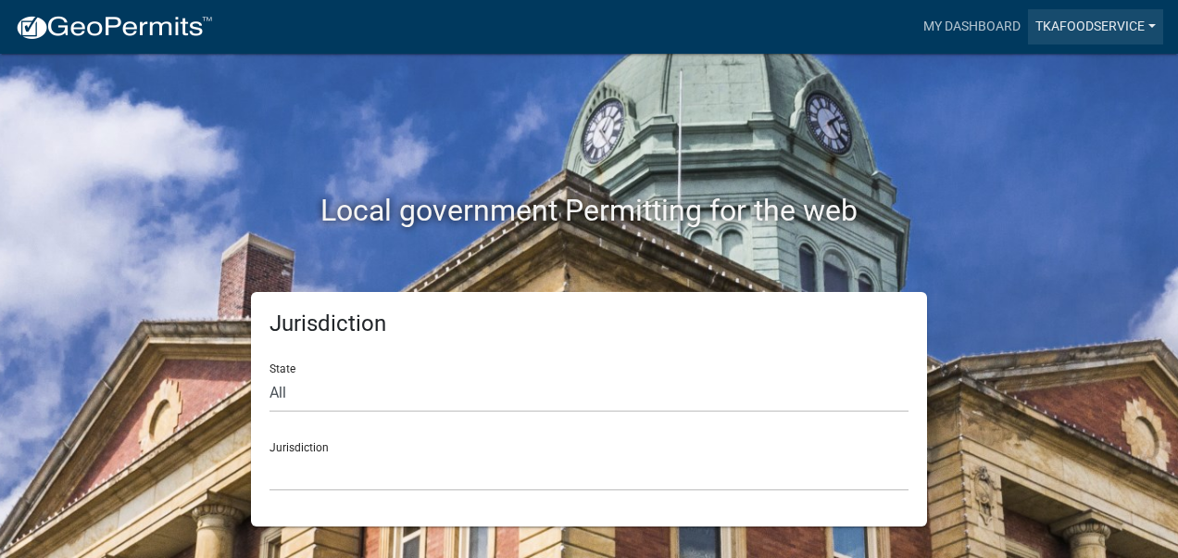
click at [1088, 25] on link "TKAfoodservice" at bounding box center [1095, 26] width 135 height 35
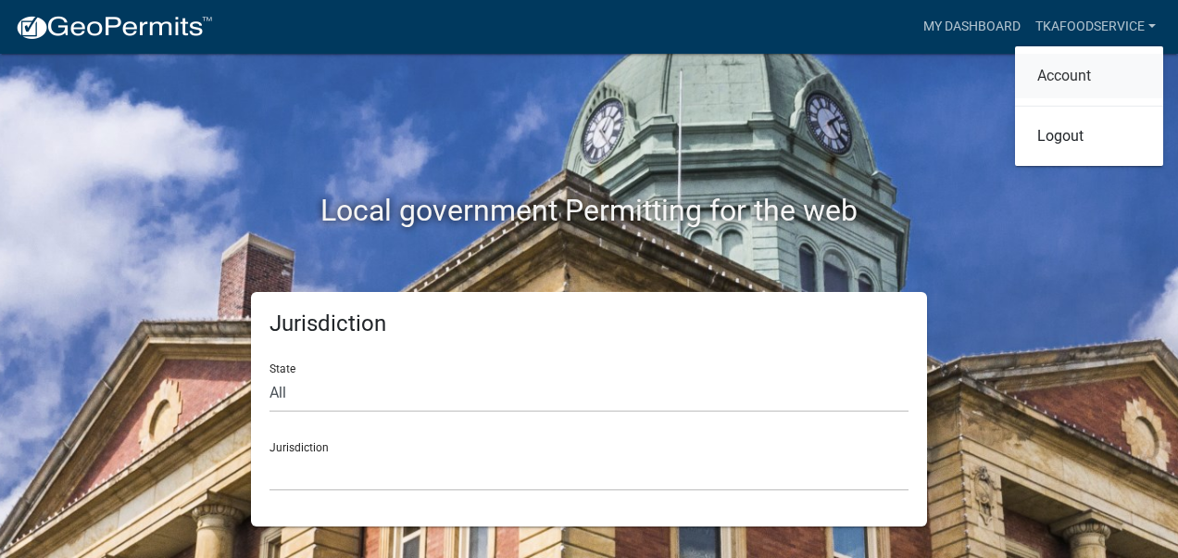
click at [1056, 86] on link "Account" at bounding box center [1089, 76] width 148 height 44
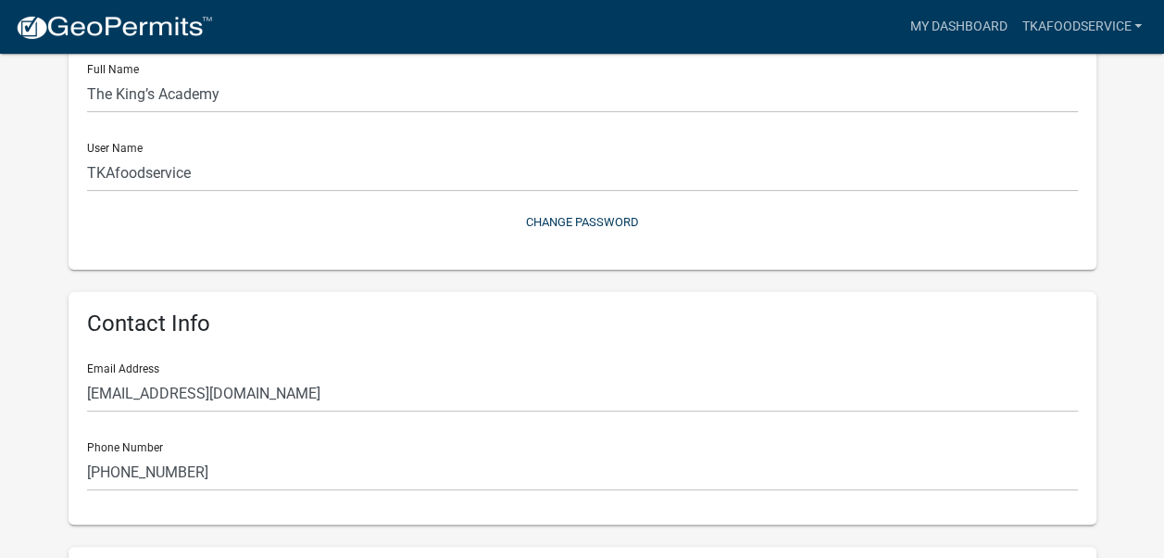
scroll to position [150, 0]
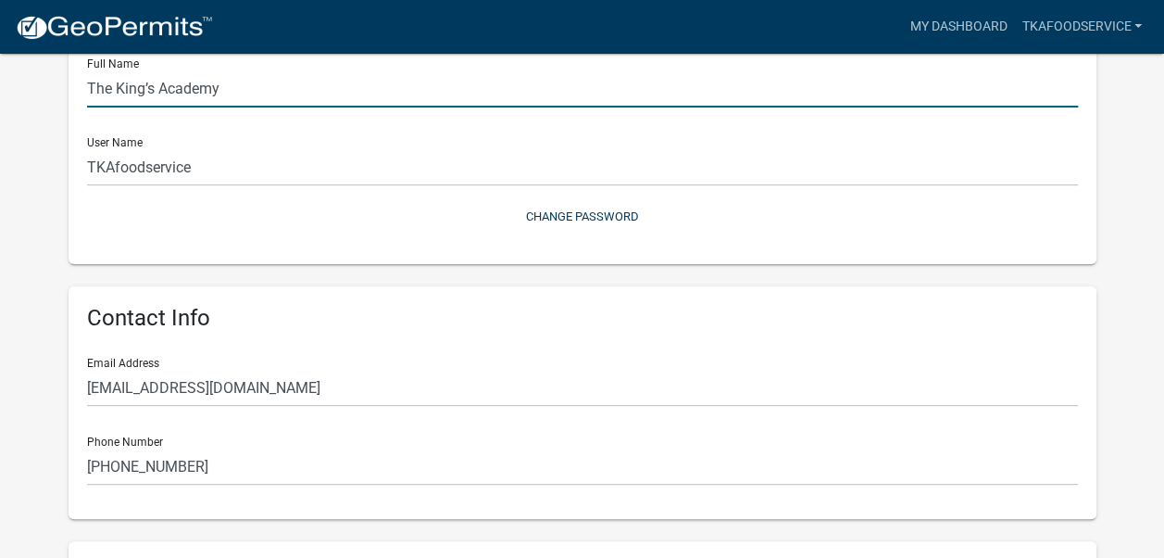
click at [1056, 86] on input "The King’s Academy" at bounding box center [582, 88] width 991 height 38
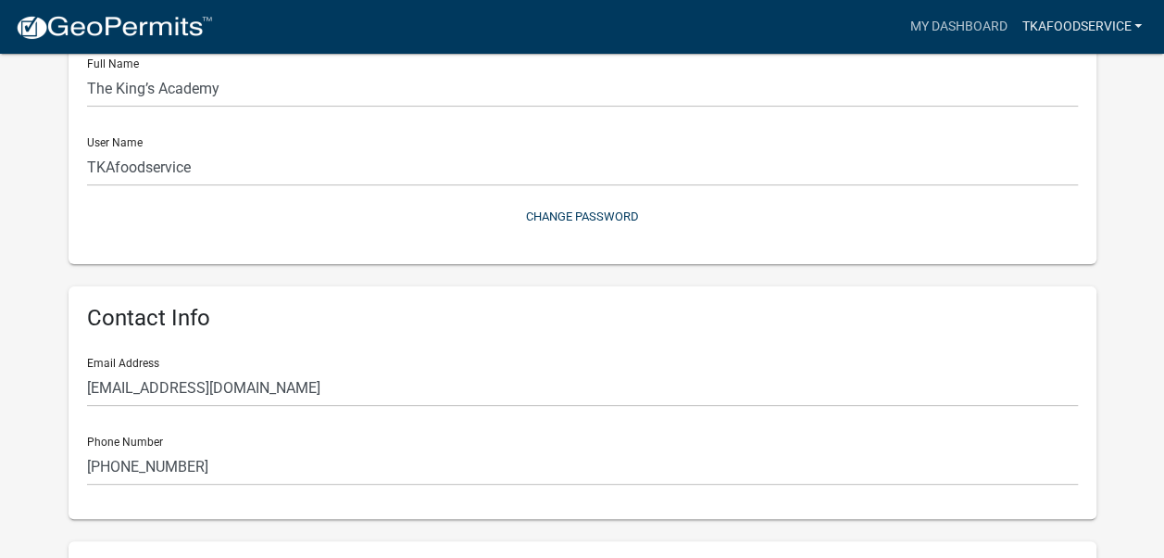
click at [1061, 51] on nav "more_horiz My Dashboard TKAfoodservice Account Logout" at bounding box center [582, 27] width 1164 height 54
click at [1071, 13] on link "TKAfoodservice" at bounding box center [1081, 26] width 135 height 35
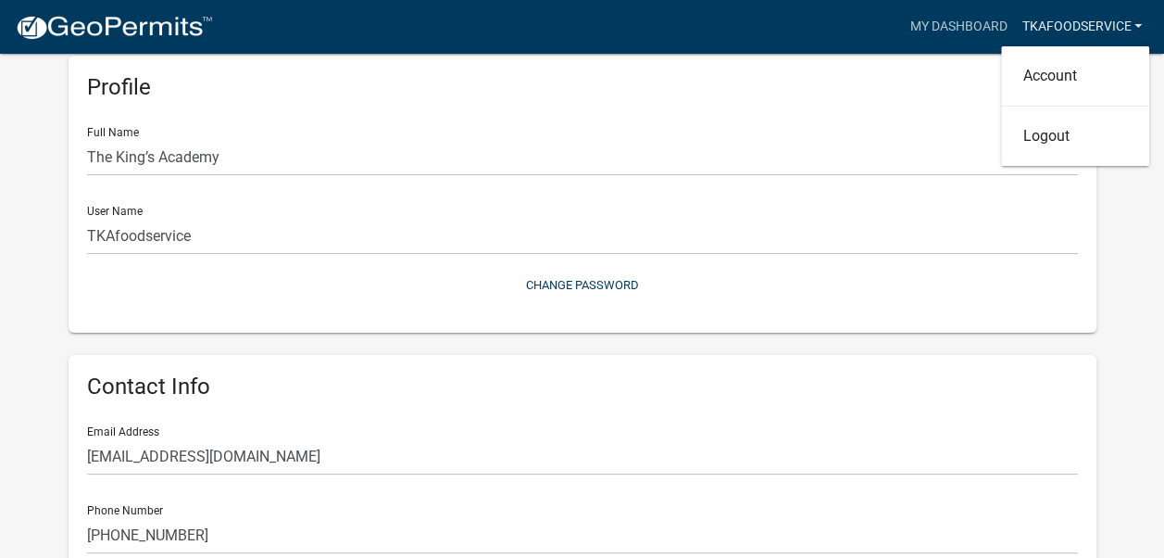
scroll to position [0, 0]
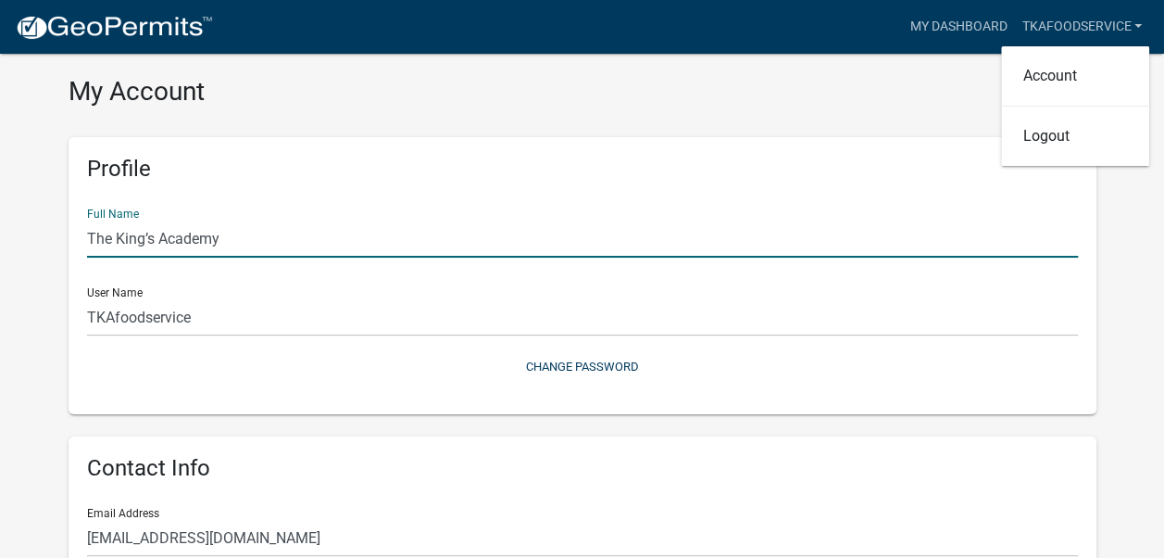
click at [304, 232] on input "The King’s Academy" at bounding box center [582, 239] width 991 height 38
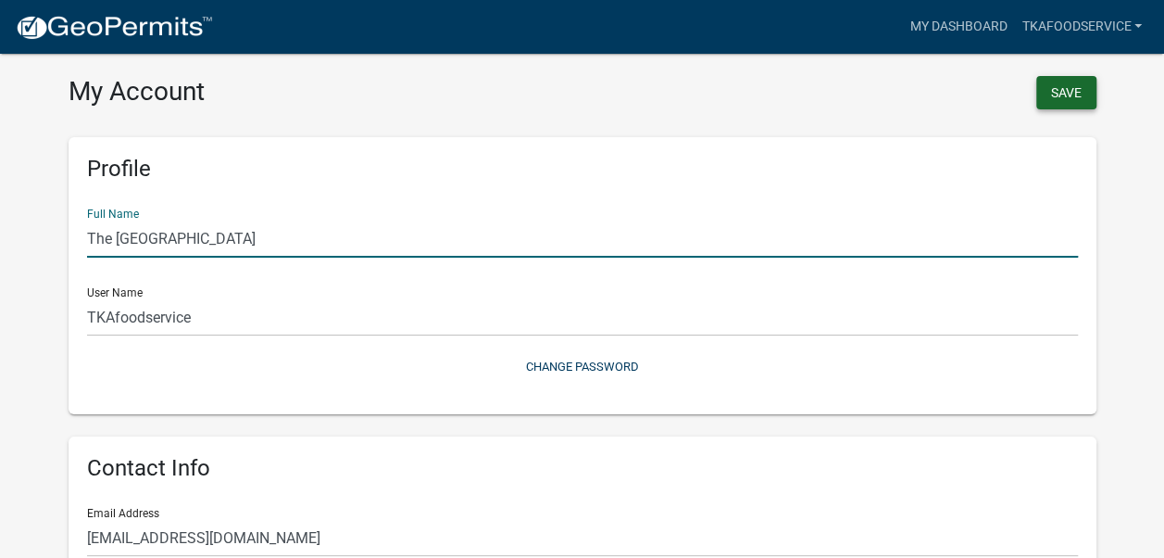
type input "The [GEOGRAPHIC_DATA]"
click at [1053, 87] on button "Save" at bounding box center [1066, 92] width 60 height 33
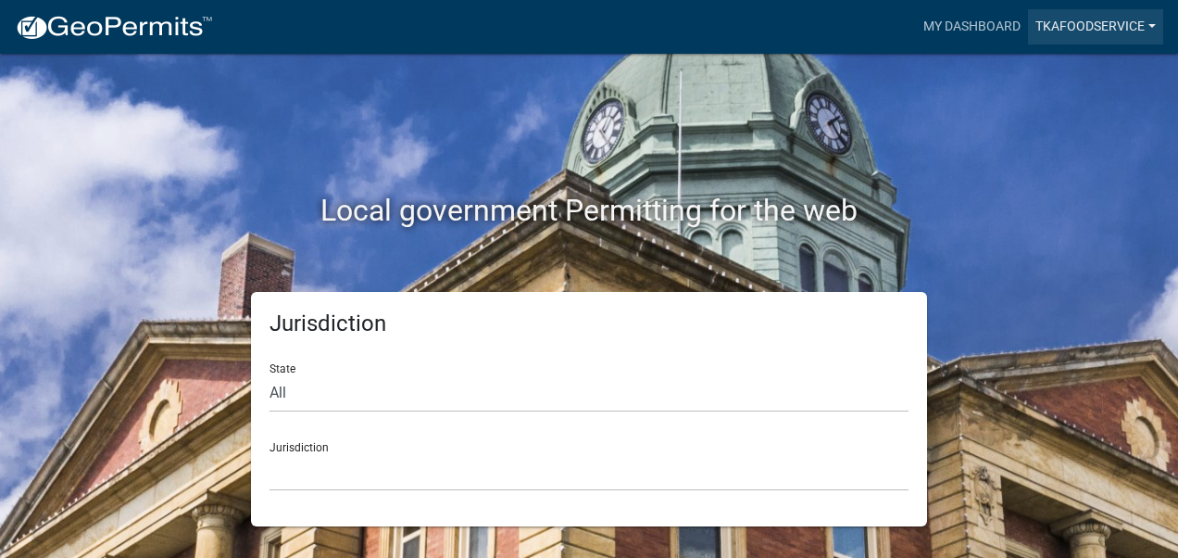
click at [1077, 28] on link "TKAfoodservice" at bounding box center [1095, 26] width 135 height 35
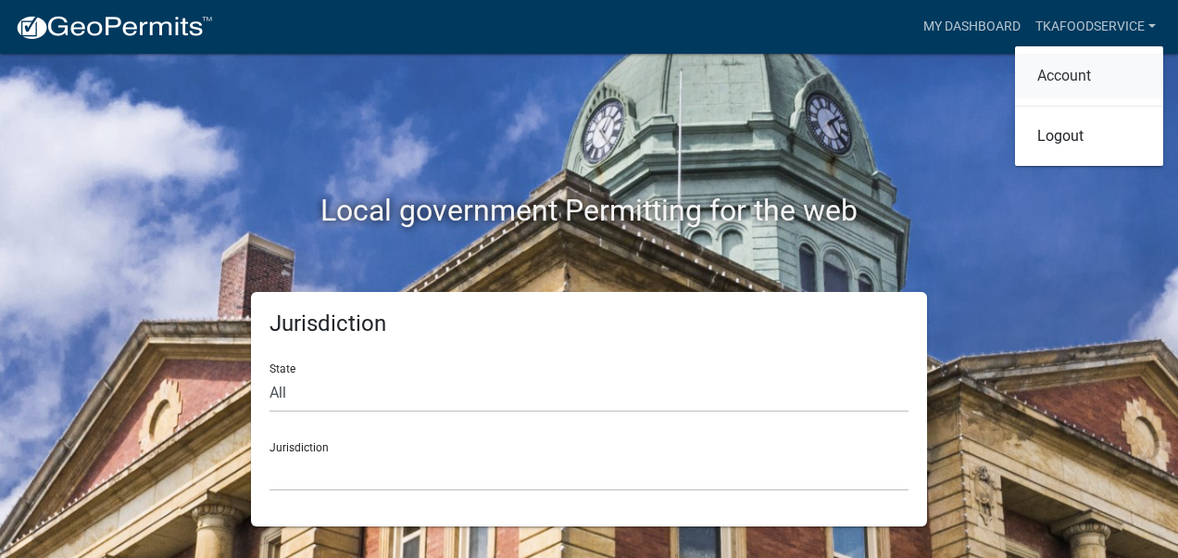
click at [1064, 72] on link "Account" at bounding box center [1089, 76] width 148 height 44
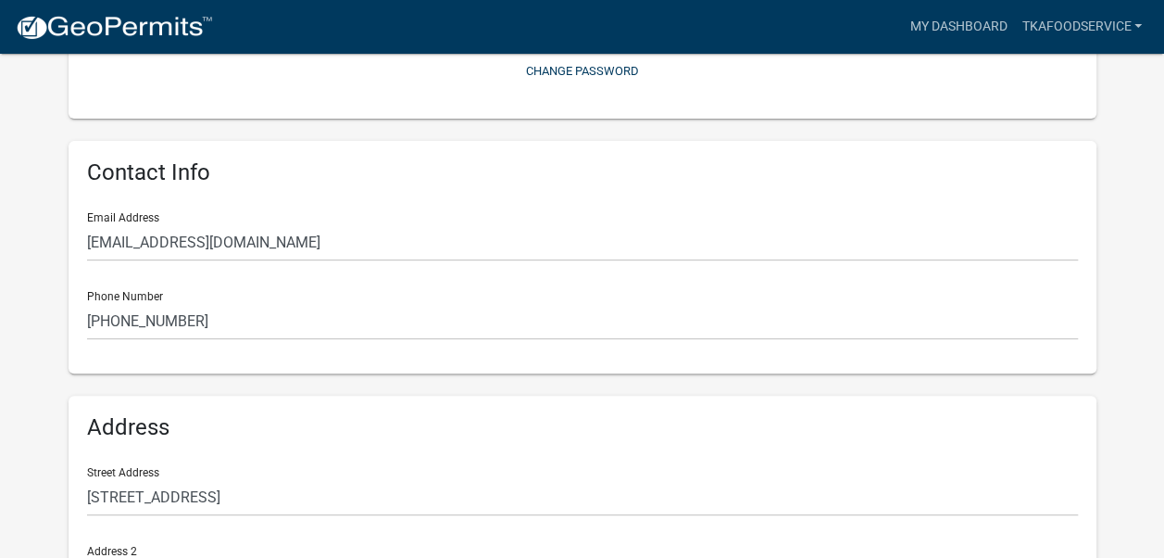
scroll to position [300, 0]
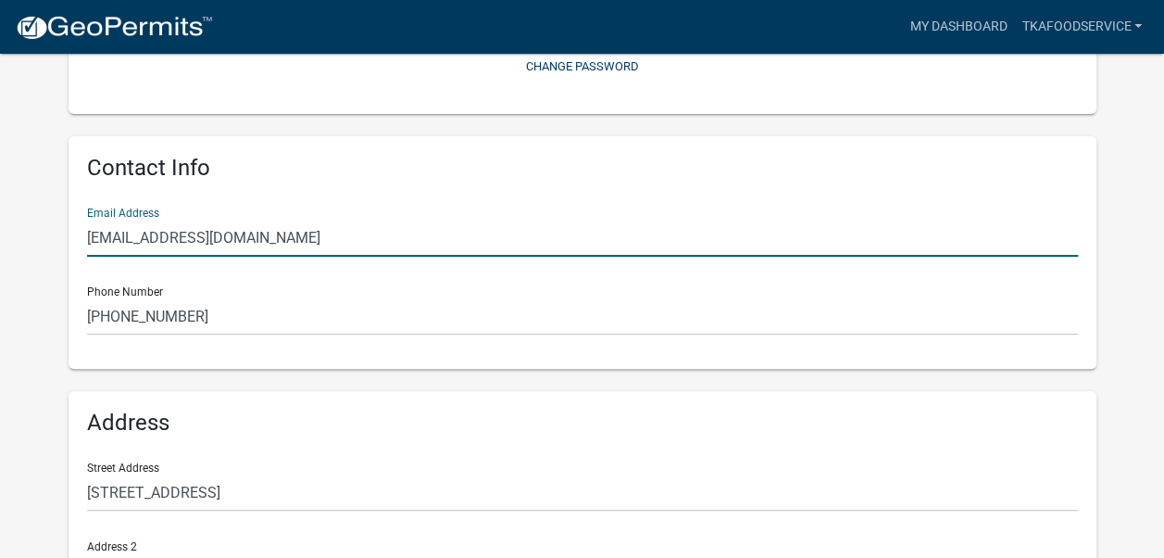
click at [376, 241] on input "thekingsacademy@kingsacademy.org" at bounding box center [582, 238] width 991 height 38
type input "t"
type input "[EMAIL_ADDRESS][DOMAIN_NAME]"
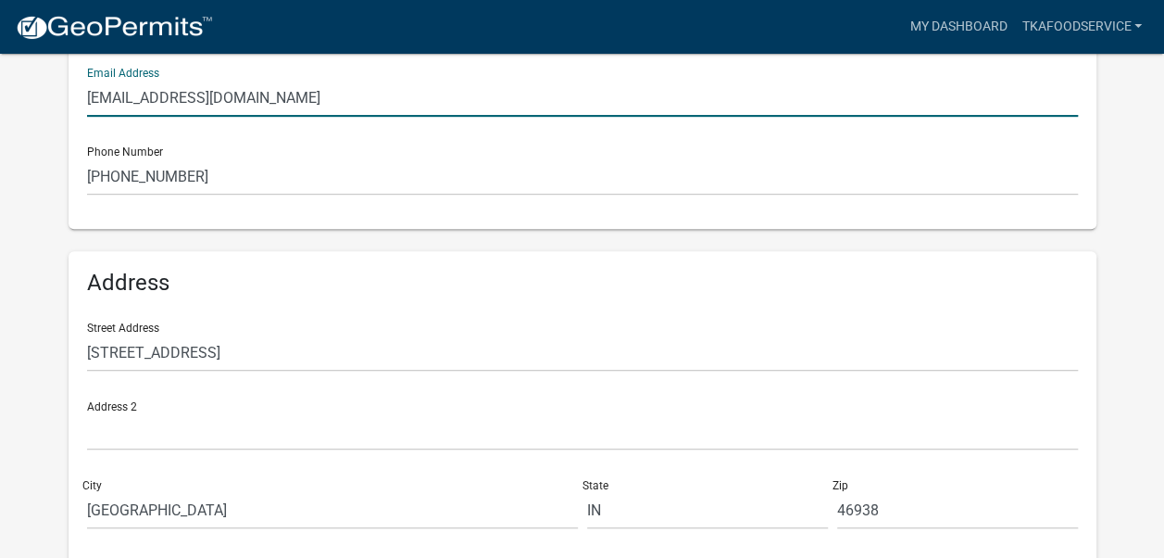
scroll to position [521, 0]
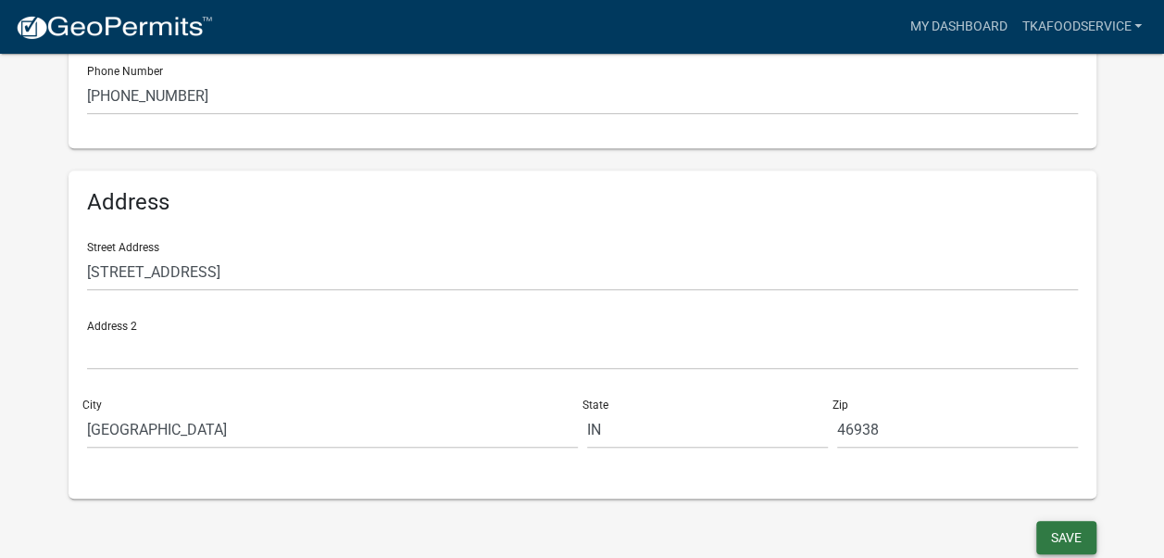
click at [1056, 539] on button "Save" at bounding box center [1066, 537] width 60 height 33
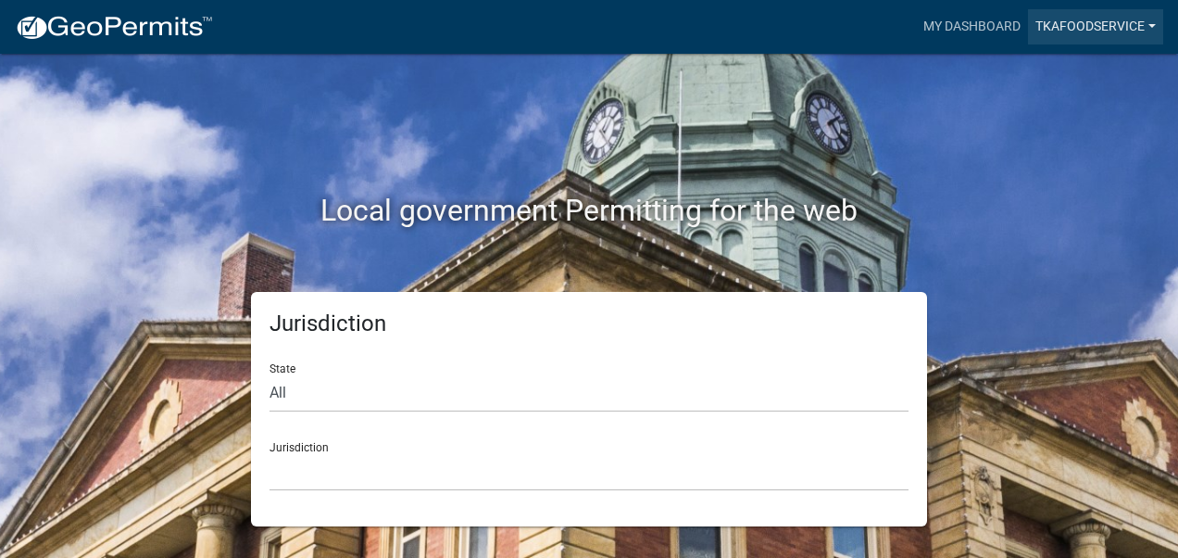
click at [1076, 41] on link "TKAfoodservice" at bounding box center [1095, 26] width 135 height 35
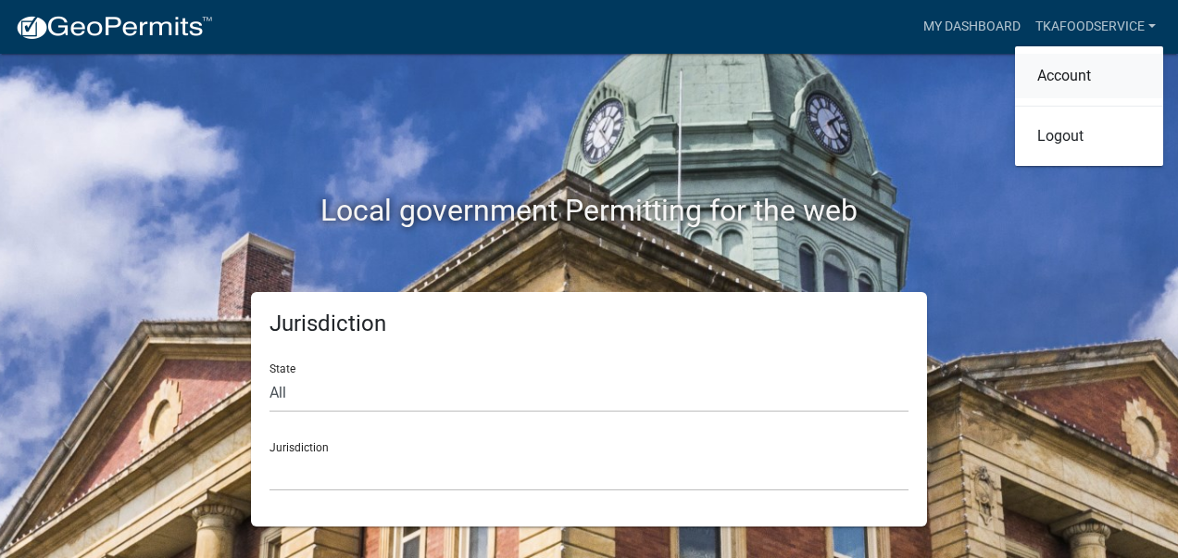
click at [1072, 76] on link "Account" at bounding box center [1089, 76] width 148 height 44
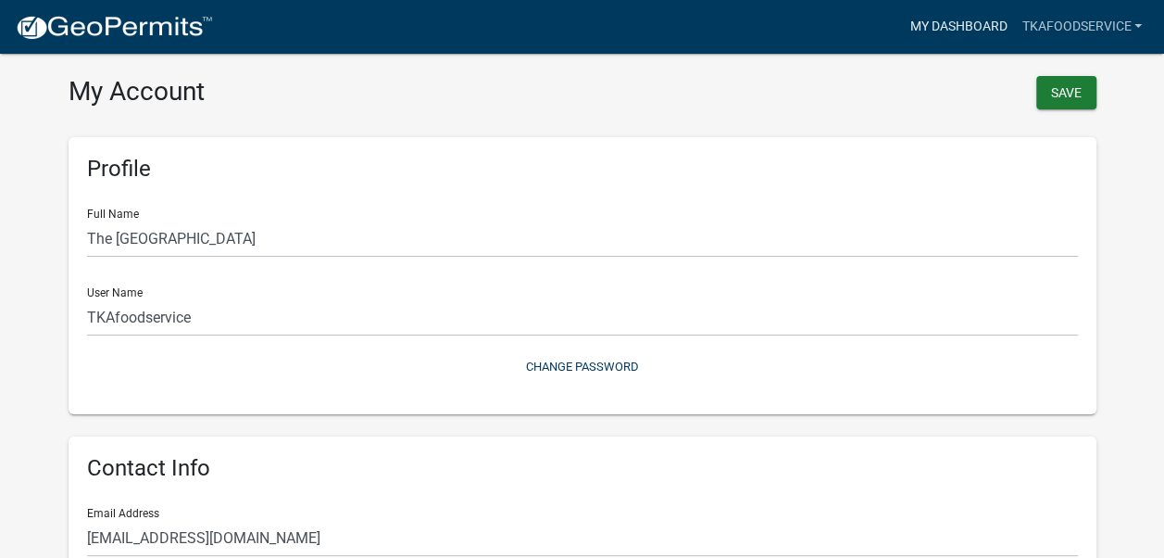
click at [948, 29] on link "My Dashboard" at bounding box center [958, 26] width 112 height 35
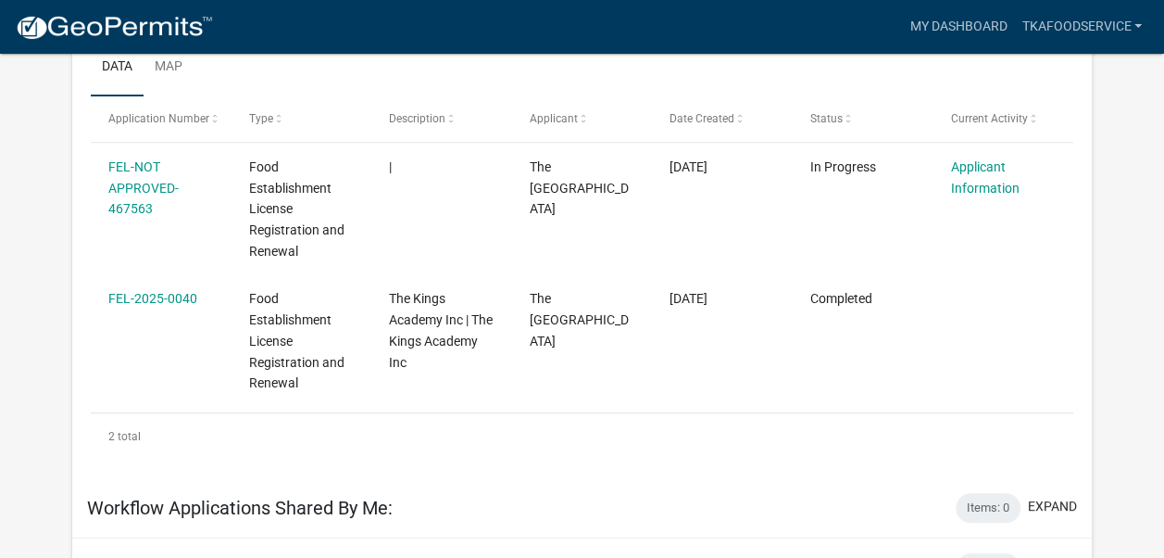
scroll to position [316, 0]
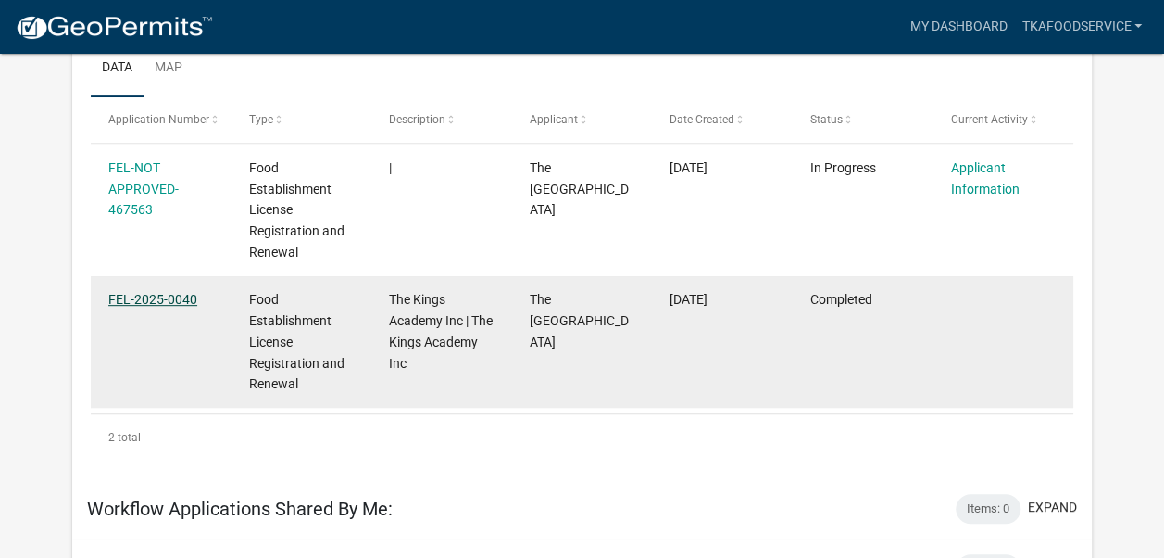
click at [132, 292] on link "FEL-2025-0040" at bounding box center [152, 299] width 89 height 15
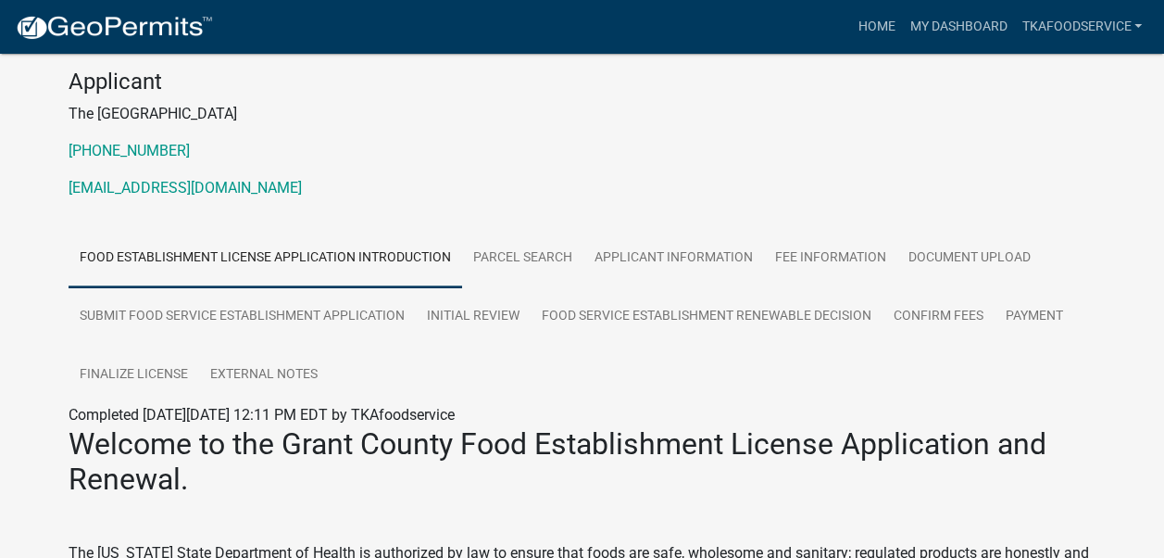
scroll to position [205, 0]
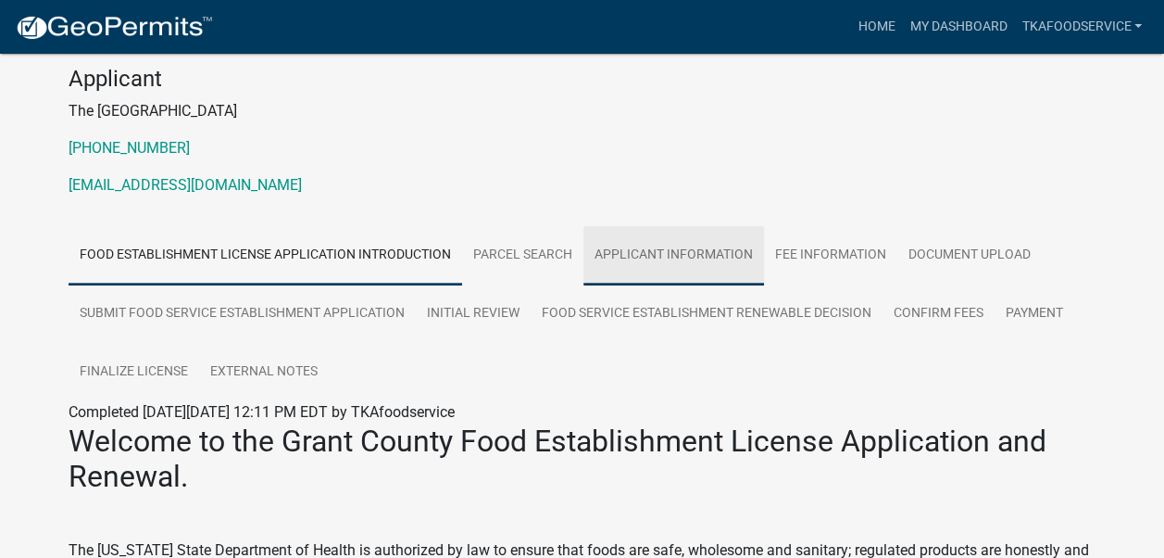
click at [709, 249] on link "Applicant Information" at bounding box center [674, 255] width 181 height 59
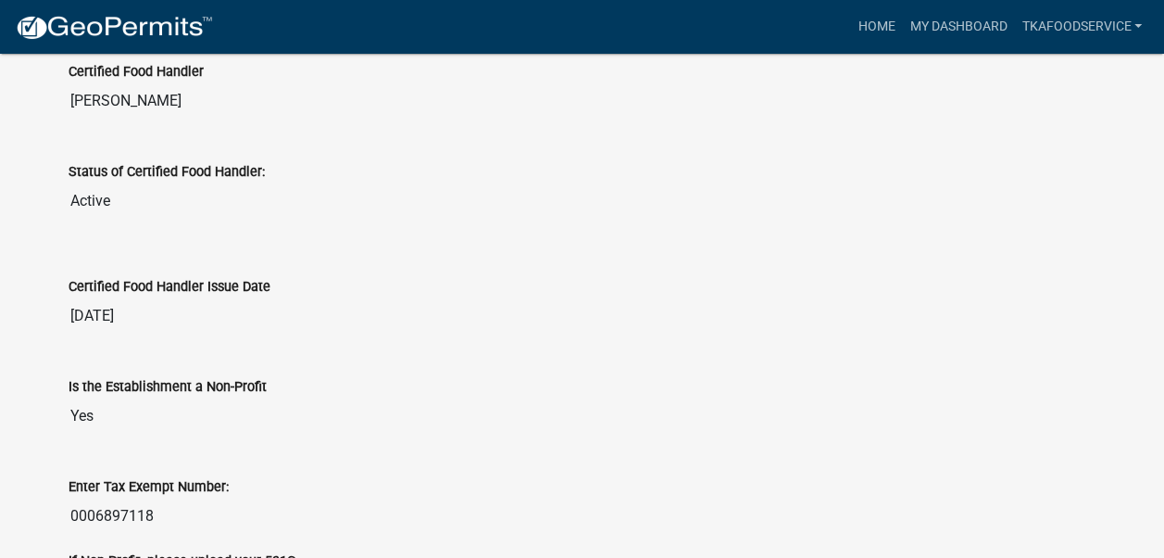
scroll to position [2083, 0]
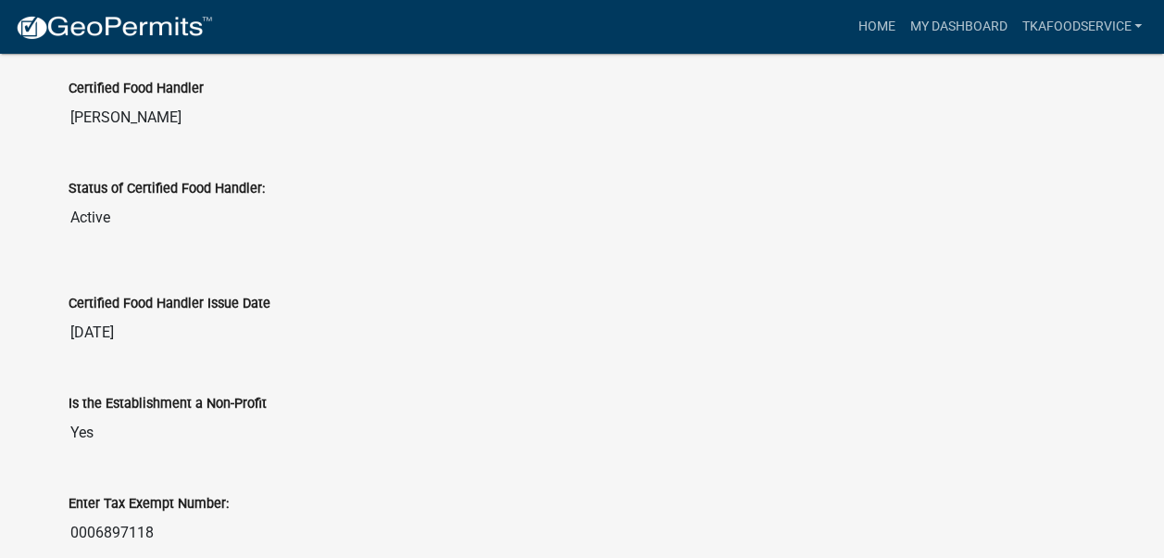
click at [678, 233] on div "Status of Certified Food Handler: Active" at bounding box center [583, 201] width 1056 height 100
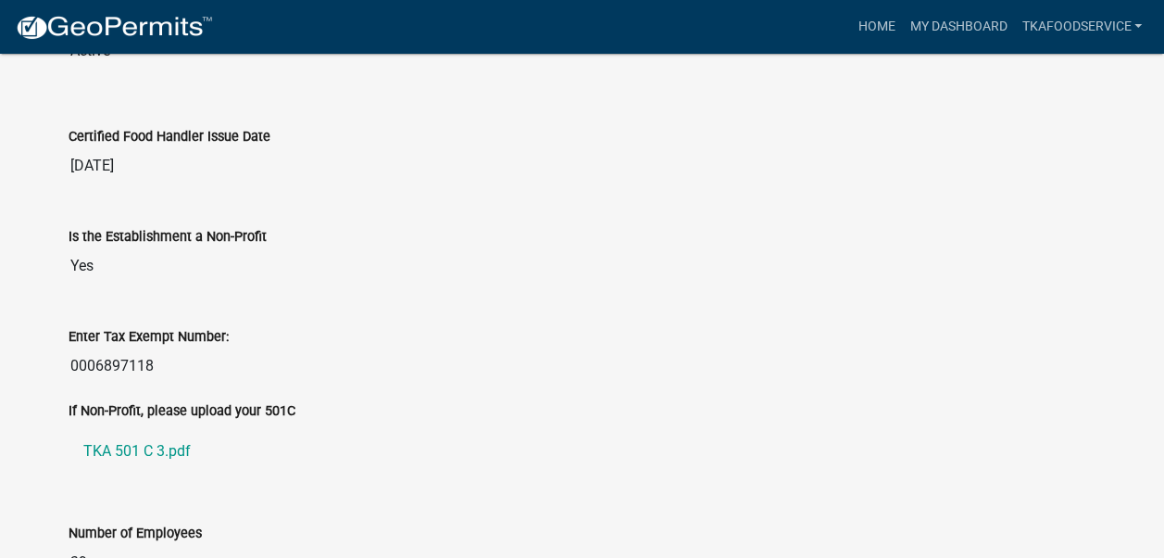
scroll to position [2252, 0]
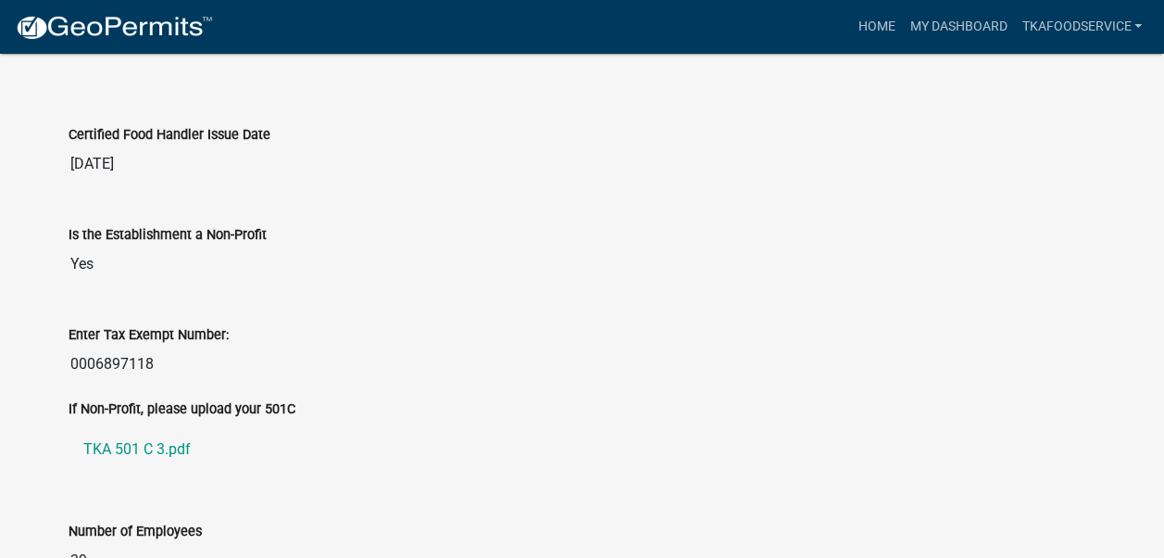
click at [72, 352] on input "0006897118" at bounding box center [583, 363] width 1028 height 37
click at [167, 366] on input "0006897118" at bounding box center [583, 363] width 1028 height 37
drag, startPoint x: 167, startPoint y: 366, endPoint x: 51, endPoint y: 347, distance: 117.3
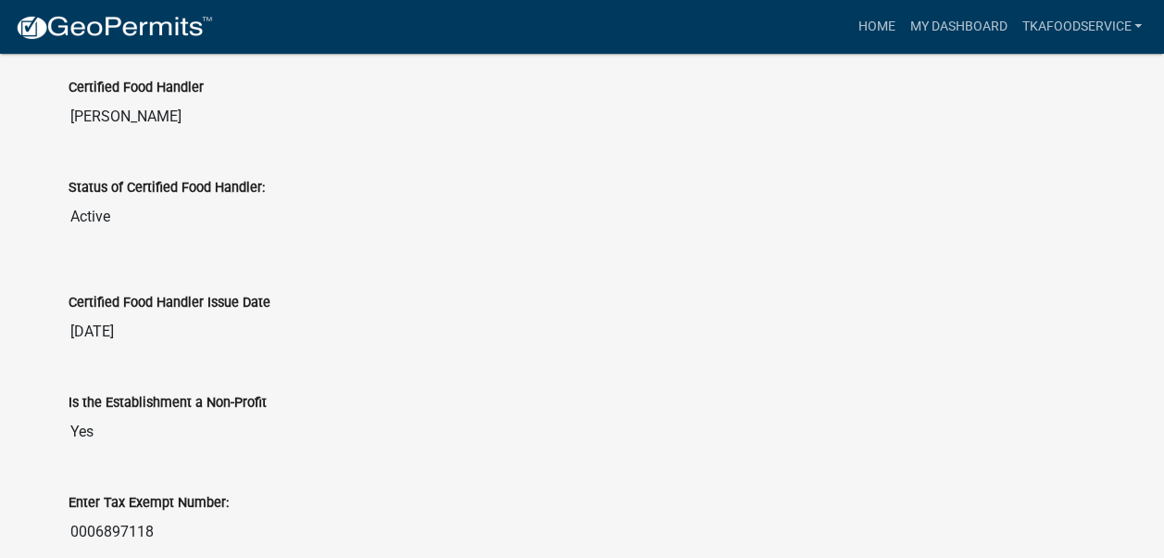
scroll to position [2083, 0]
click at [67, 326] on div "Certified Food Handler Issue Date 07/15/2022" at bounding box center [583, 316] width 1056 height 100
click at [74, 319] on input "[DATE]" at bounding box center [583, 332] width 1028 height 37
click at [174, 319] on input "[DATE]" at bounding box center [583, 332] width 1028 height 37
click at [154, 322] on input "[DATE]" at bounding box center [583, 332] width 1028 height 37
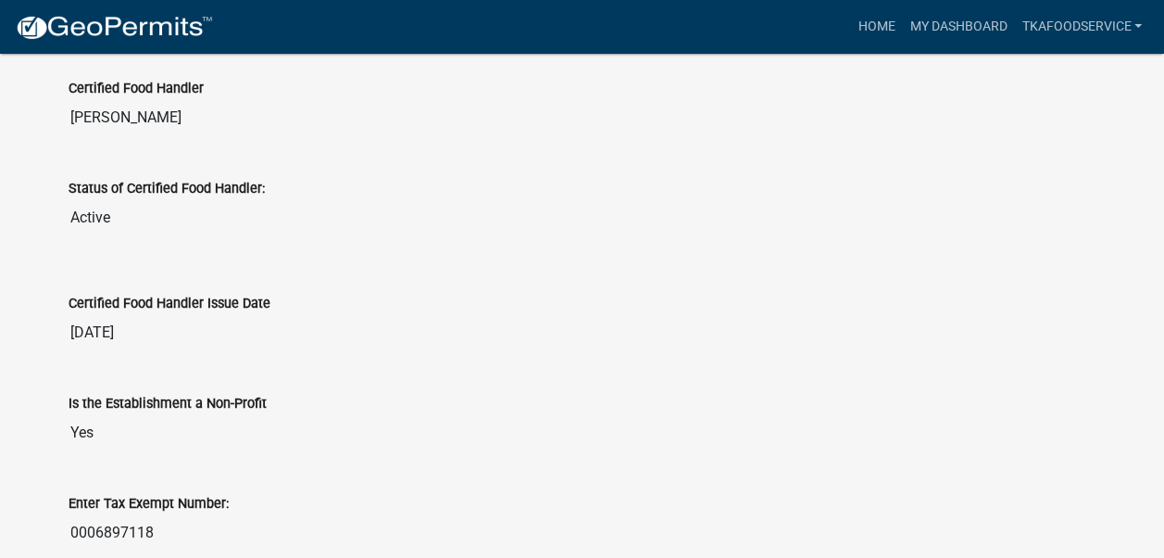
drag, startPoint x: 148, startPoint y: 322, endPoint x: 26, endPoint y: 288, distance: 127.0
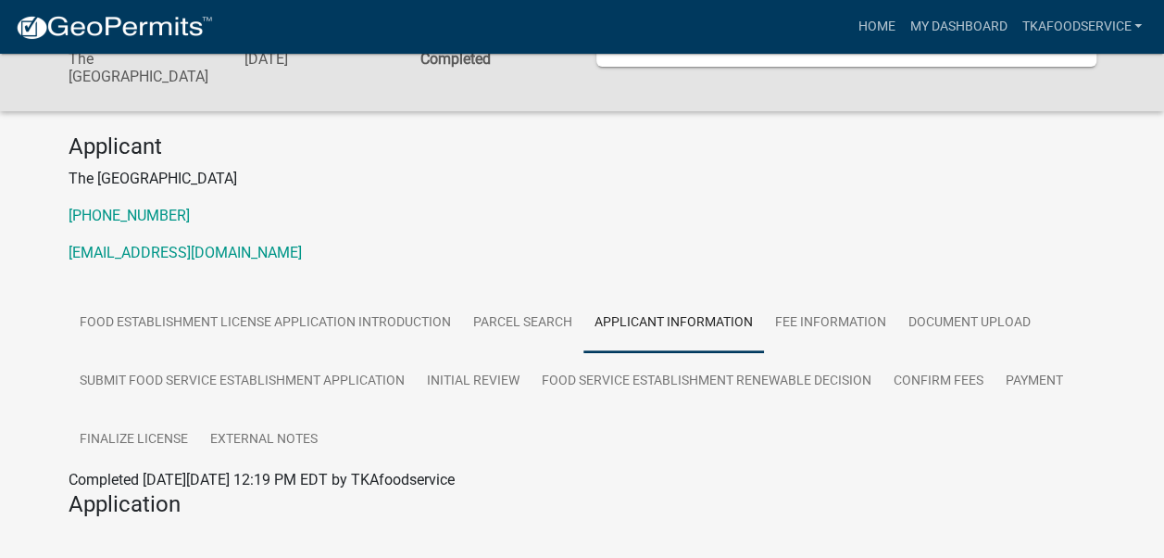
scroll to position [0, 0]
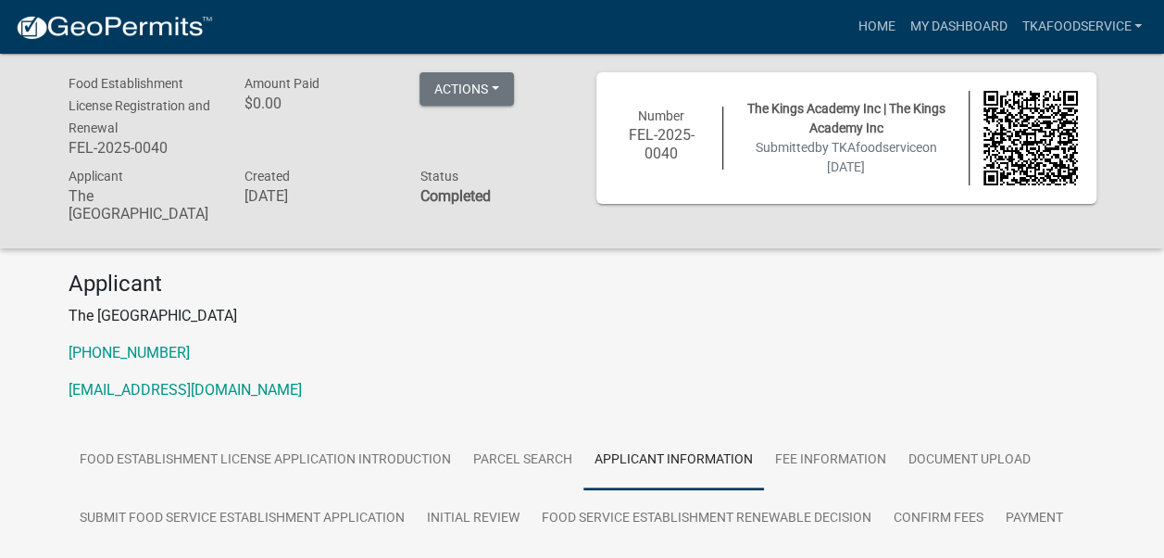
click at [639, 176] on div "Number FEL-2025-0040 The Kings Academy Inc | The Kings Academy Inc Submitted by…" at bounding box center [846, 138] width 491 height 94
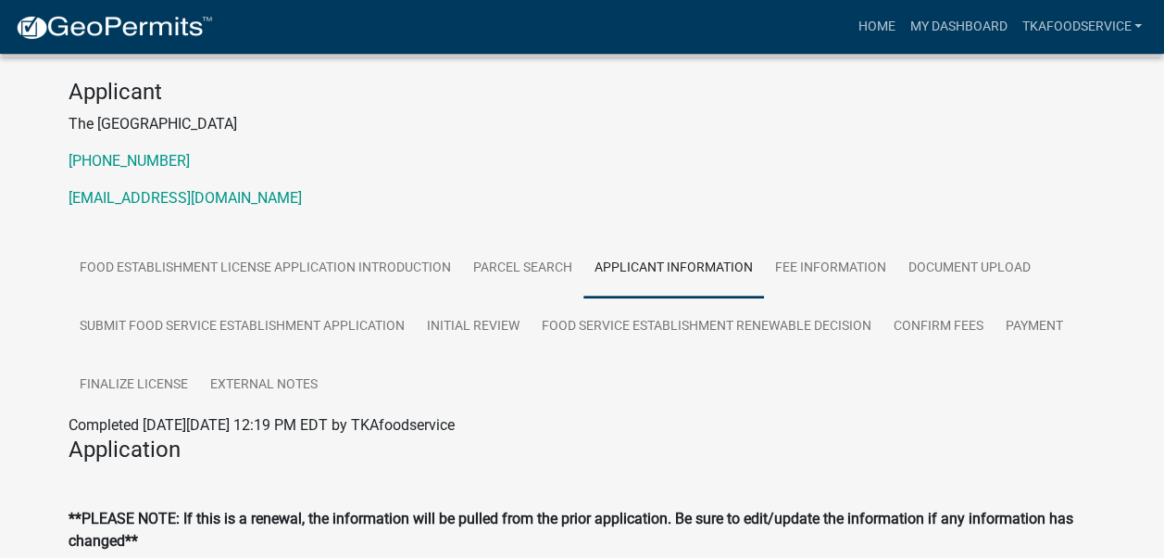
scroll to position [193, 0]
click at [940, 272] on link "Document Upload" at bounding box center [970, 267] width 144 height 59
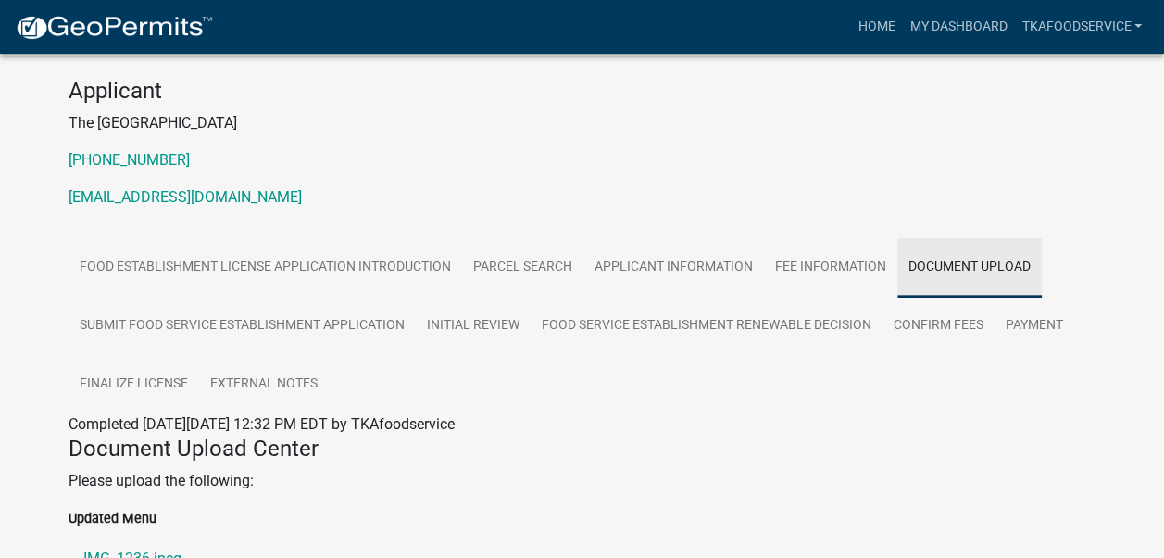
click at [940, 272] on link "Document Upload" at bounding box center [970, 267] width 144 height 59
click at [951, 266] on link "Document Upload" at bounding box center [970, 267] width 144 height 59
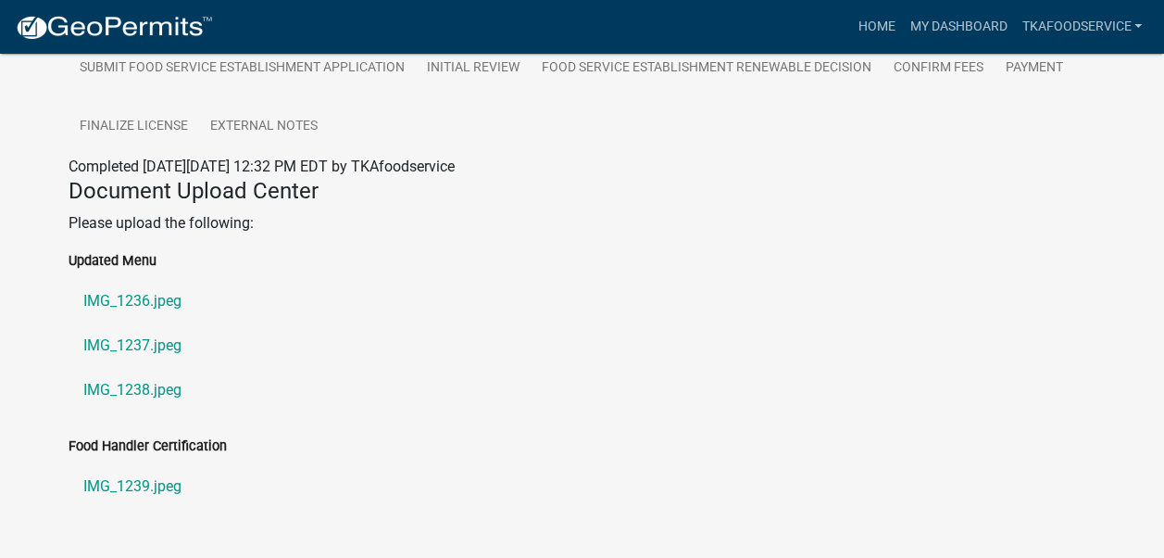
scroll to position [501, 0]
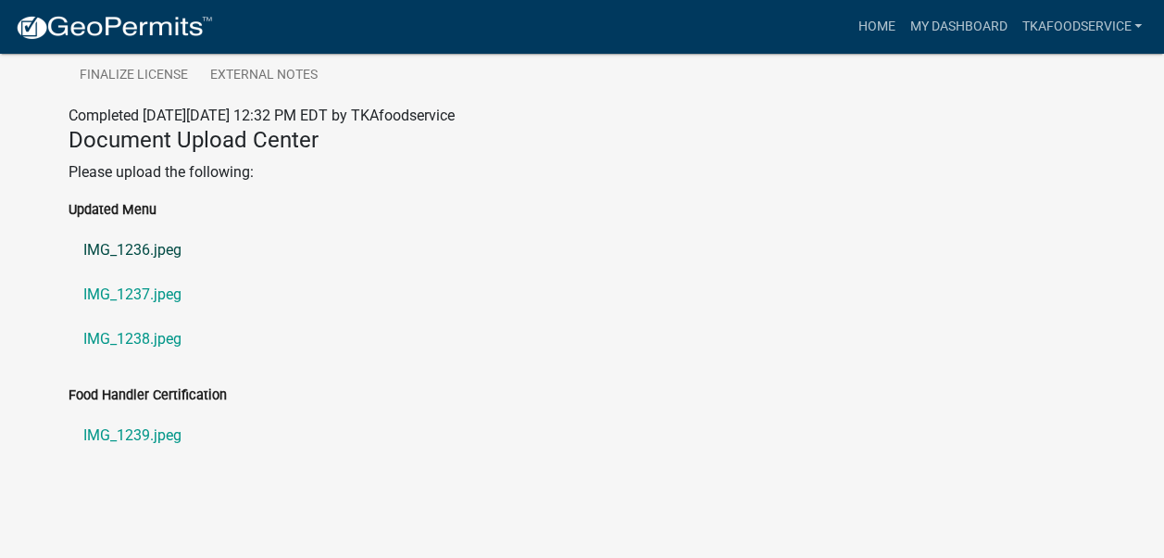
click at [133, 251] on link "IMG_1236.jpeg" at bounding box center [583, 250] width 1028 height 44
click at [154, 430] on link "IMG_1239.jpeg" at bounding box center [583, 435] width 1028 height 44
